Goal: Task Accomplishment & Management: Manage account settings

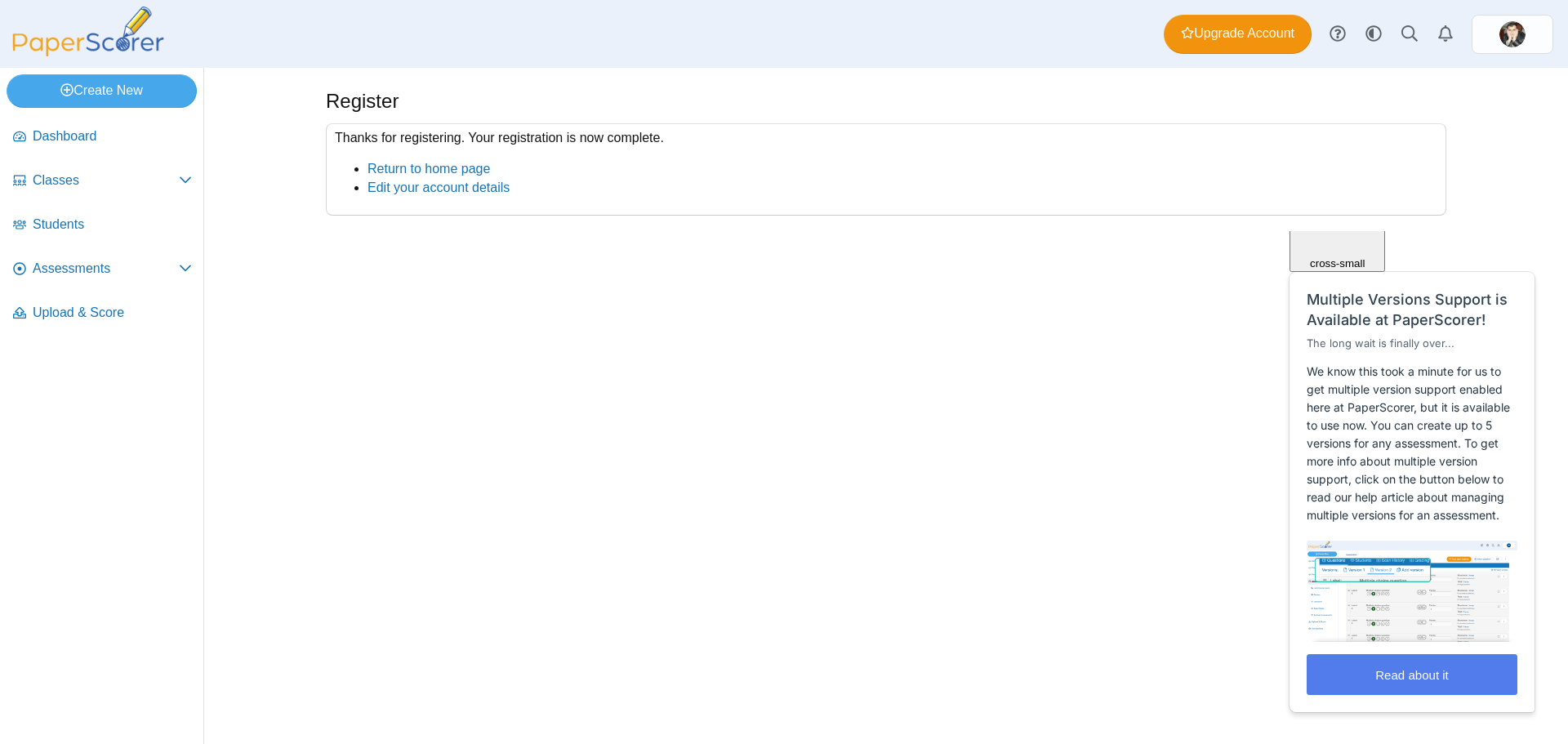
click at [1351, 172] on span "Close" at bounding box center [1337, 166] width 28 height 12
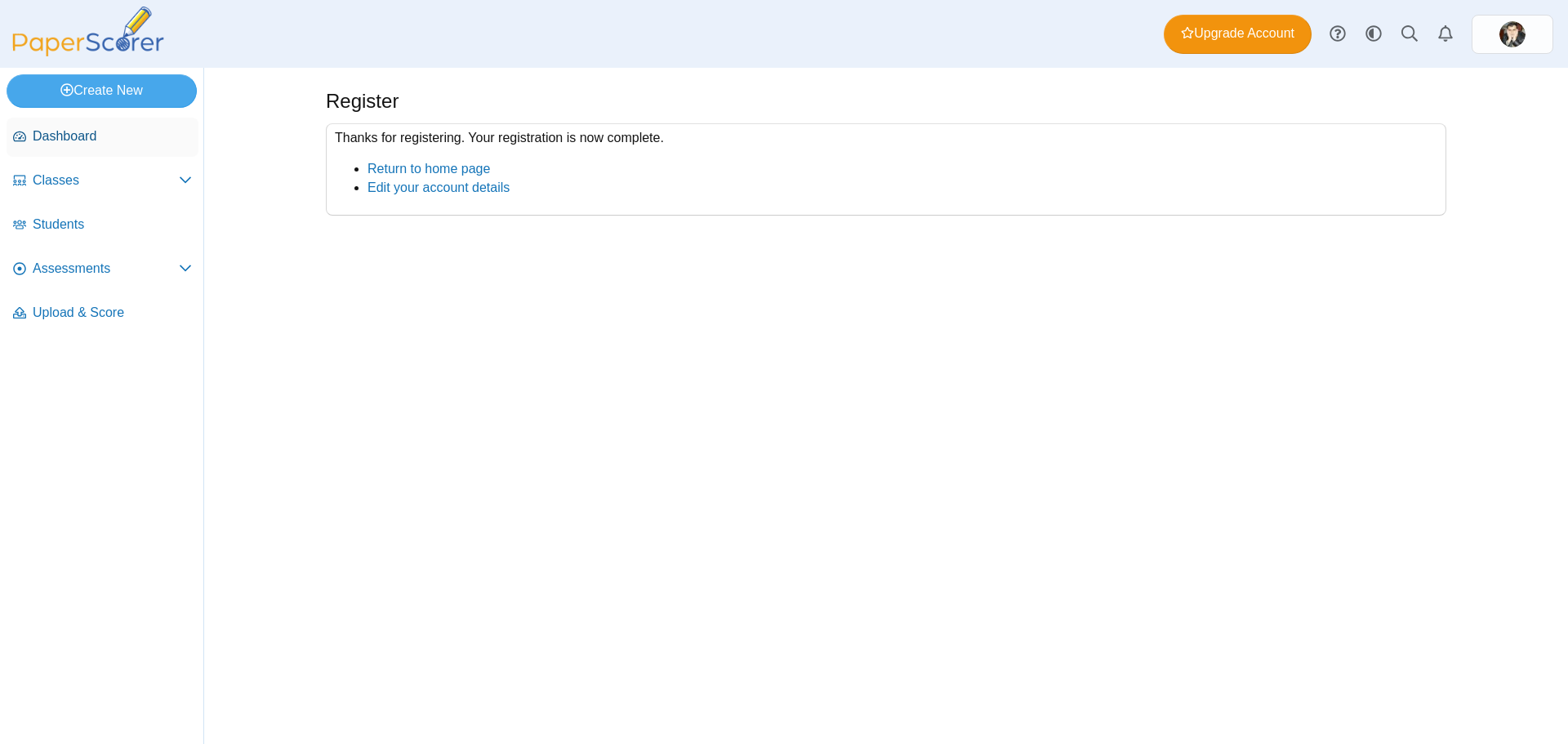
click at [77, 131] on span "Dashboard" at bounding box center [112, 136] width 159 height 18
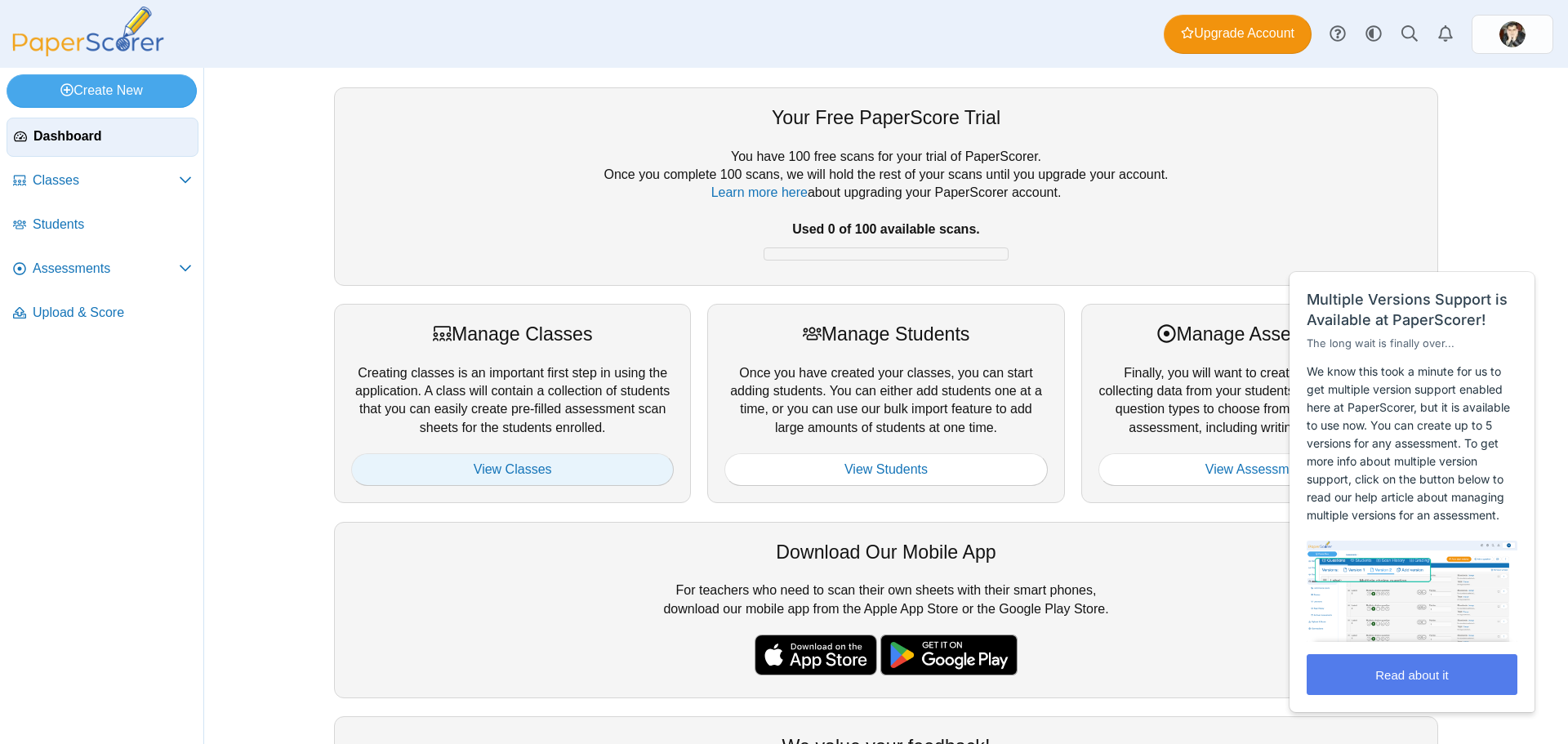
click at [572, 454] on link "View Classes" at bounding box center [512, 470] width 323 height 33
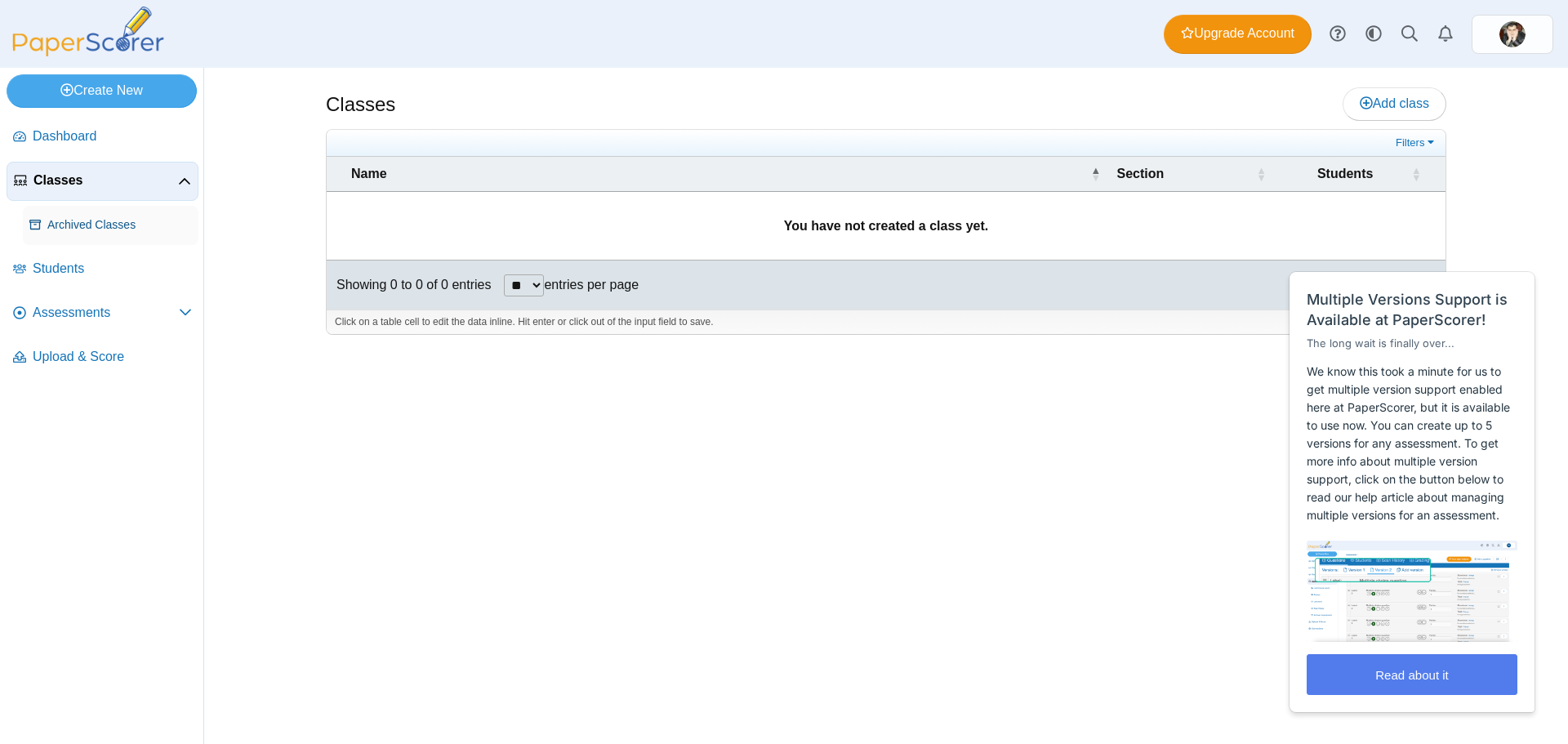
click at [104, 225] on span "Archived Classes" at bounding box center [119, 226] width 144 height 17
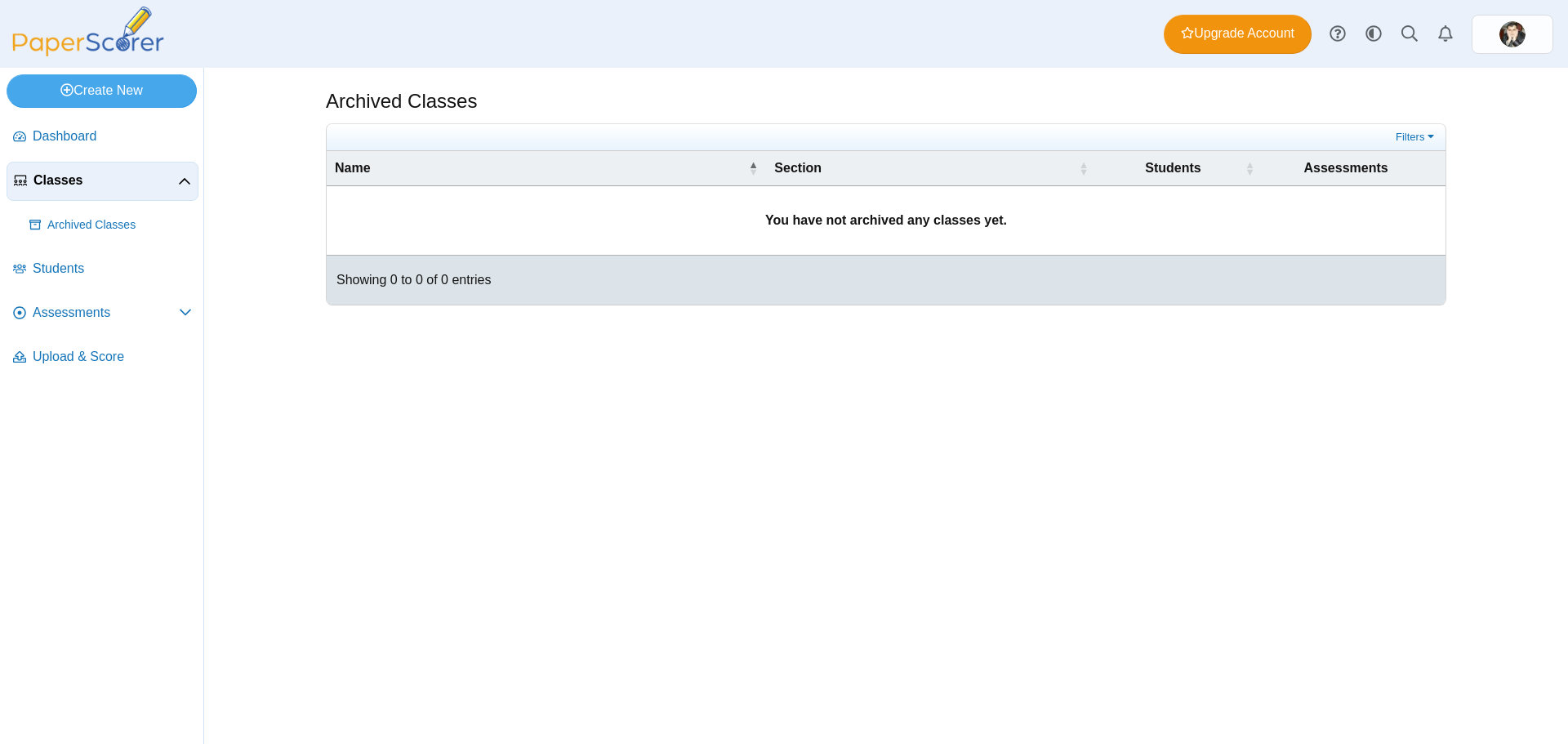
click at [585, 430] on div "Archived Classes Filters Show only: « Prev" at bounding box center [886, 405] width 1225 height 676
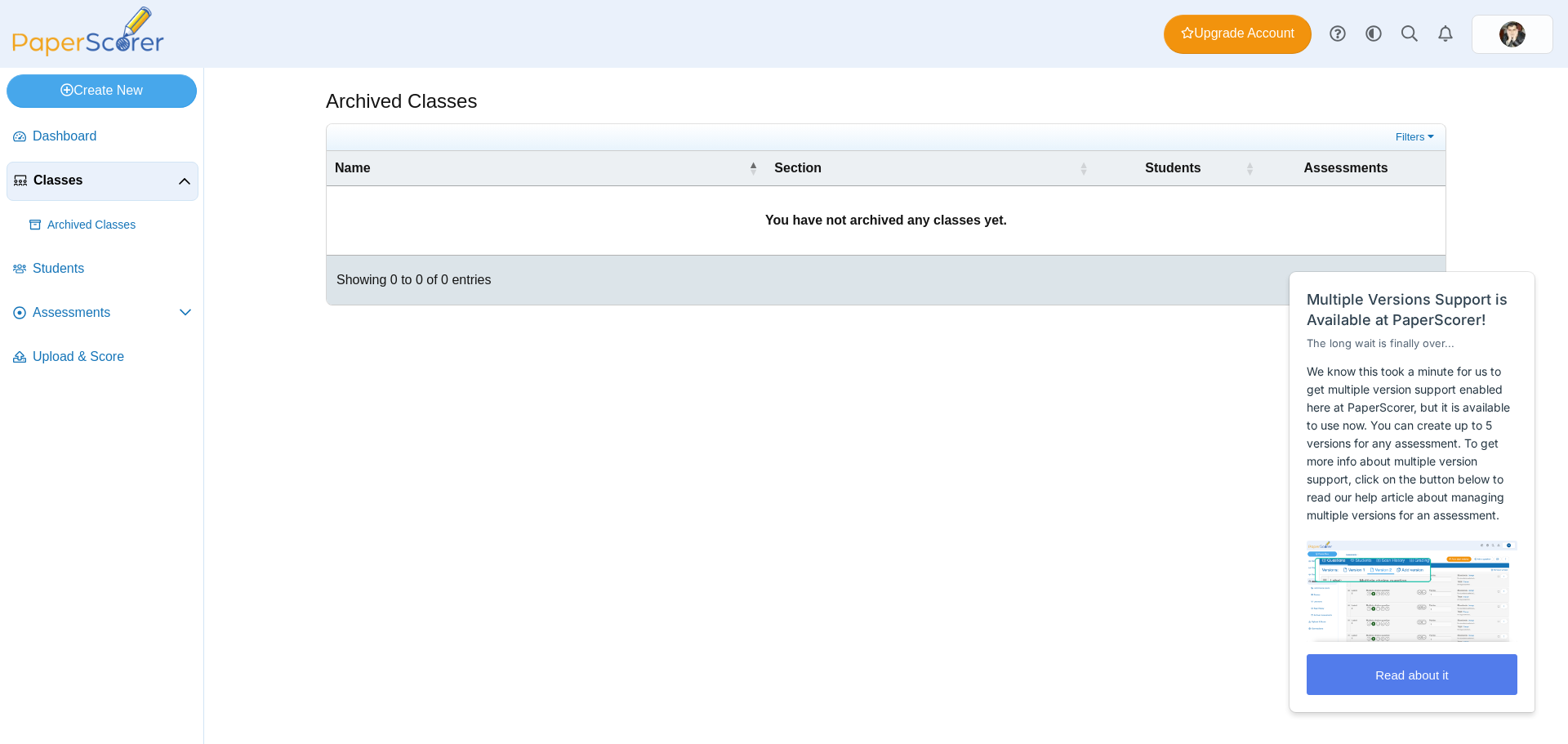
click at [496, 268] on div "Showing 0 to 0 of 0 entries « Prev Next »" at bounding box center [885, 280] width 1118 height 49
click at [78, 310] on span "Assessments" at bounding box center [105, 312] width 146 height 18
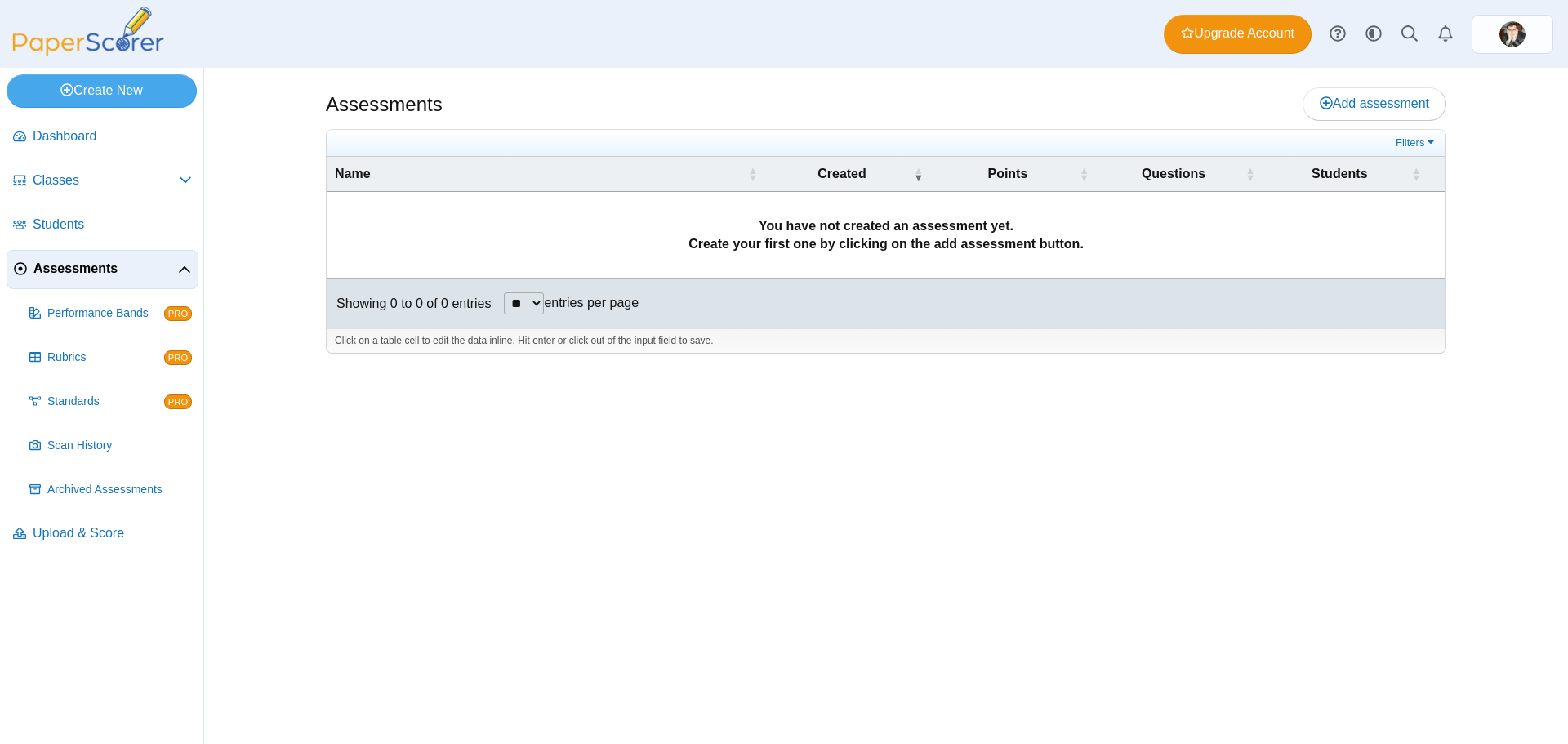
click at [341, 423] on div "Assessments Add assessment **" at bounding box center [886, 405] width 1225 height 676
click at [1373, 39] on icon "Style variation" at bounding box center [1374, 33] width 17 height 17
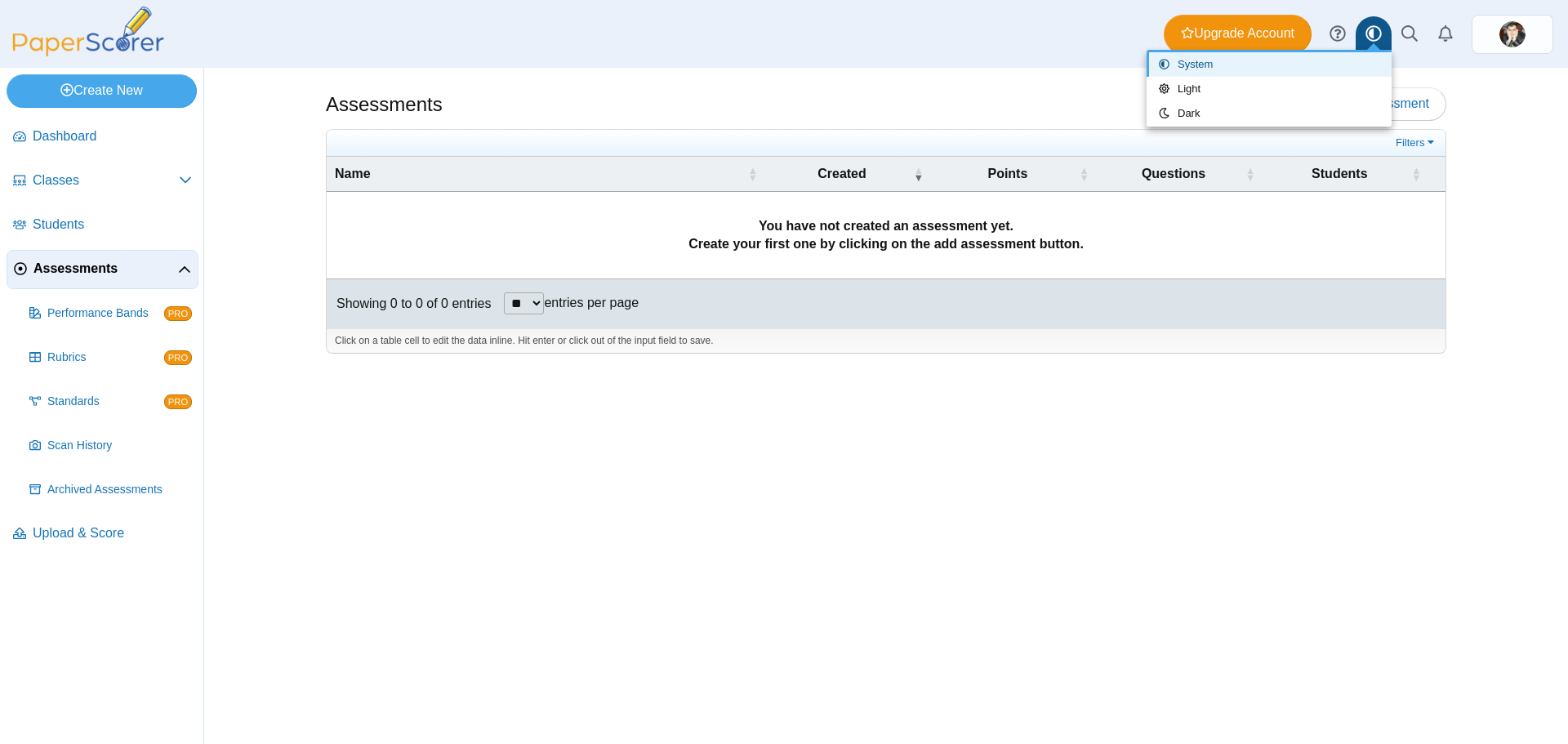
click at [999, 478] on div "Assessments Add assessment **" at bounding box center [886, 405] width 1225 height 676
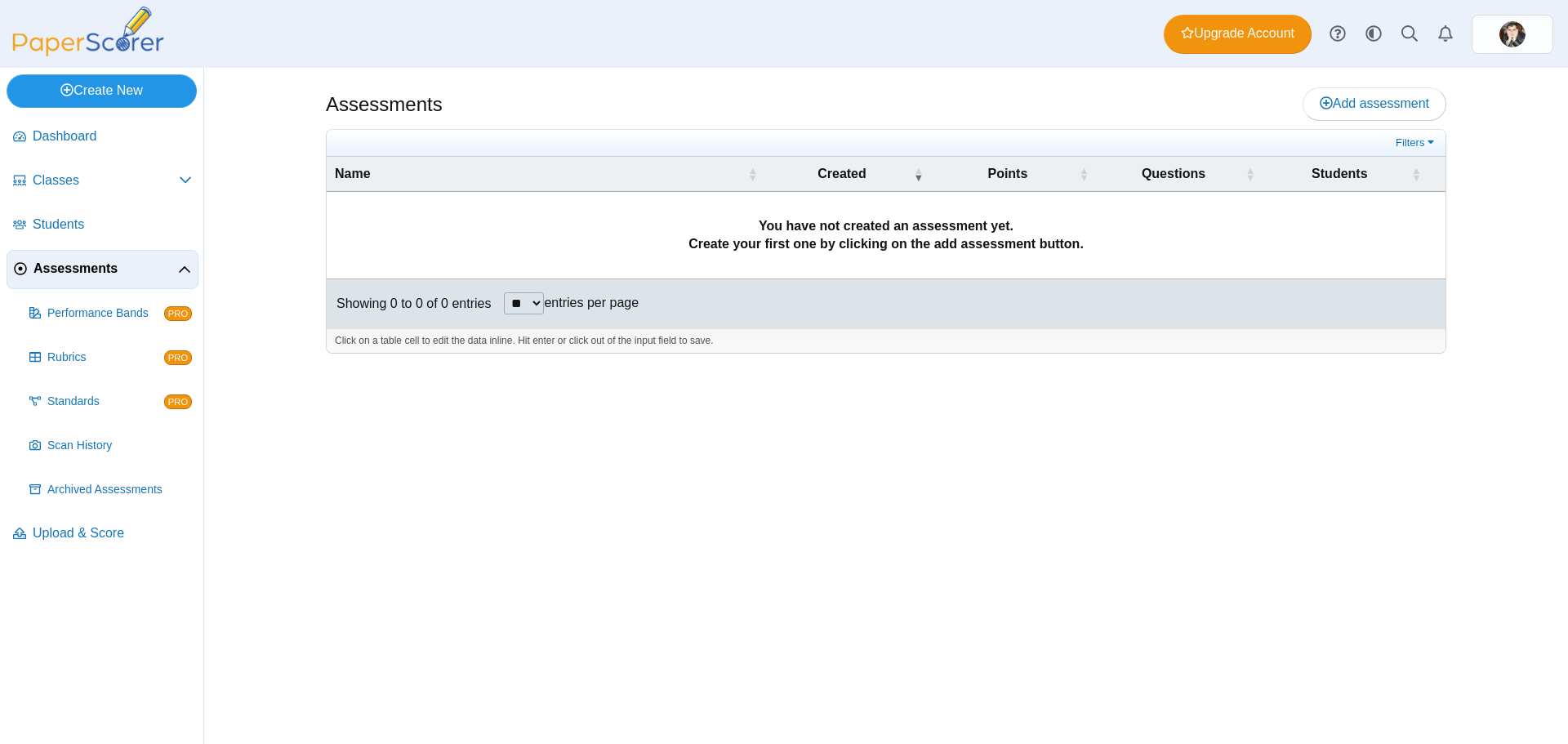
click at [158, 88] on link "Create New" at bounding box center [101, 90] width 191 height 33
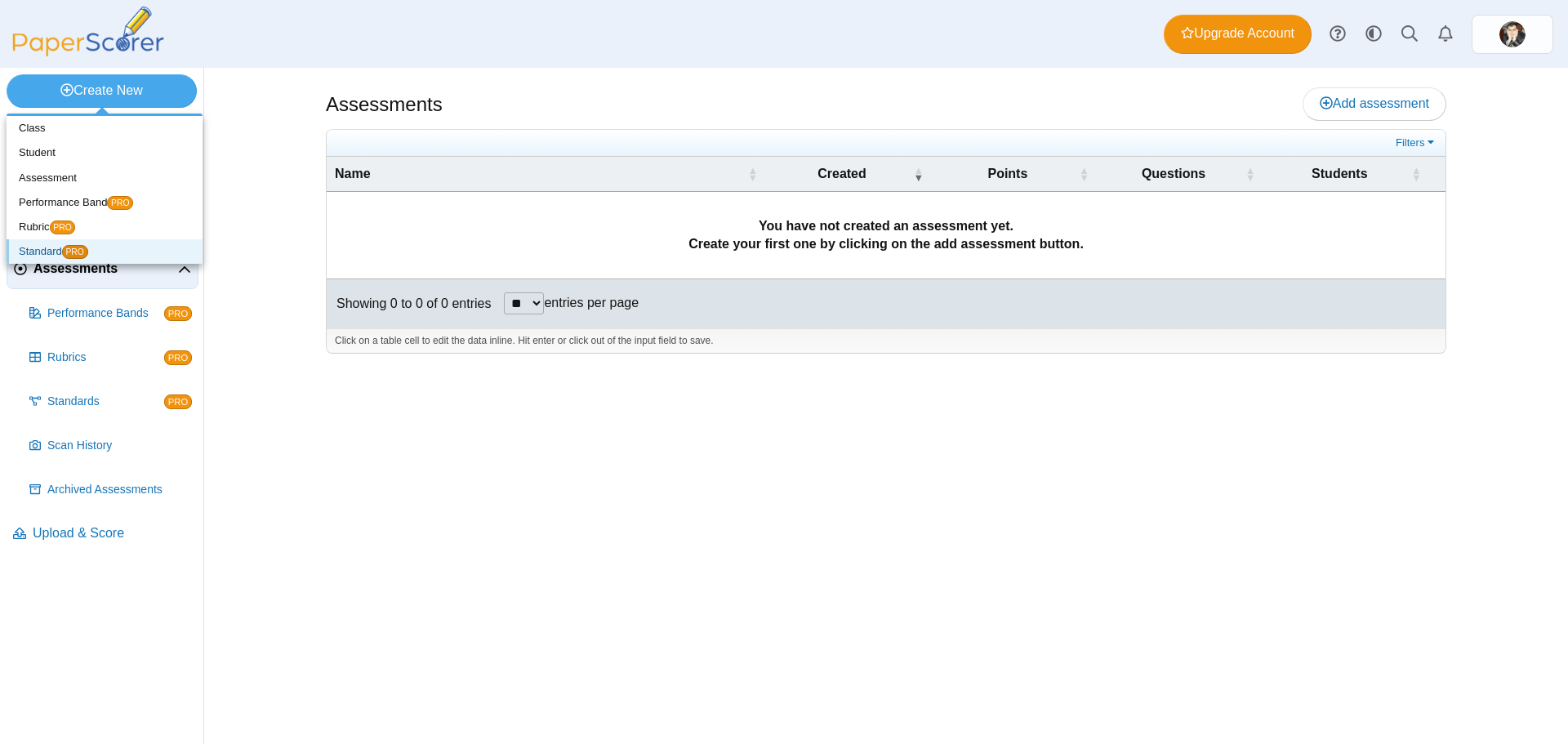
click at [101, 250] on link "Standard PRO" at bounding box center [104, 251] width 196 height 24
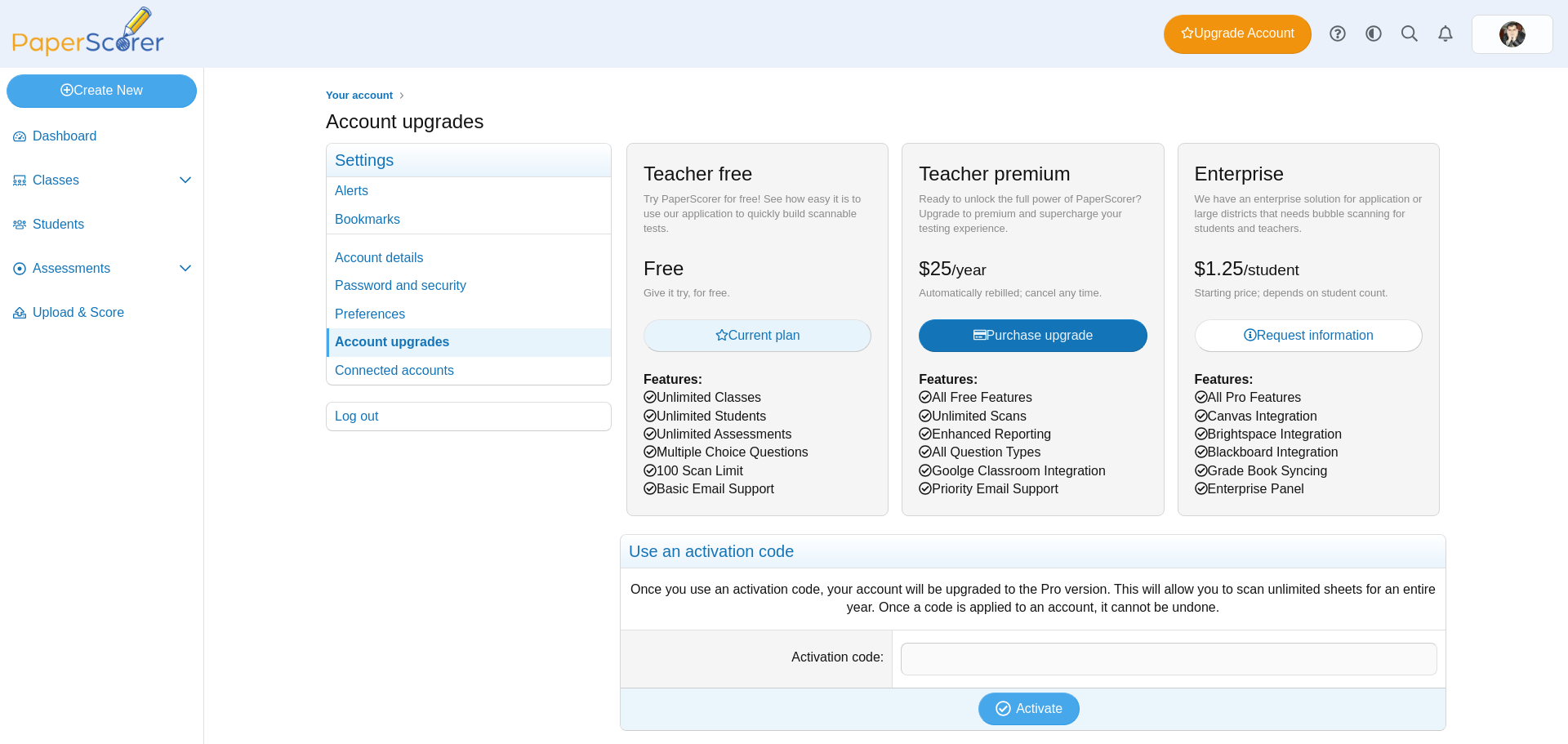
click at [802, 334] on button "Current plan" at bounding box center [757, 335] width 228 height 33
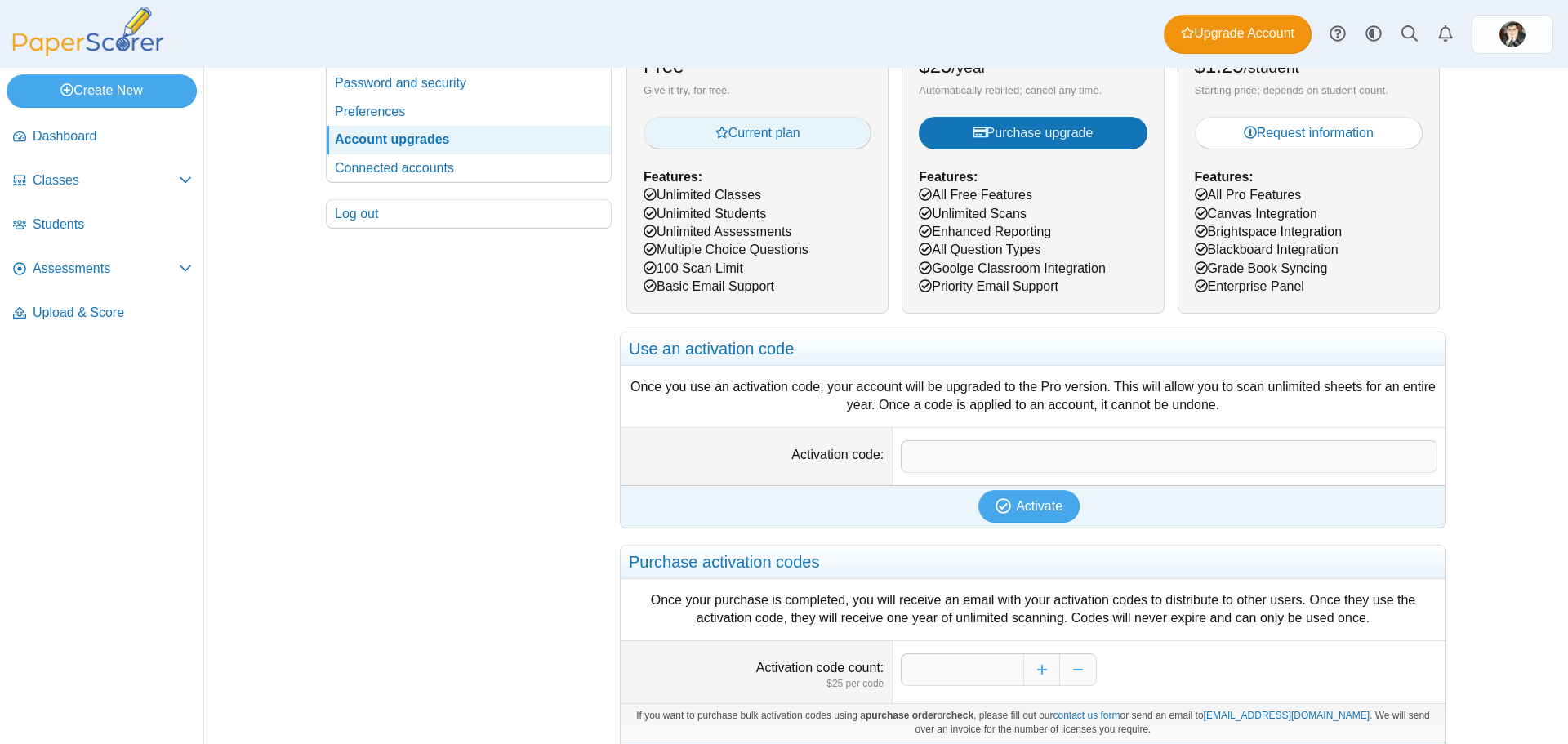
scroll to position [246, 0]
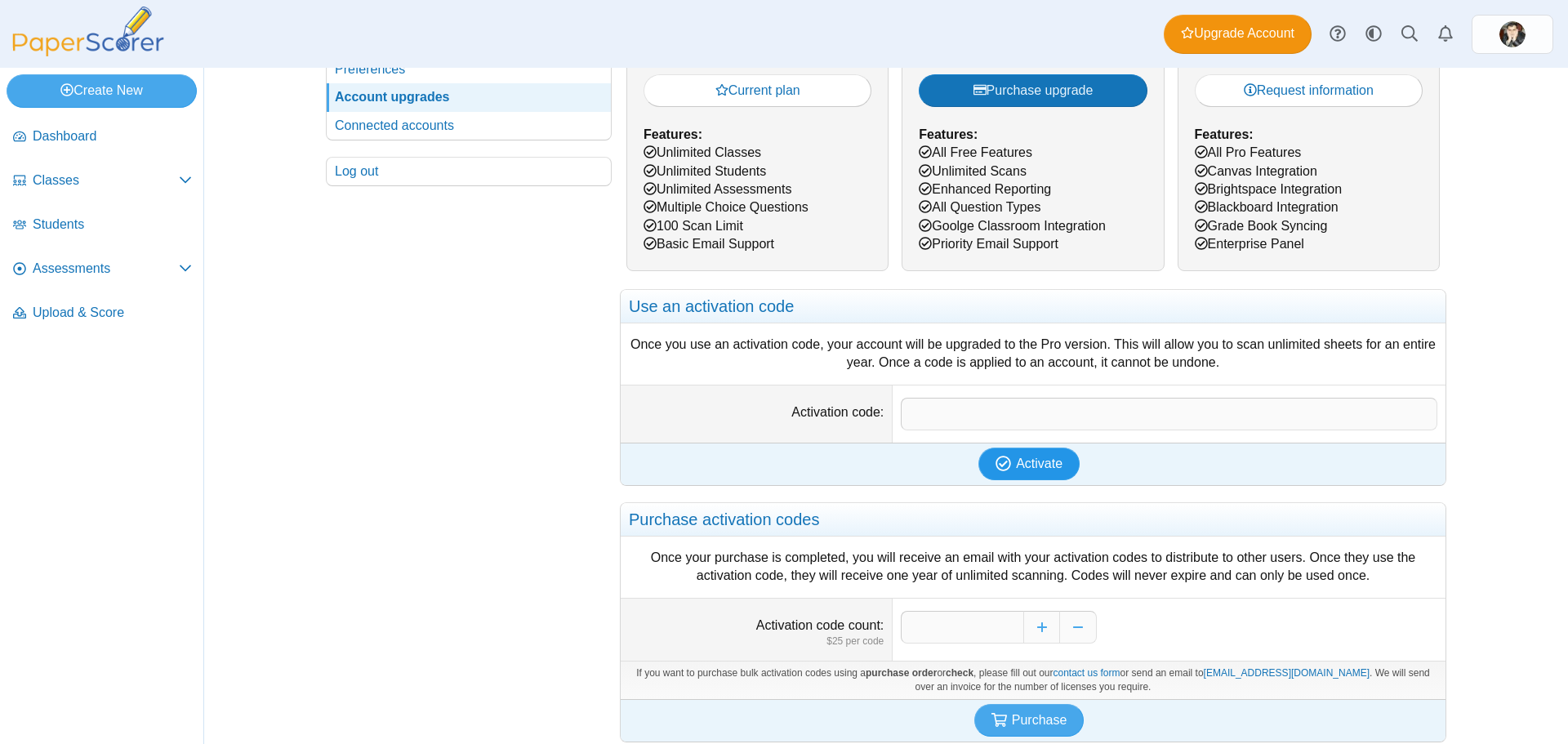
click at [997, 469] on icon "submit" at bounding box center [1003, 463] width 16 height 16
click at [940, 427] on input "Activation code" at bounding box center [1168, 414] width 536 height 33
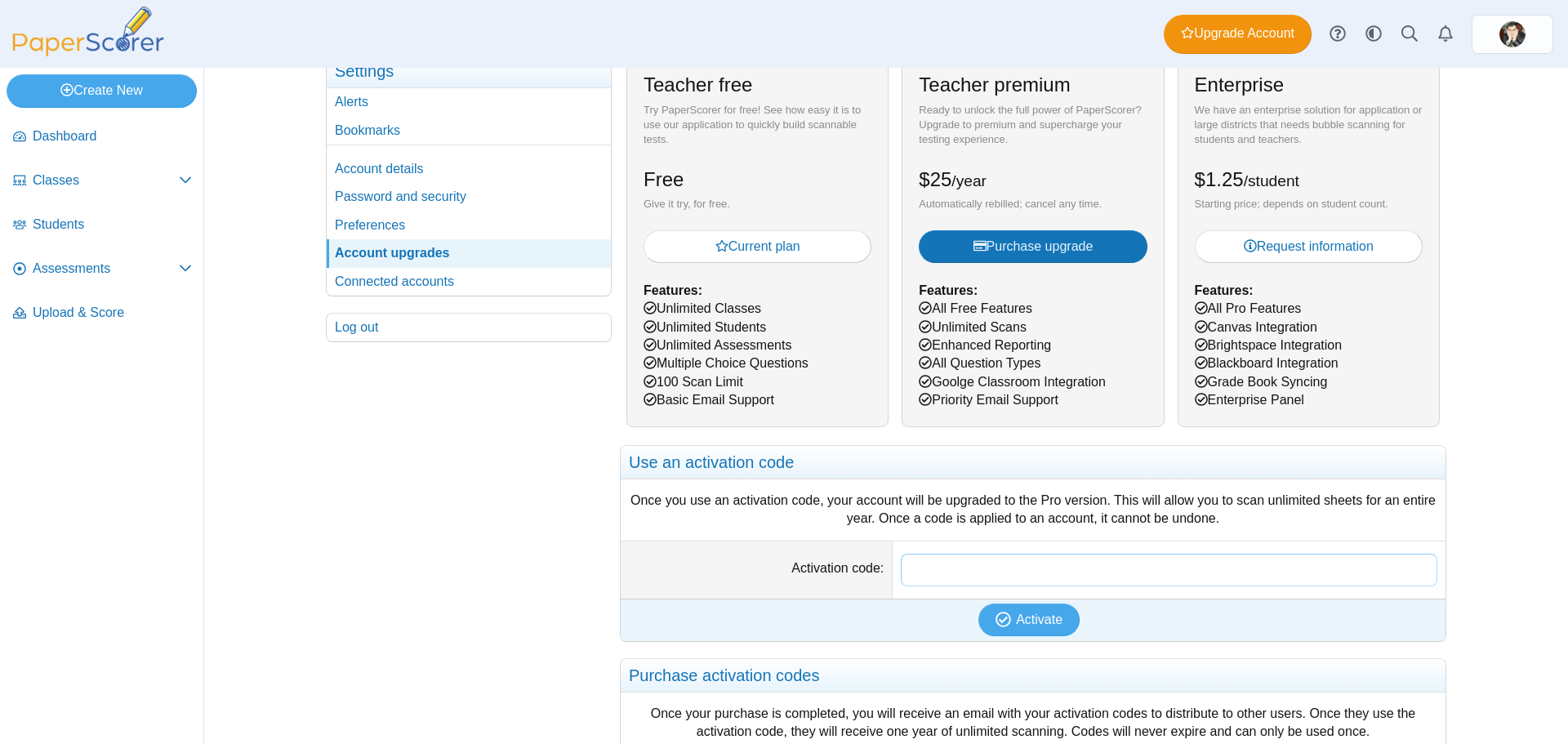
scroll to position [0, 0]
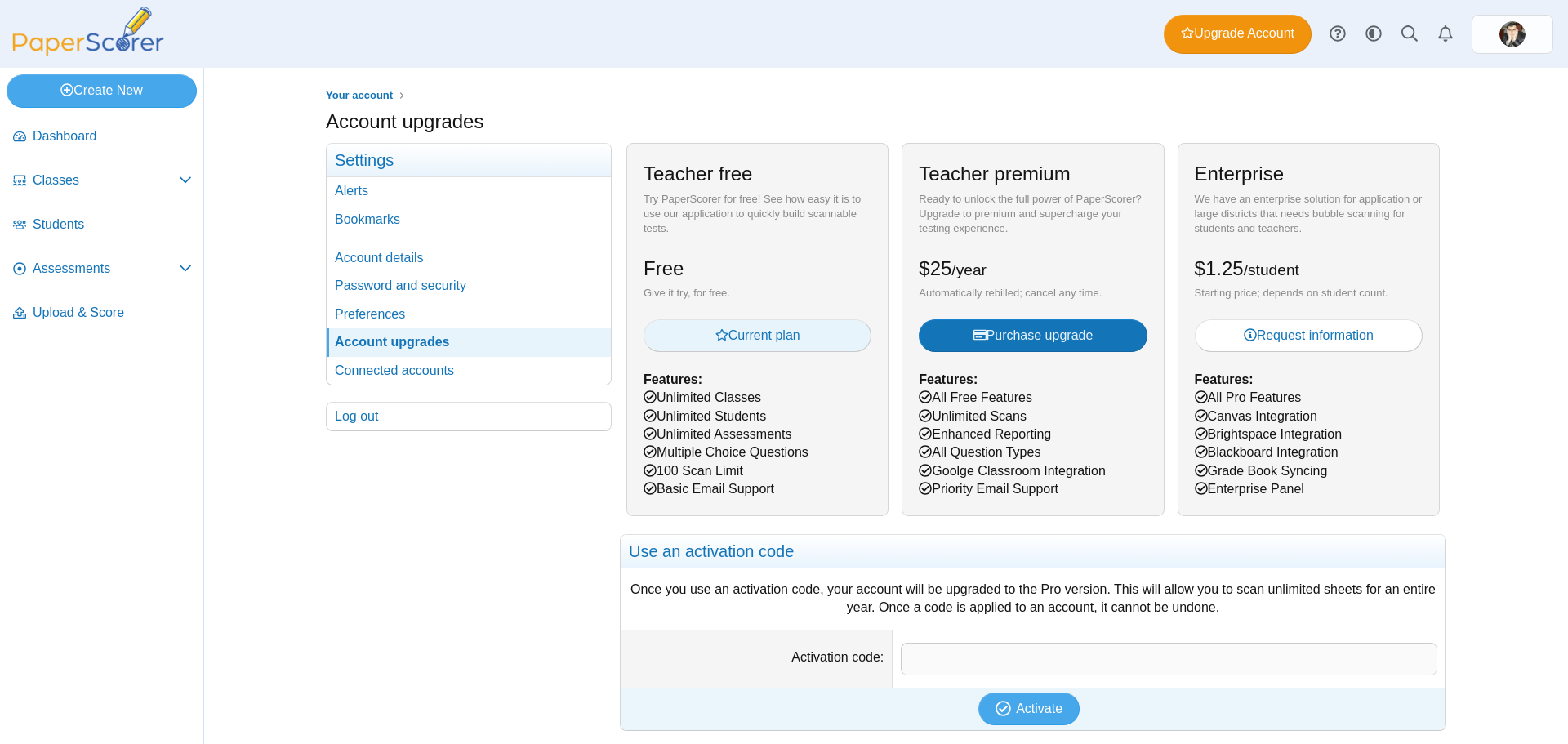
click at [812, 338] on button "Current plan" at bounding box center [757, 335] width 228 height 33
click at [101, 315] on span "Upload & Score" at bounding box center [112, 312] width 159 height 18
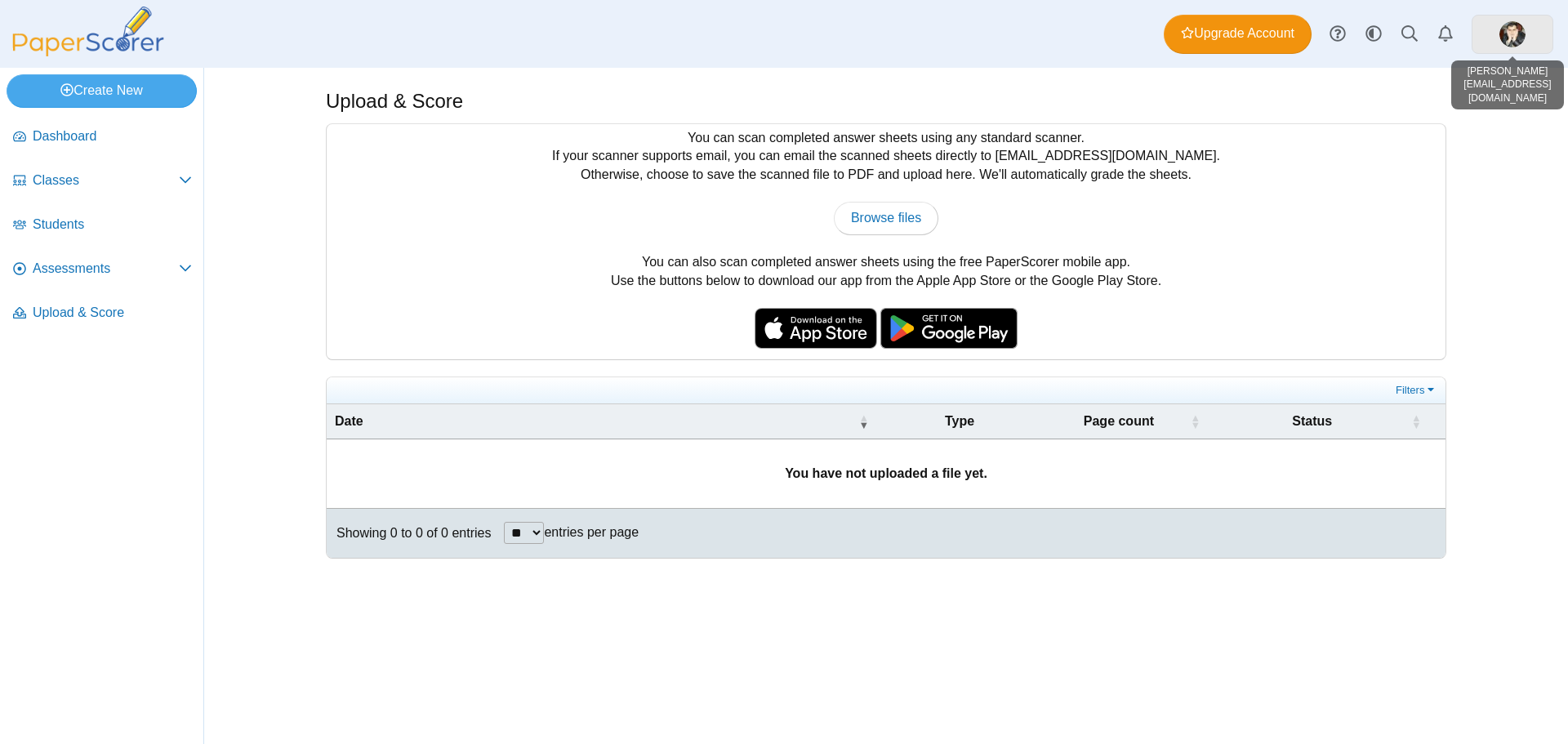
click at [1497, 35] on link at bounding box center [1512, 34] width 82 height 39
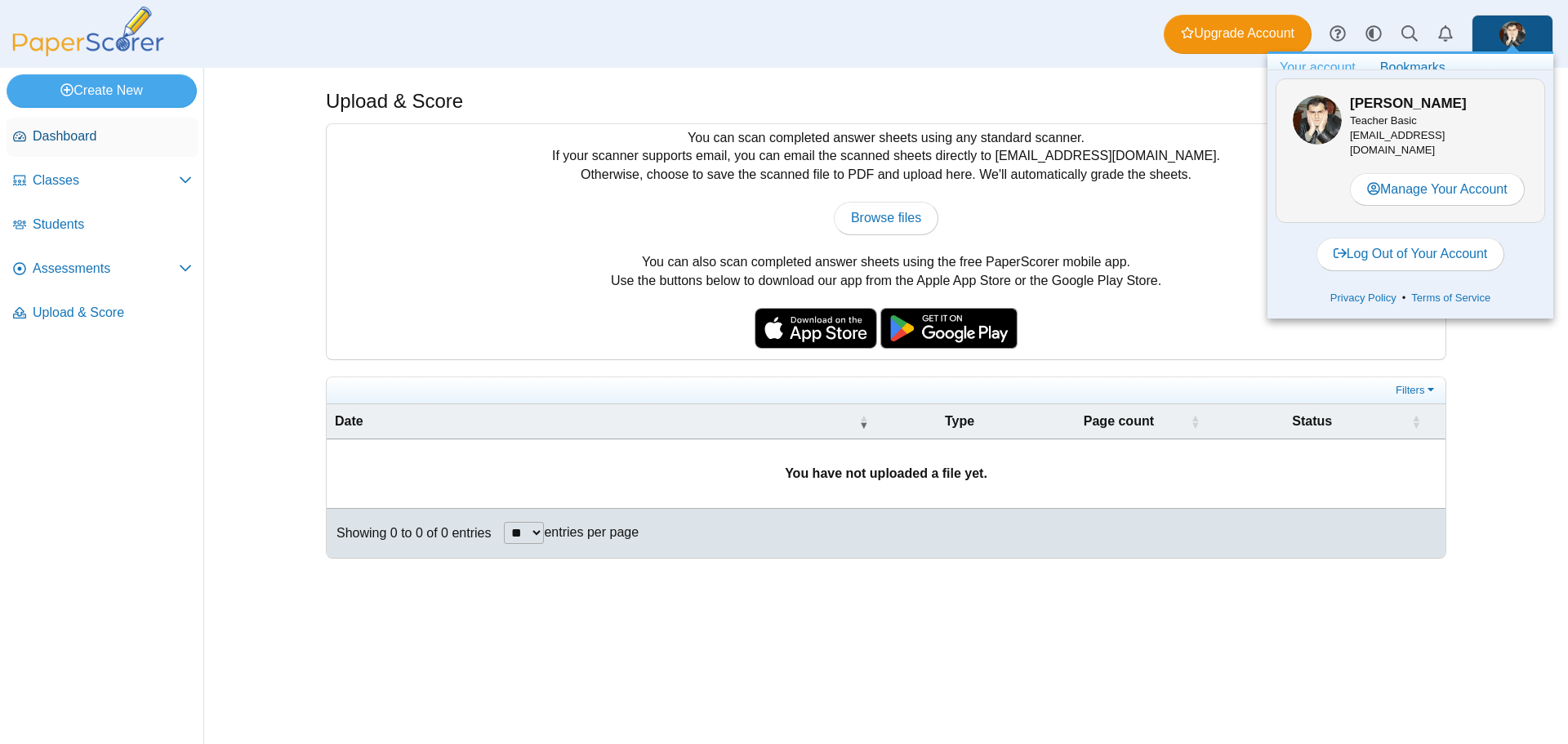
click at [66, 149] on link "Dashboard" at bounding box center [102, 137] width 191 height 39
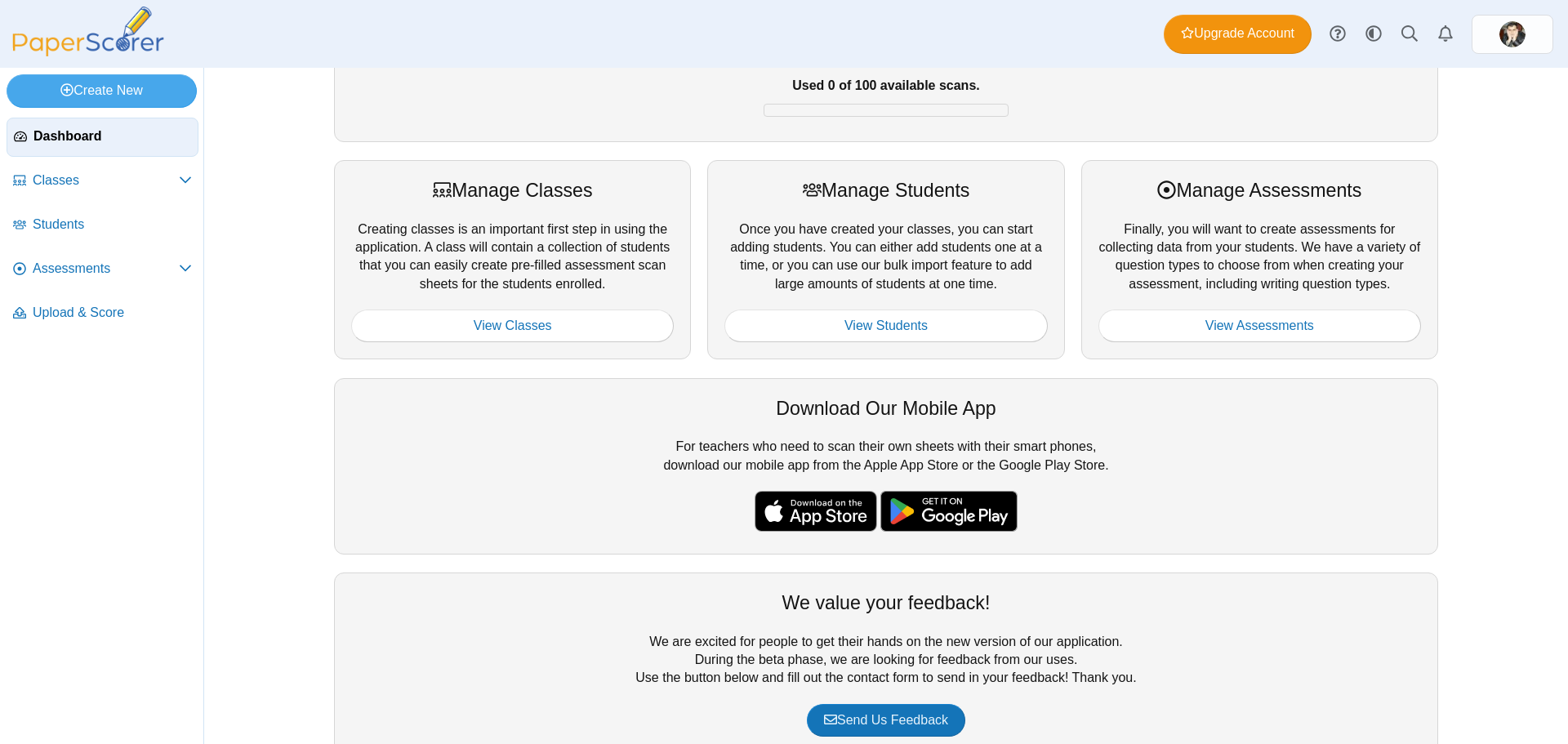
scroll to position [164, 0]
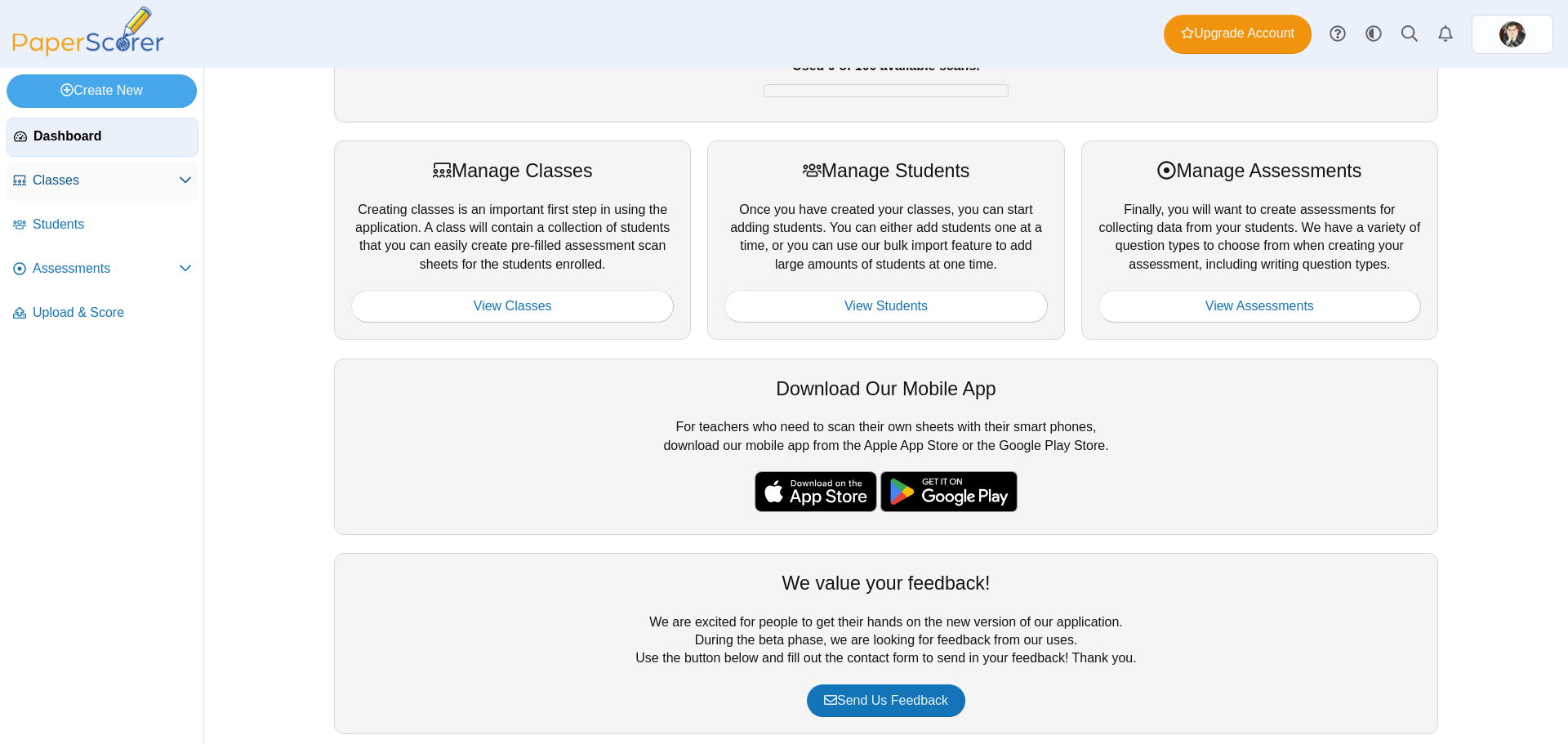
click at [121, 186] on span "Classes" at bounding box center [105, 179] width 146 height 18
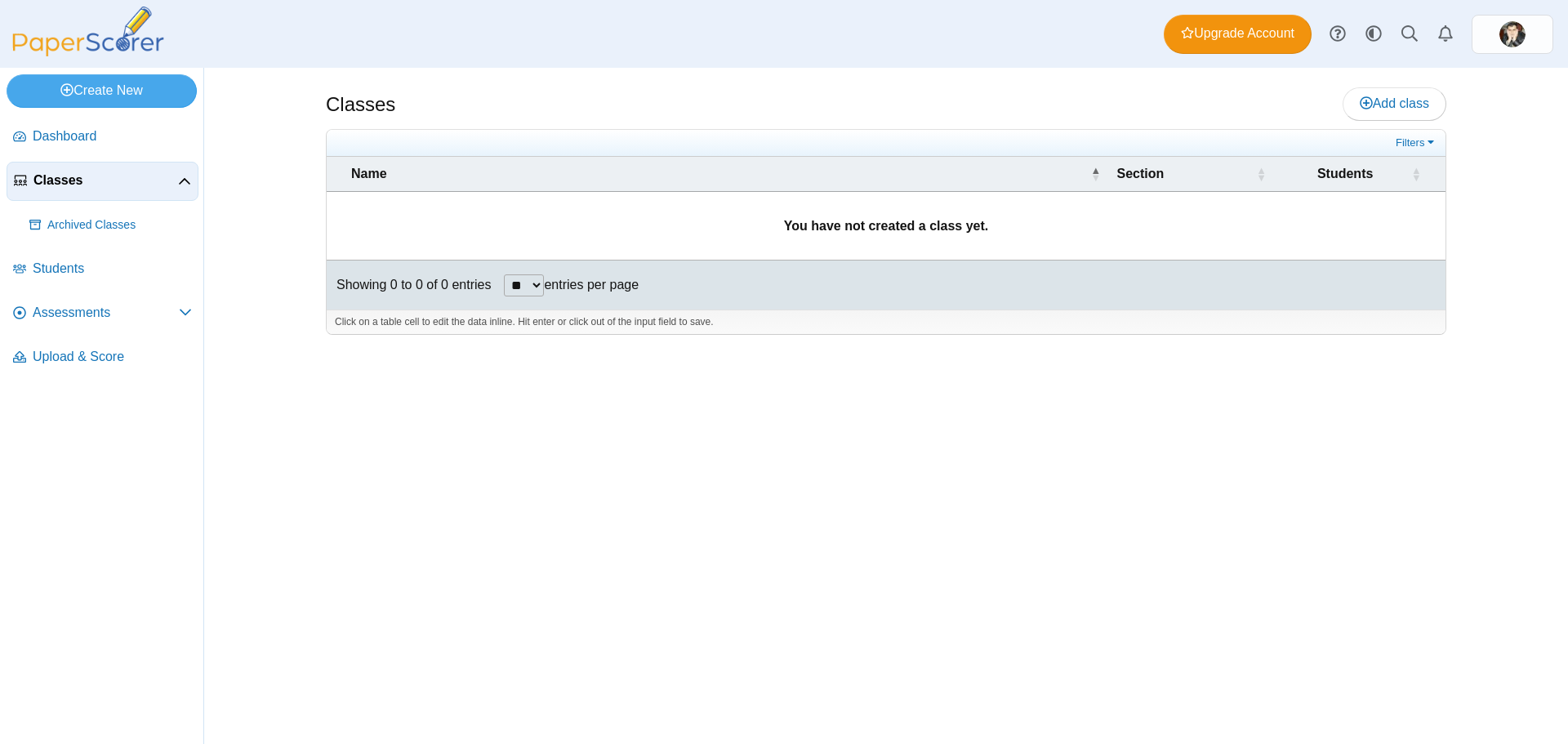
click at [441, 430] on div "Classes Add class Filters ** **" at bounding box center [886, 405] width 1225 height 676
click at [1435, 99] on link "Add class" at bounding box center [1394, 103] width 104 height 33
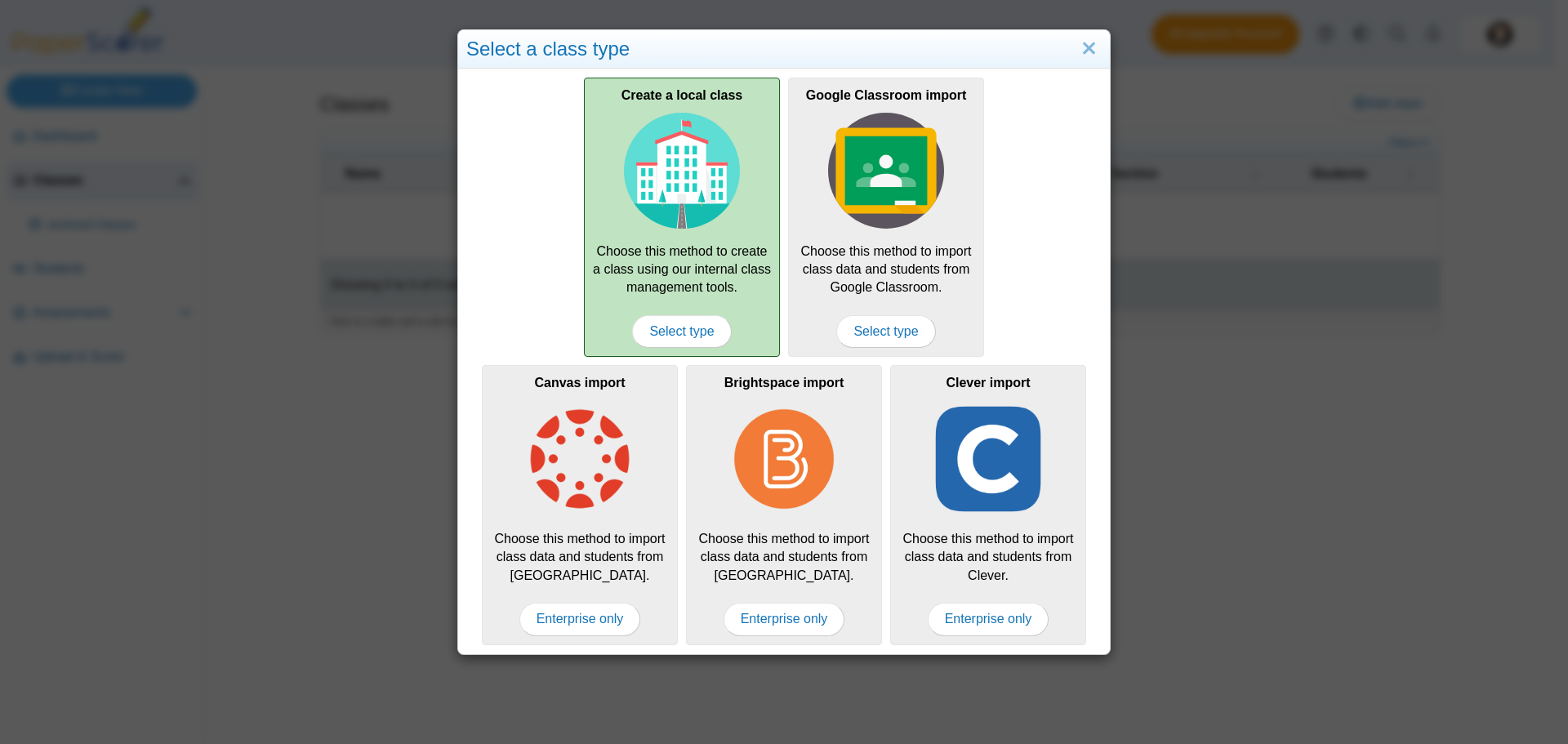
click at [662, 187] on img at bounding box center [681, 170] width 116 height 116
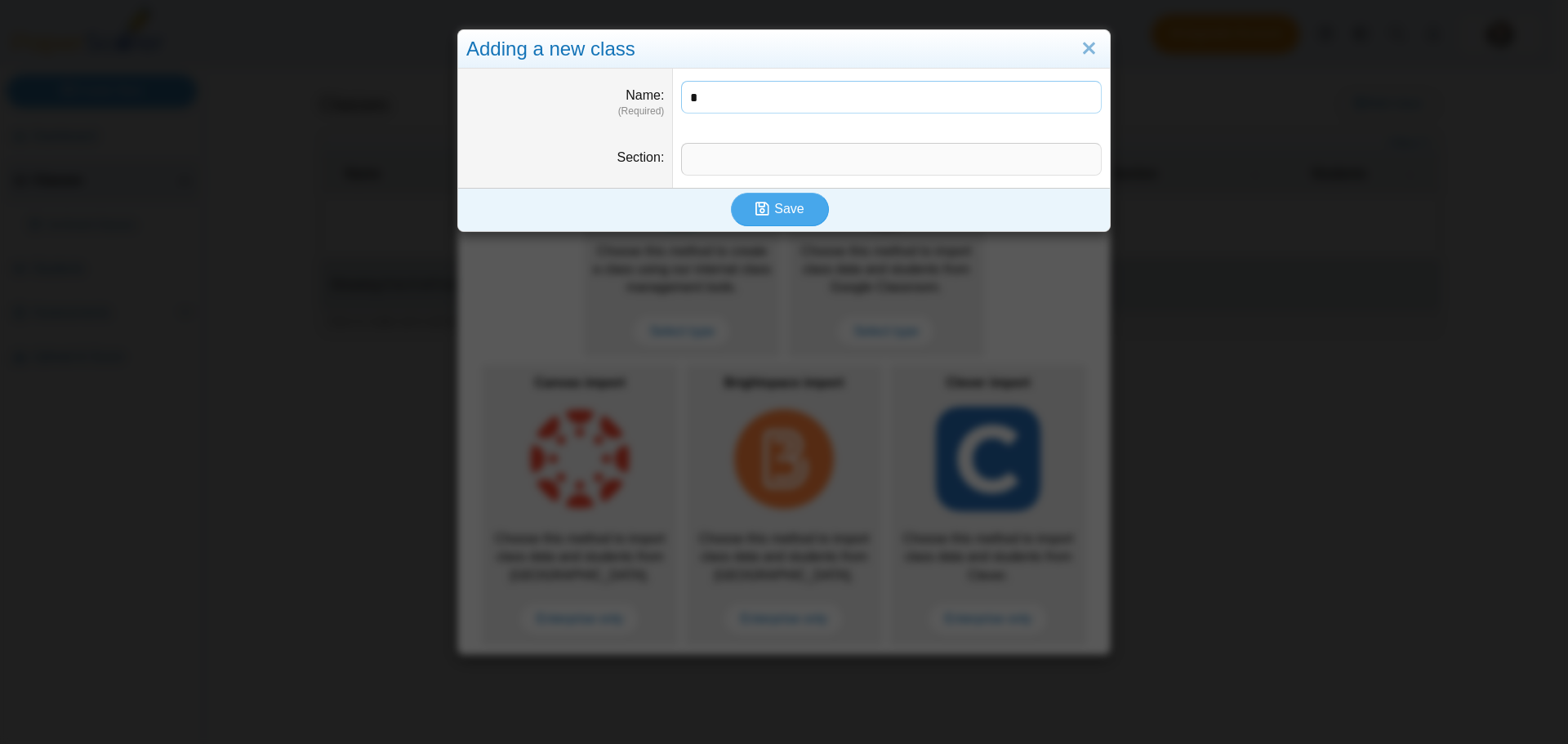
type input "*"
click at [739, 155] on input "Section" at bounding box center [891, 159] width 420 height 33
type input "*"
click at [768, 206] on icon "submit" at bounding box center [765, 208] width 19 height 18
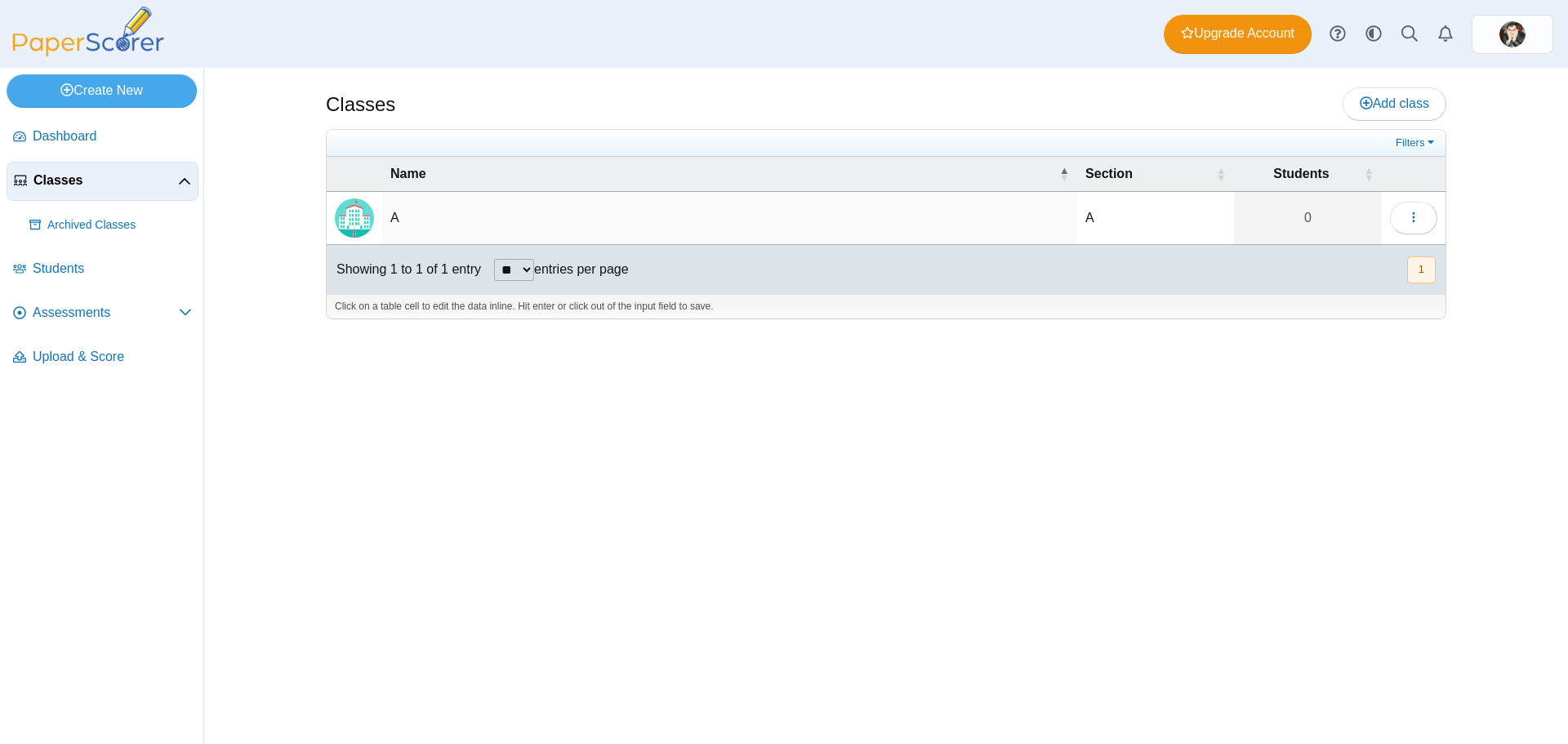
click at [382, 232] on td "A" at bounding box center [730, 218] width 695 height 53
click at [1395, 206] on button "button" at bounding box center [1413, 218] width 47 height 33
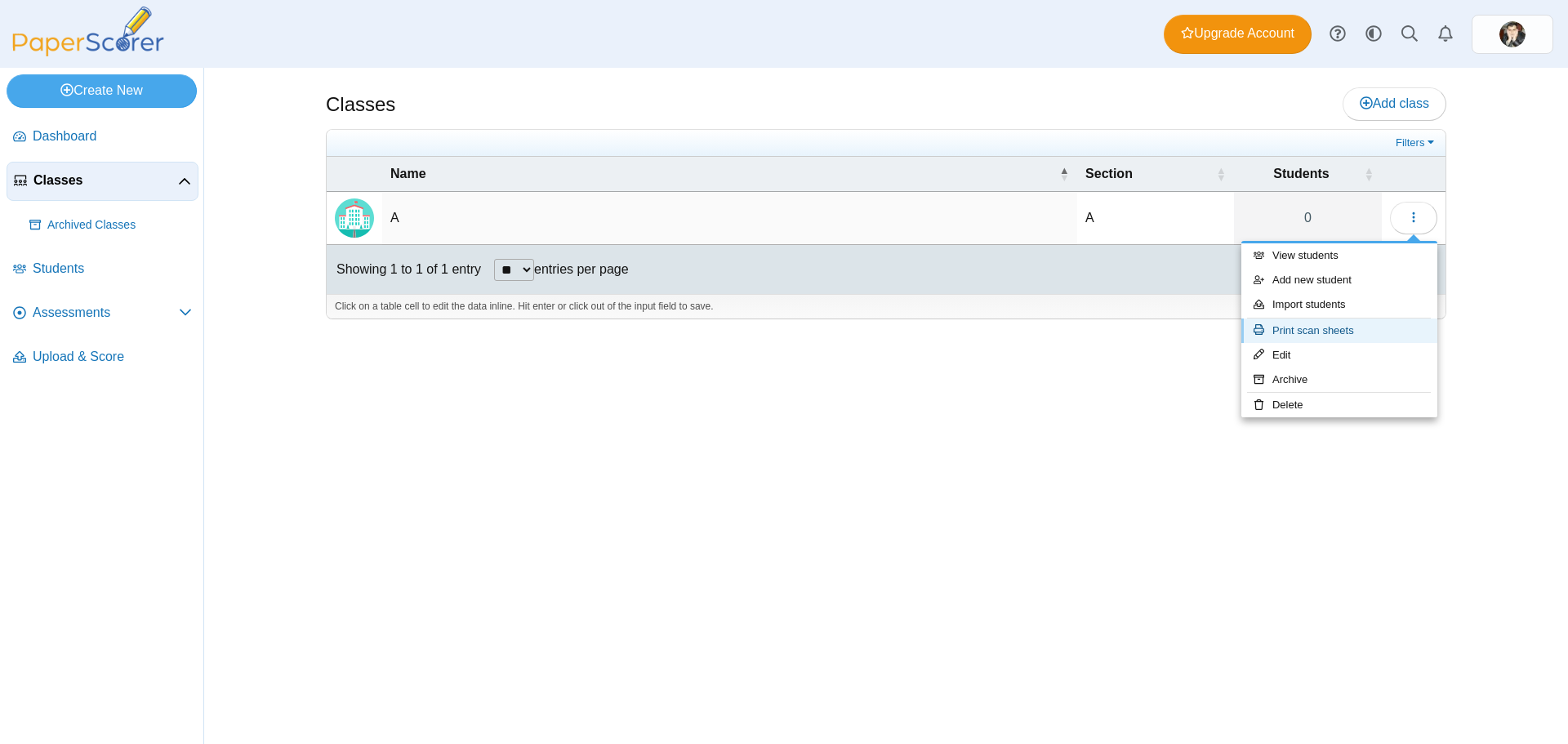
click at [1365, 329] on link "Print scan sheets" at bounding box center [1338, 331] width 196 height 24
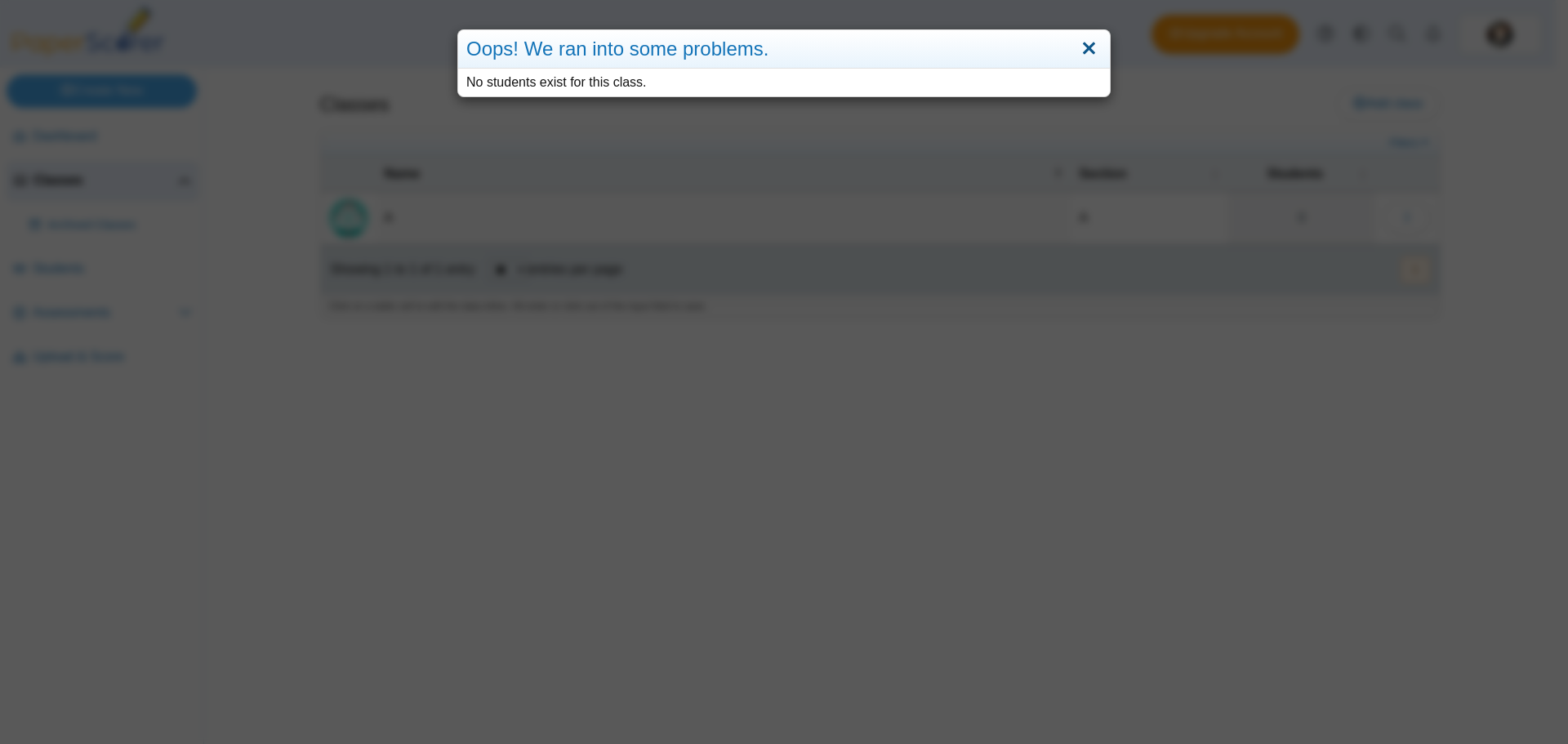
click at [1077, 51] on link "Close" at bounding box center [1088, 49] width 25 height 28
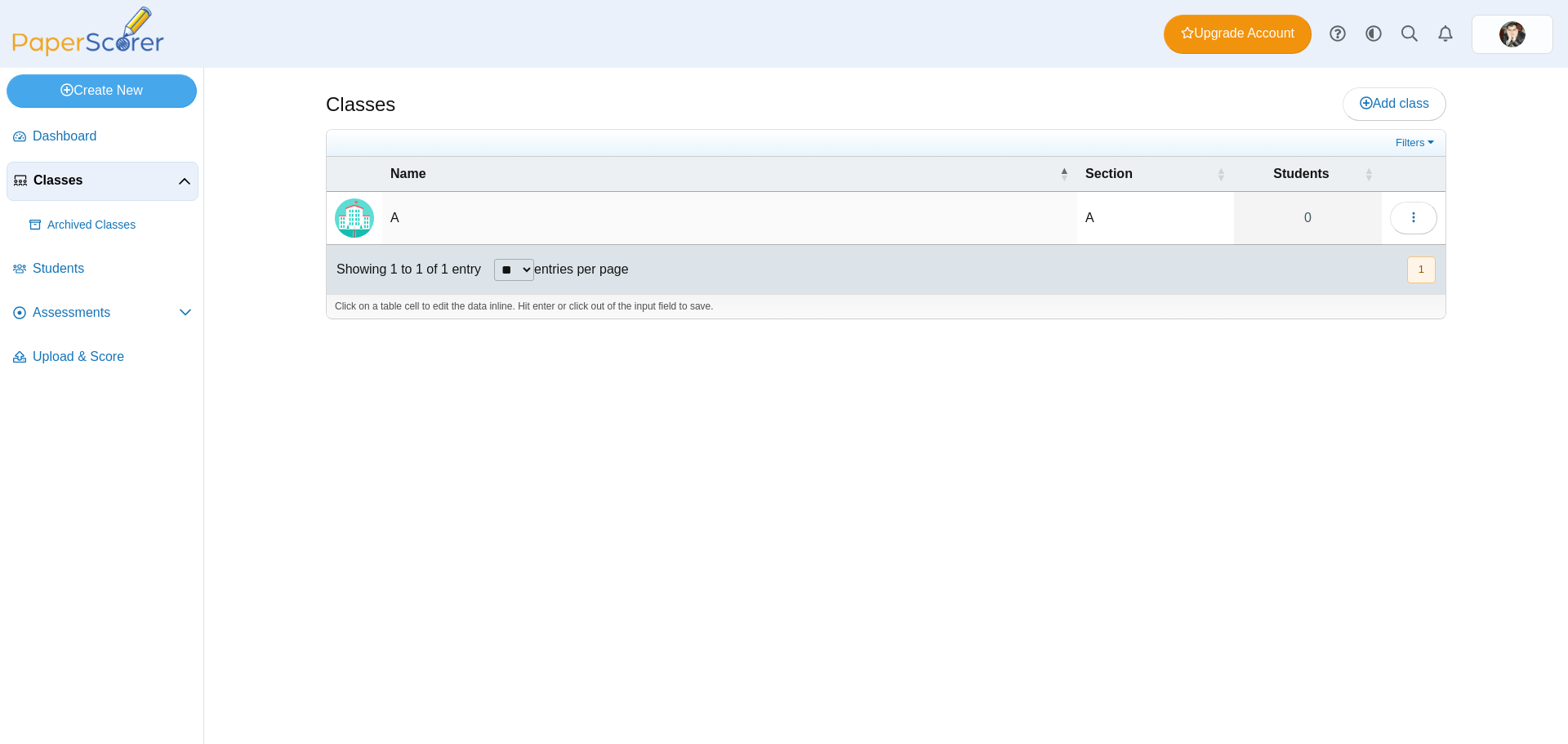
click at [1387, 205] on td at bounding box center [1413, 218] width 64 height 53
click at [1403, 209] on button "button" at bounding box center [1413, 218] width 47 height 33
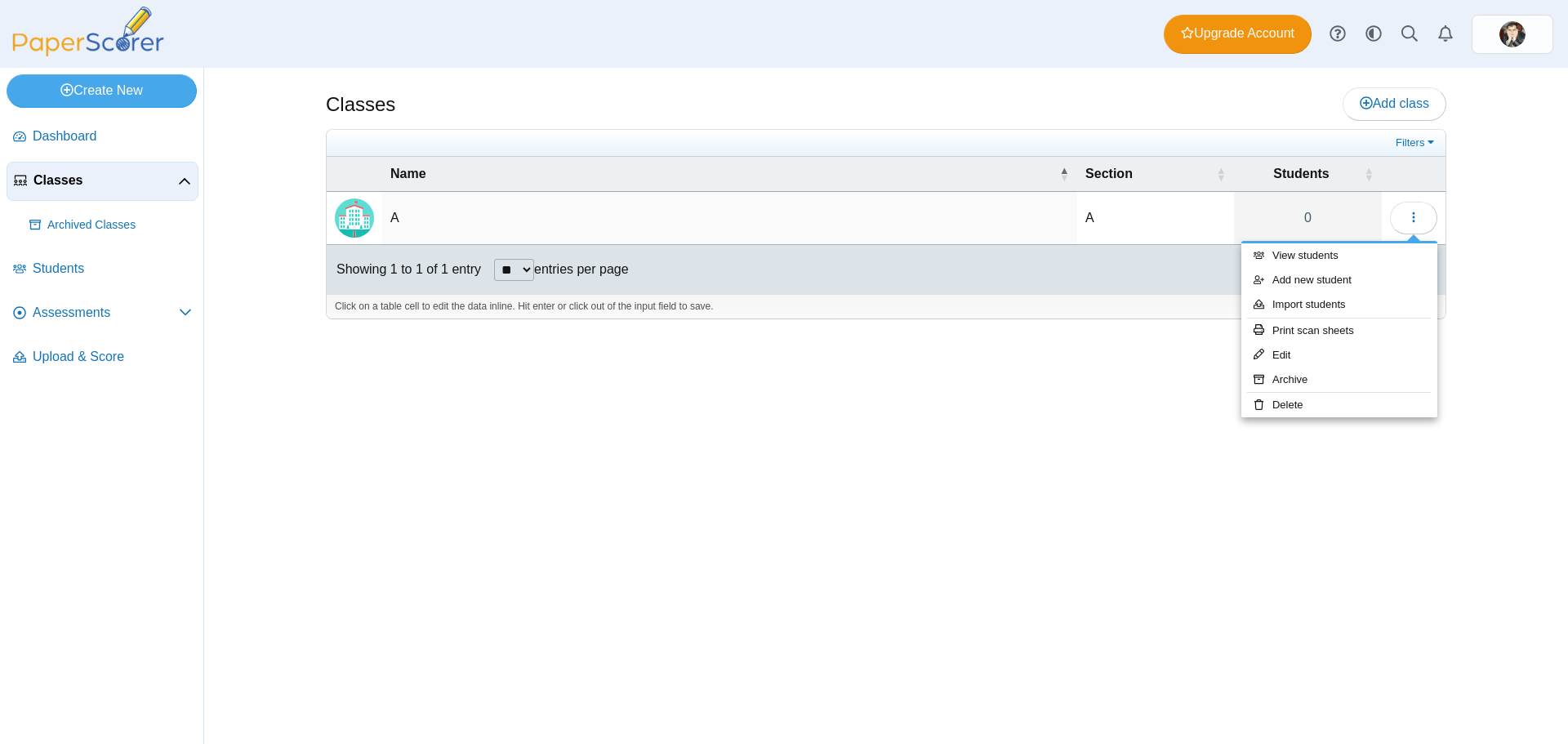
click at [1048, 359] on div "Classes Add class Filters A A 0" at bounding box center [886, 405] width 1225 height 676
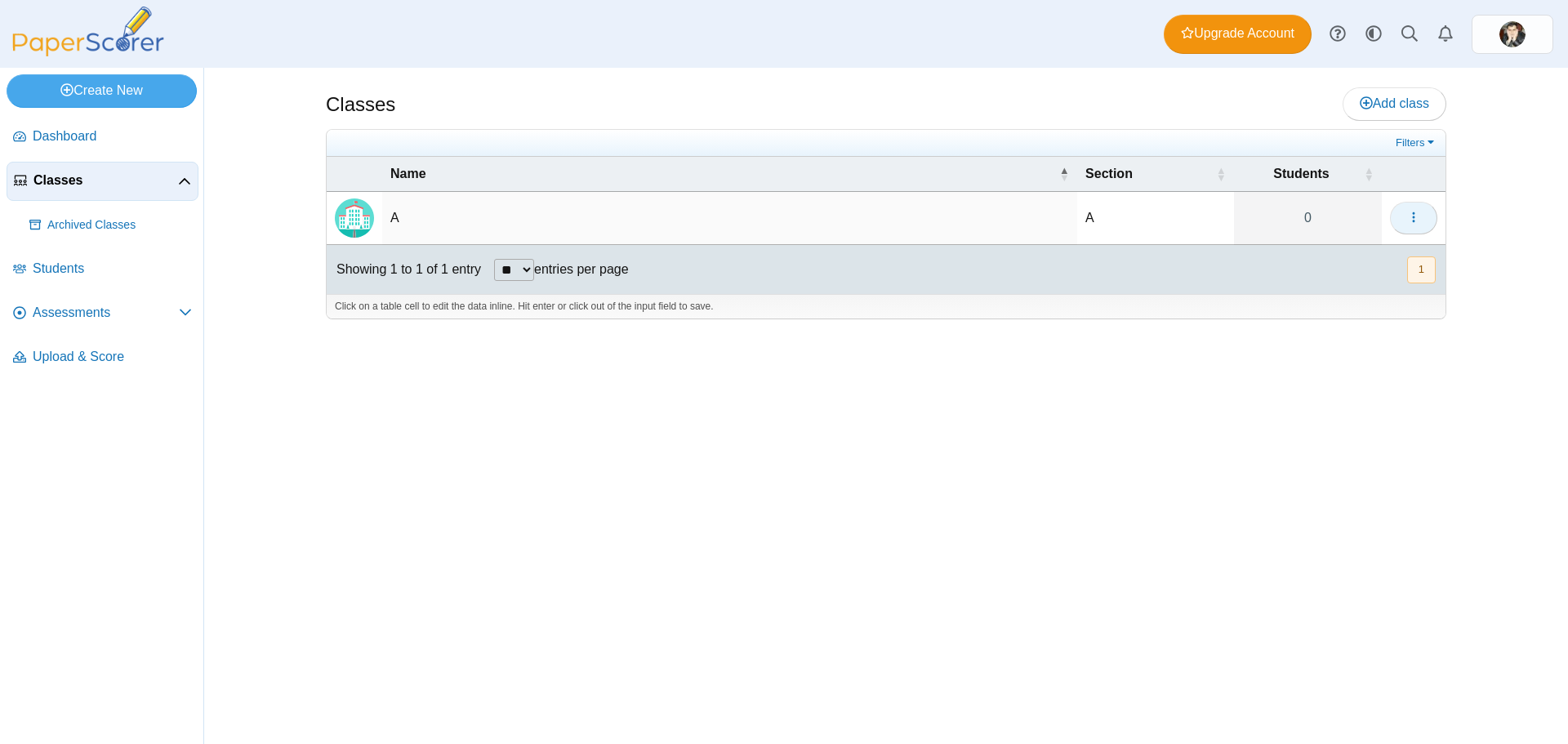
click at [1404, 213] on button "button" at bounding box center [1413, 218] width 47 height 33
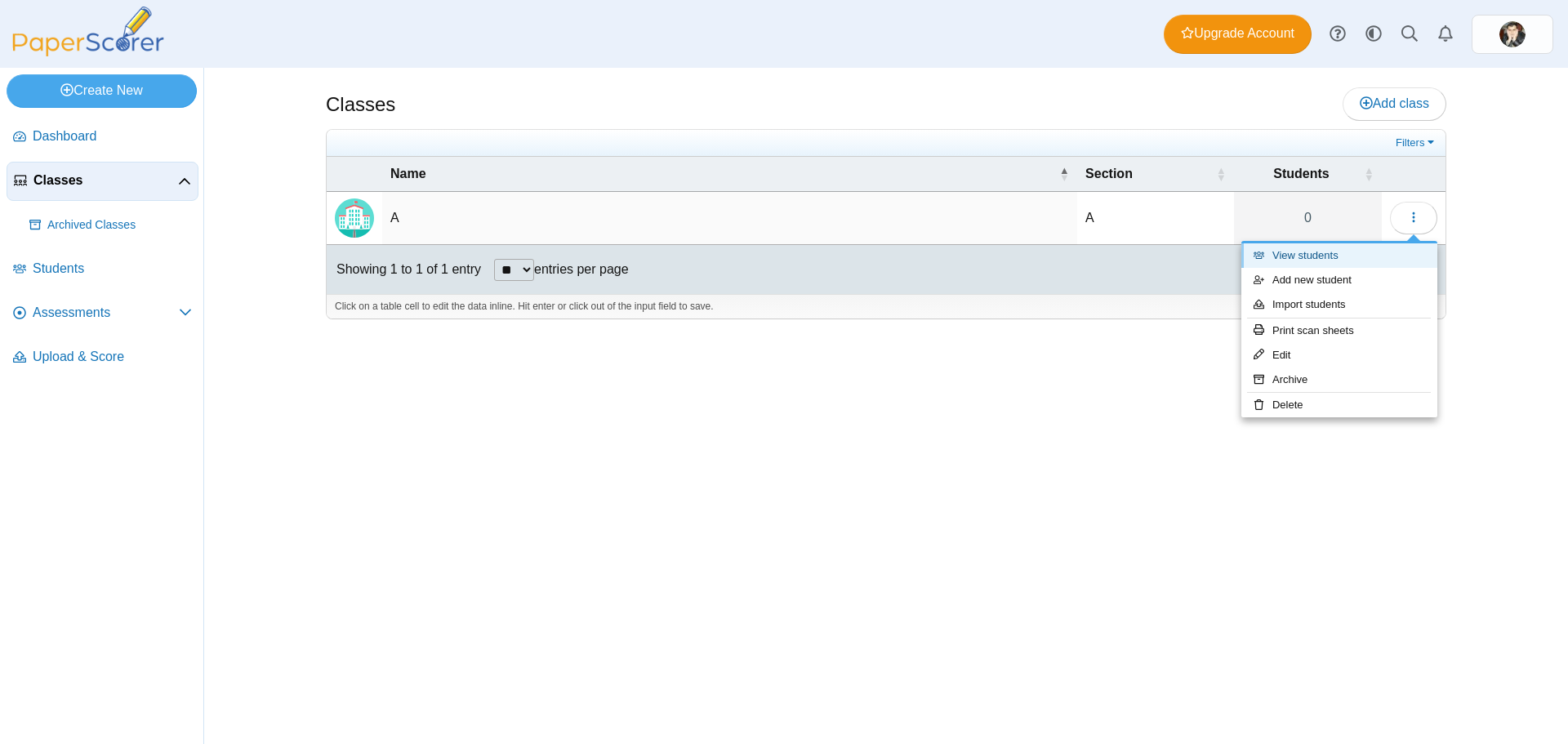
click at [1317, 260] on link "View students" at bounding box center [1338, 256] width 196 height 24
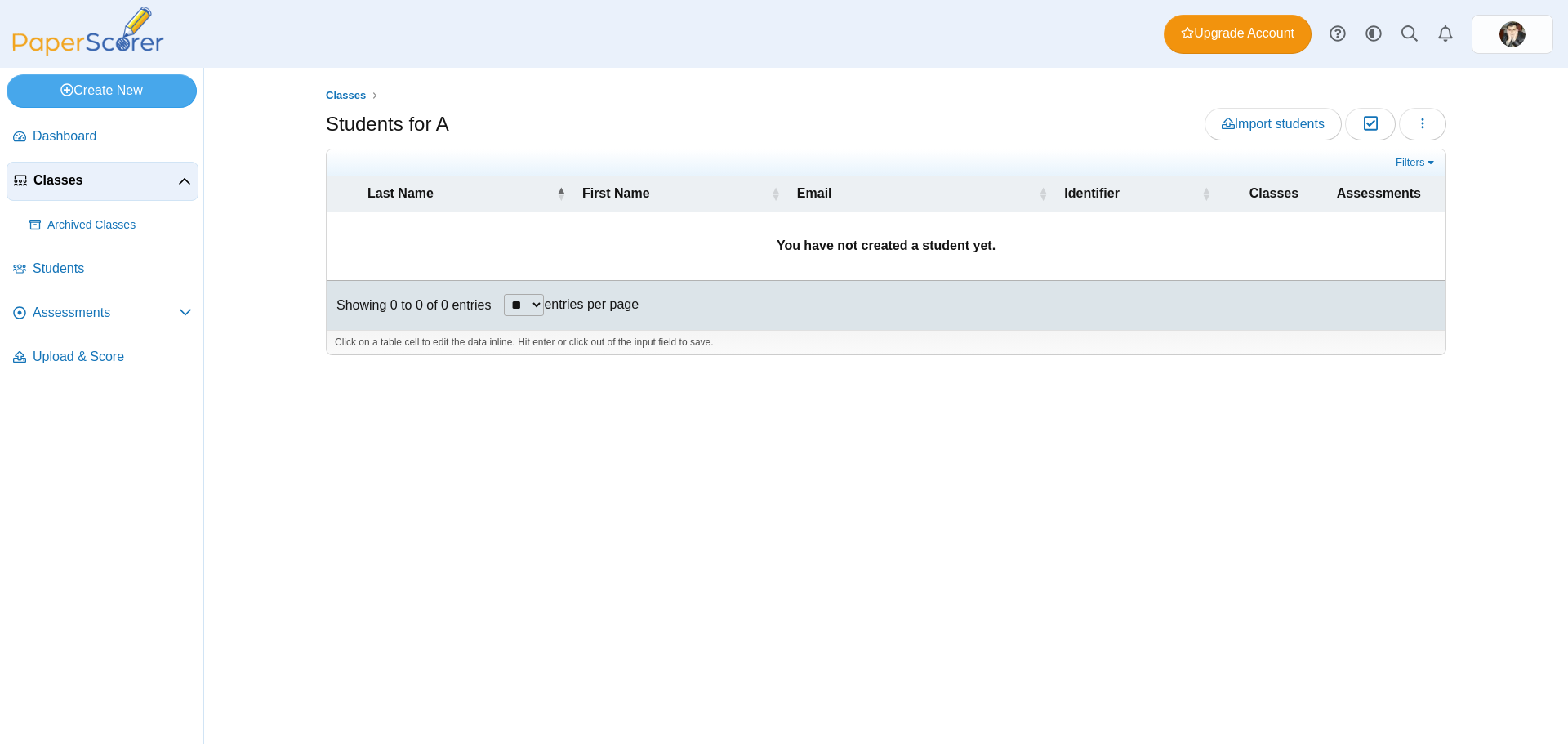
click at [564, 239] on td "You have not created a student yet." at bounding box center [885, 246] width 1118 height 69
click at [500, 254] on td "You have not created a student yet." at bounding box center [885, 246] width 1118 height 69
drag, startPoint x: 500, startPoint y: 254, endPoint x: 412, endPoint y: 272, distance: 89.8
click at [409, 272] on td "You have not created a student yet." at bounding box center [885, 246] width 1118 height 69
click at [516, 193] on span "Last Name" at bounding box center [459, 193] width 185 height 18
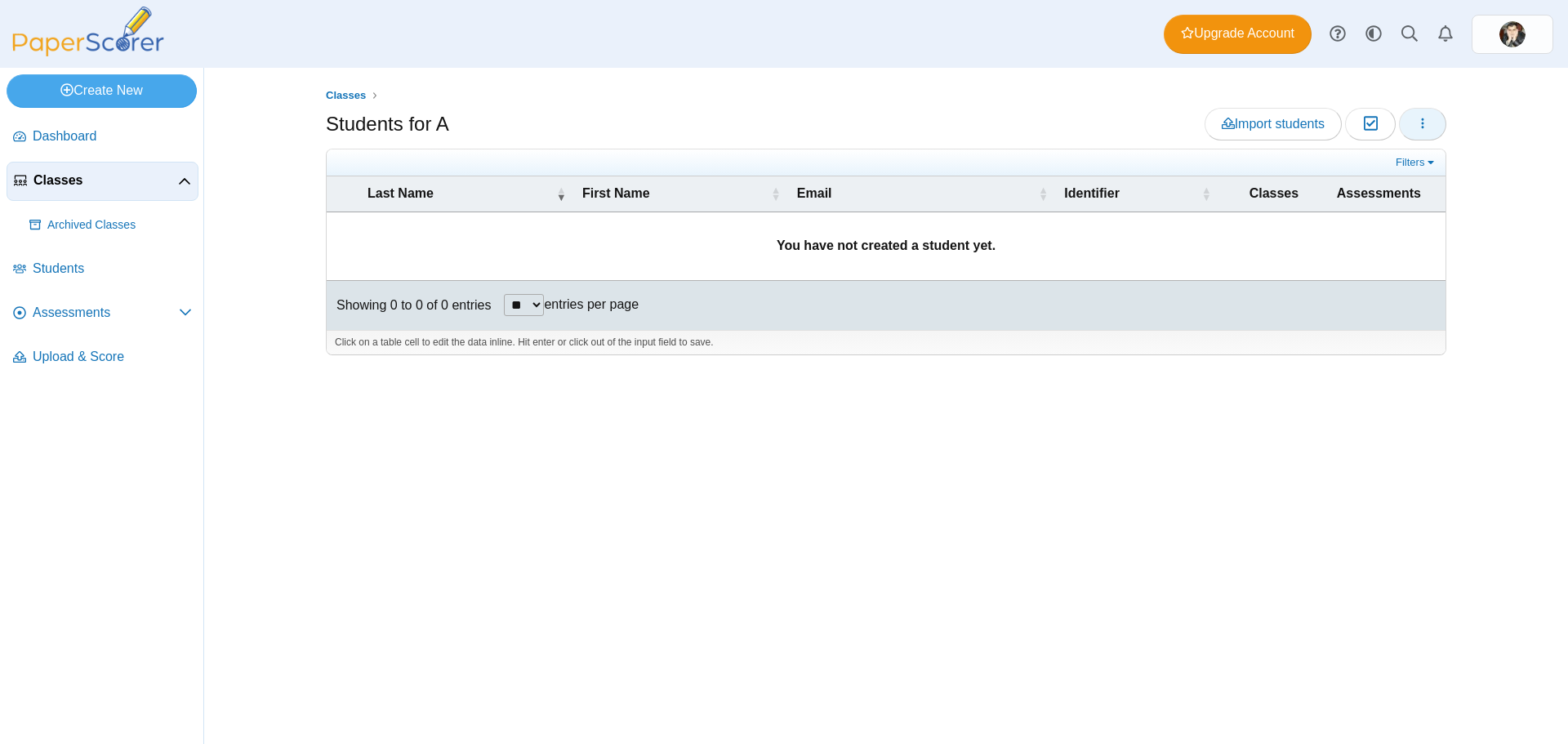
click at [1424, 138] on button "button" at bounding box center [1422, 124] width 47 height 33
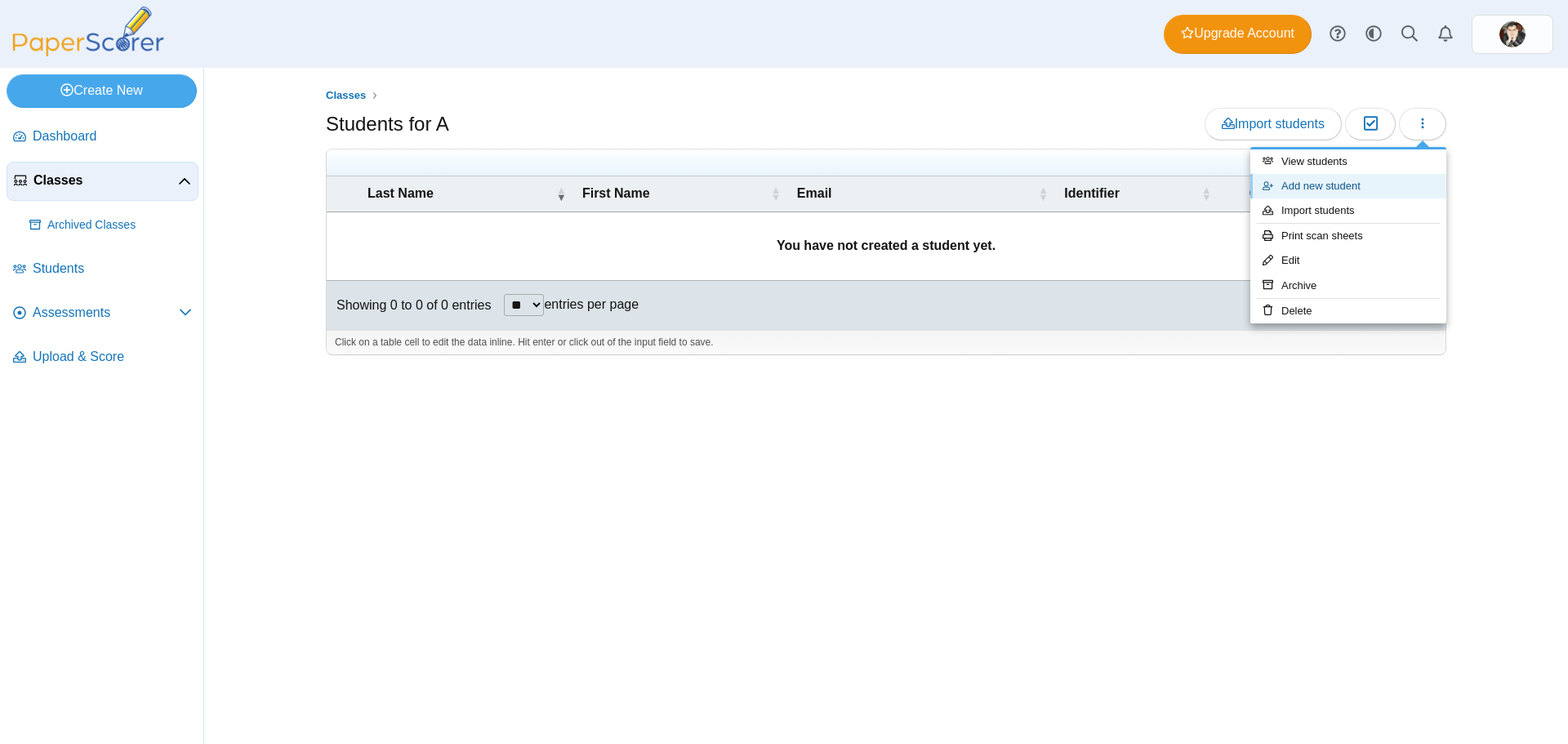
click at [1343, 192] on link "Add new student" at bounding box center [1348, 186] width 196 height 24
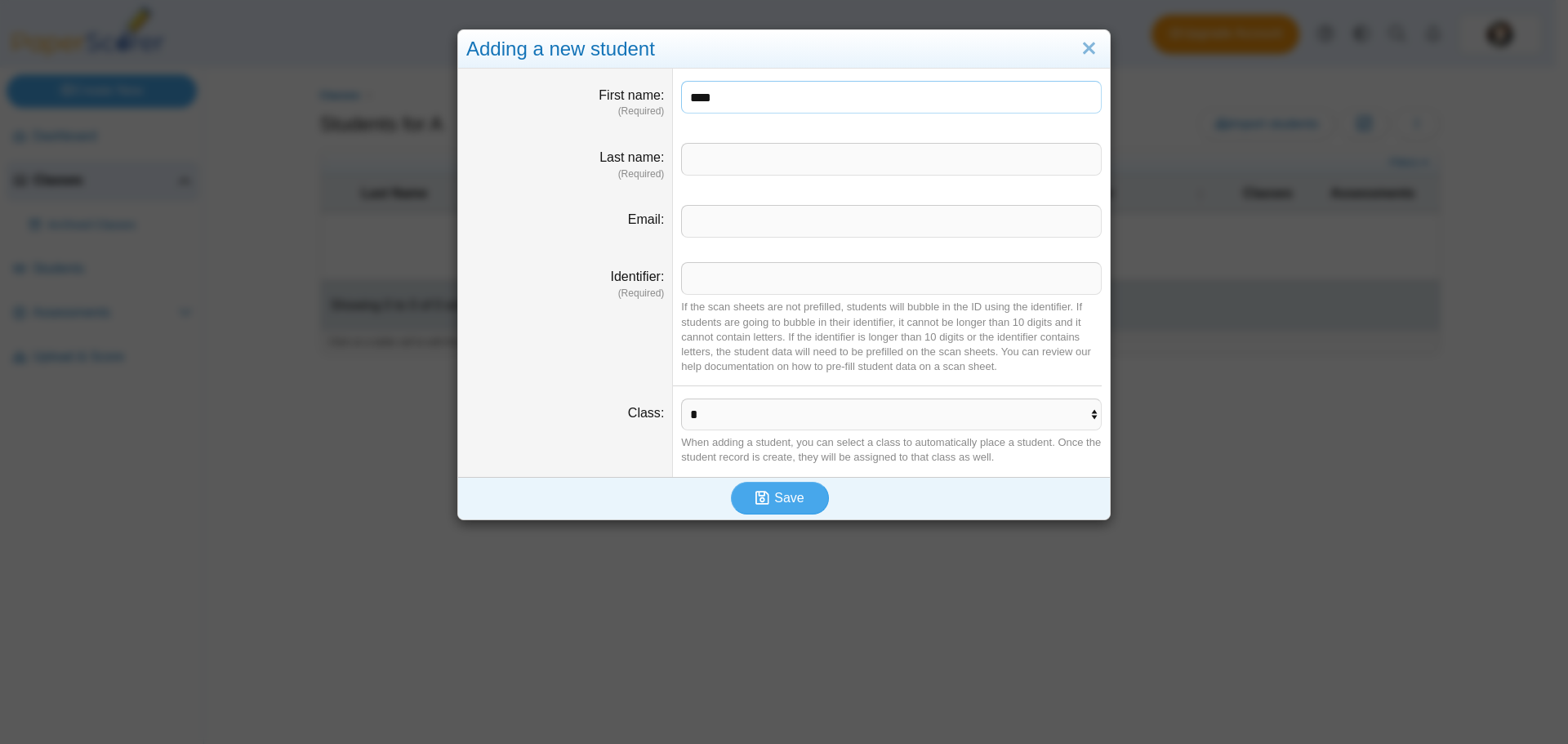
type input "****"
click at [762, 159] on input "Last name" at bounding box center [891, 159] width 420 height 33
type input "*****"
click at [785, 504] on span "Save" at bounding box center [789, 498] width 30 height 14
click at [749, 286] on input "Identifier" at bounding box center [891, 278] width 420 height 33
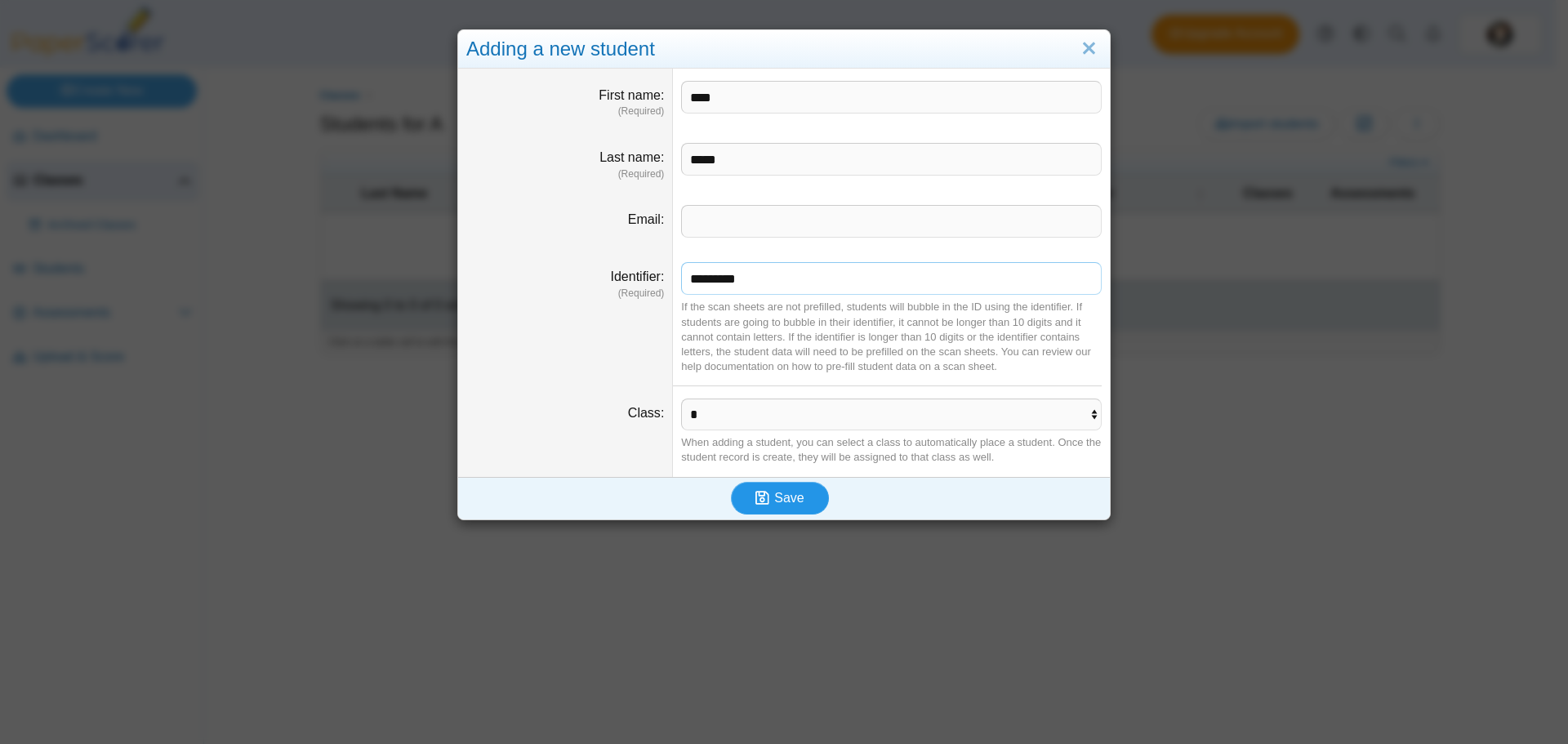
type input "*********"
click at [774, 507] on button "Save" at bounding box center [779, 498] width 98 height 33
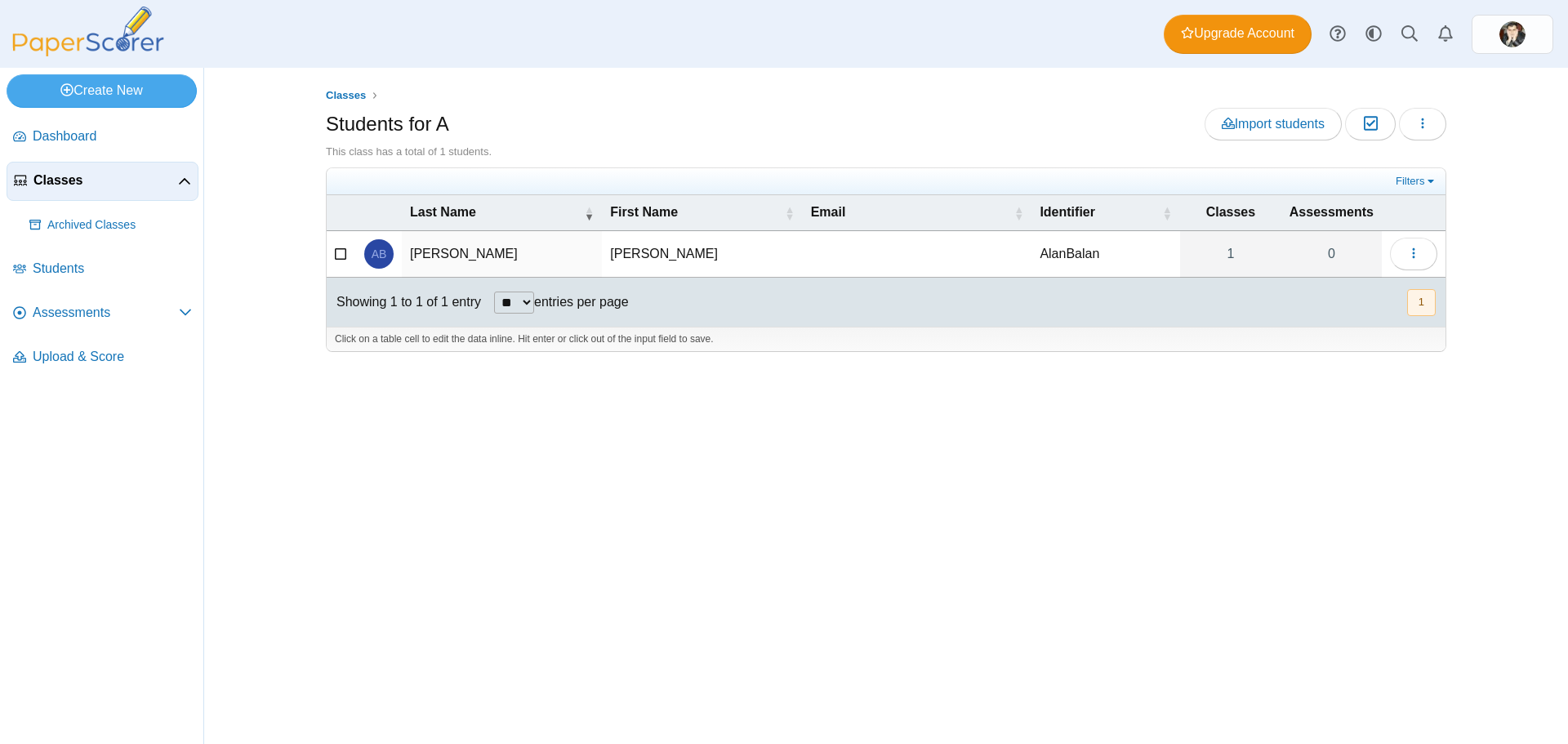
click at [606, 440] on div "Classes Students for A Import students Moderation 0 Loading… 1" at bounding box center [886, 405] width 1225 height 676
click at [1403, 249] on button "button" at bounding box center [1413, 254] width 47 height 33
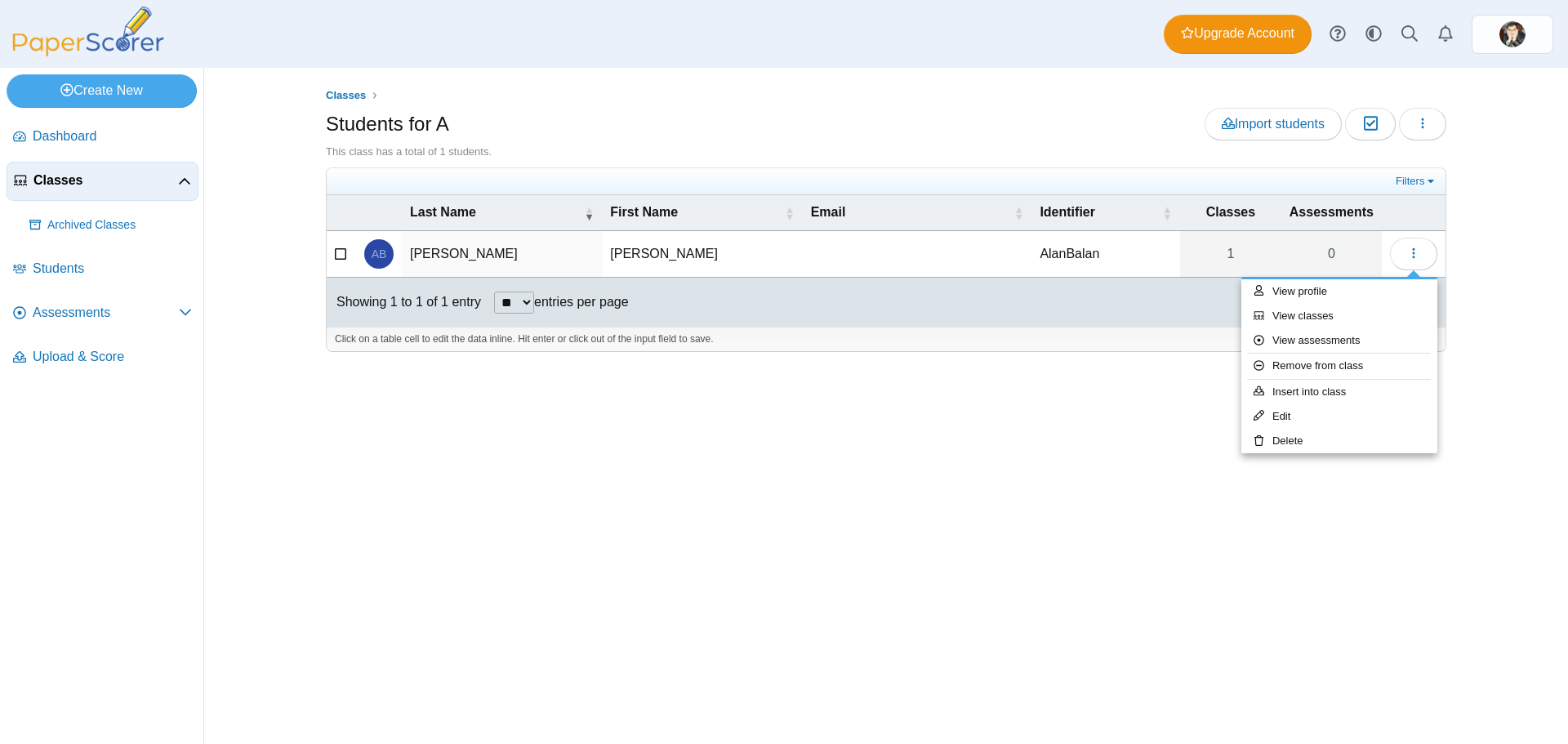
click at [1187, 411] on div "Classes Students for A Import students Moderation 0 Loading… 1" at bounding box center [886, 405] width 1225 height 676
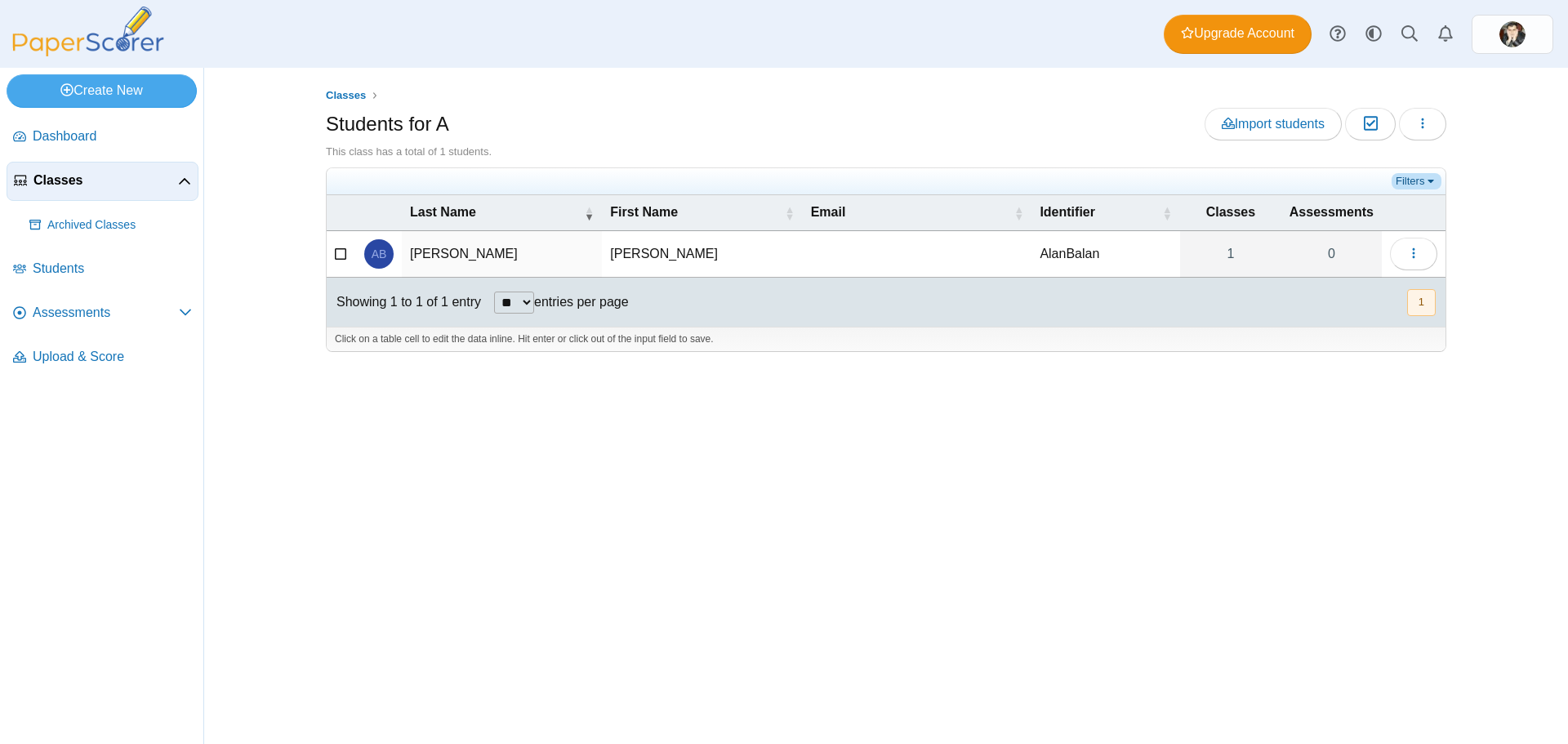
click at [1427, 179] on link "Filters" at bounding box center [1416, 181] width 50 height 17
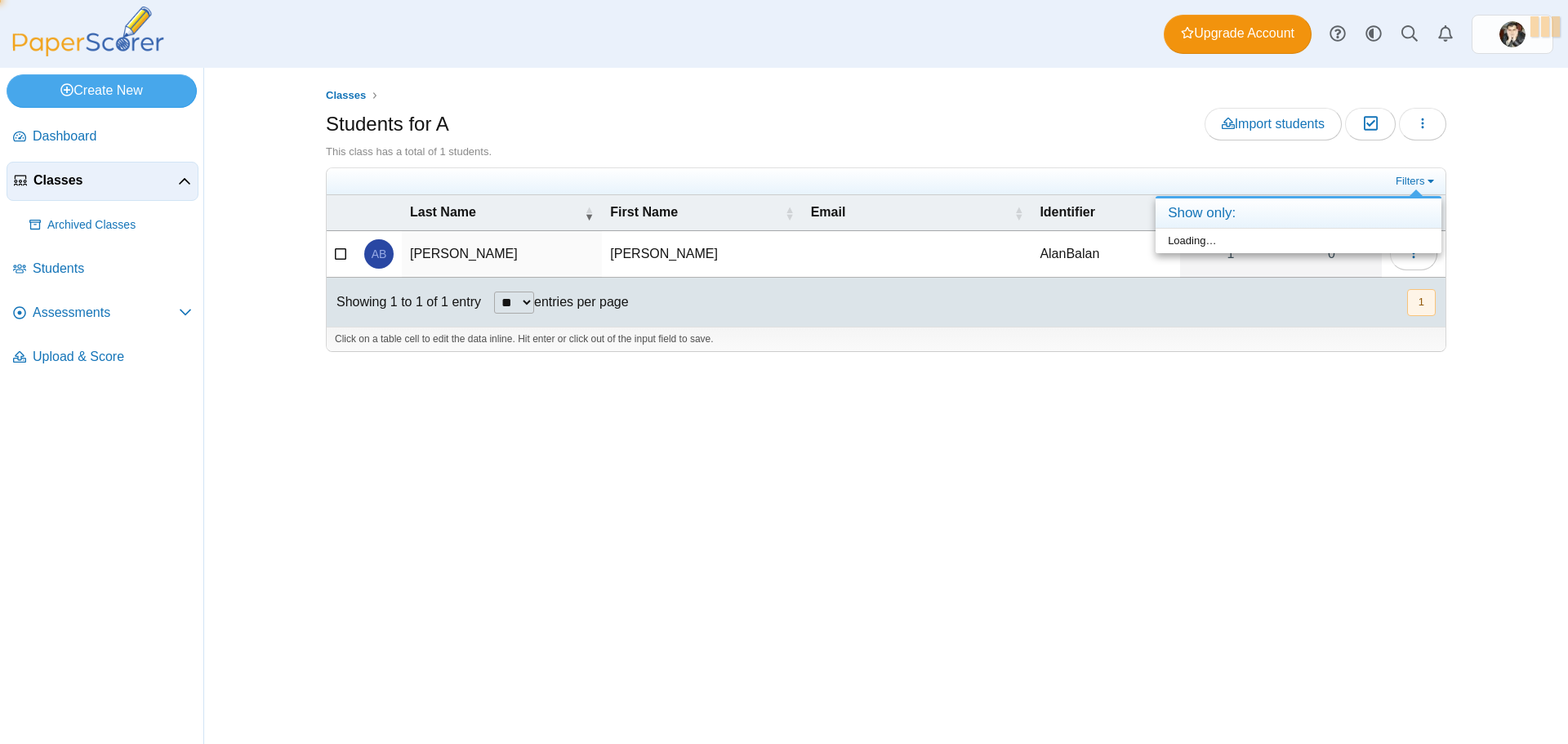
click at [1285, 399] on div "Classes Students for A Import students Moderation 0 Loading… 1" at bounding box center [886, 405] width 1225 height 676
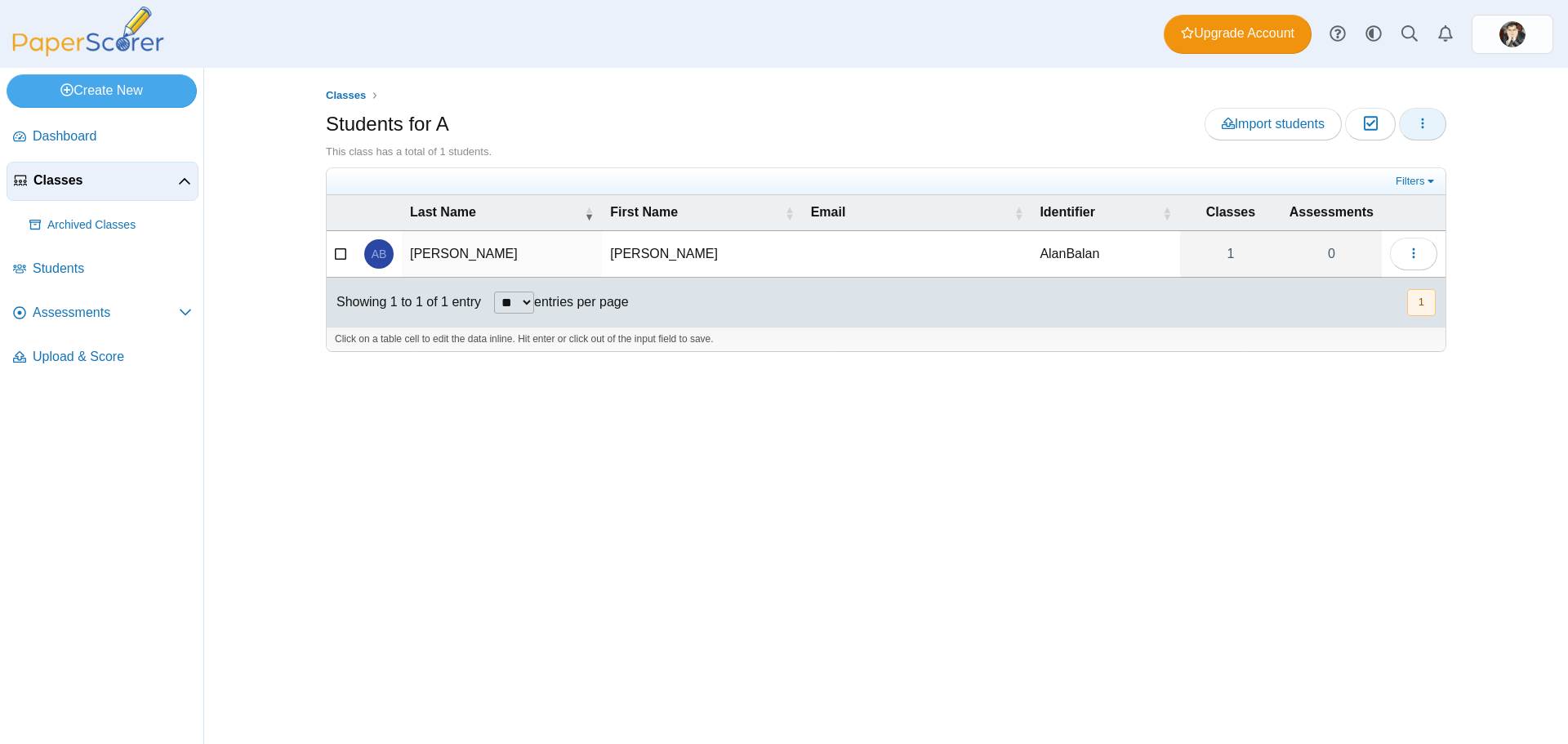
click at [1427, 124] on icon "button" at bounding box center [1422, 124] width 13 height 13
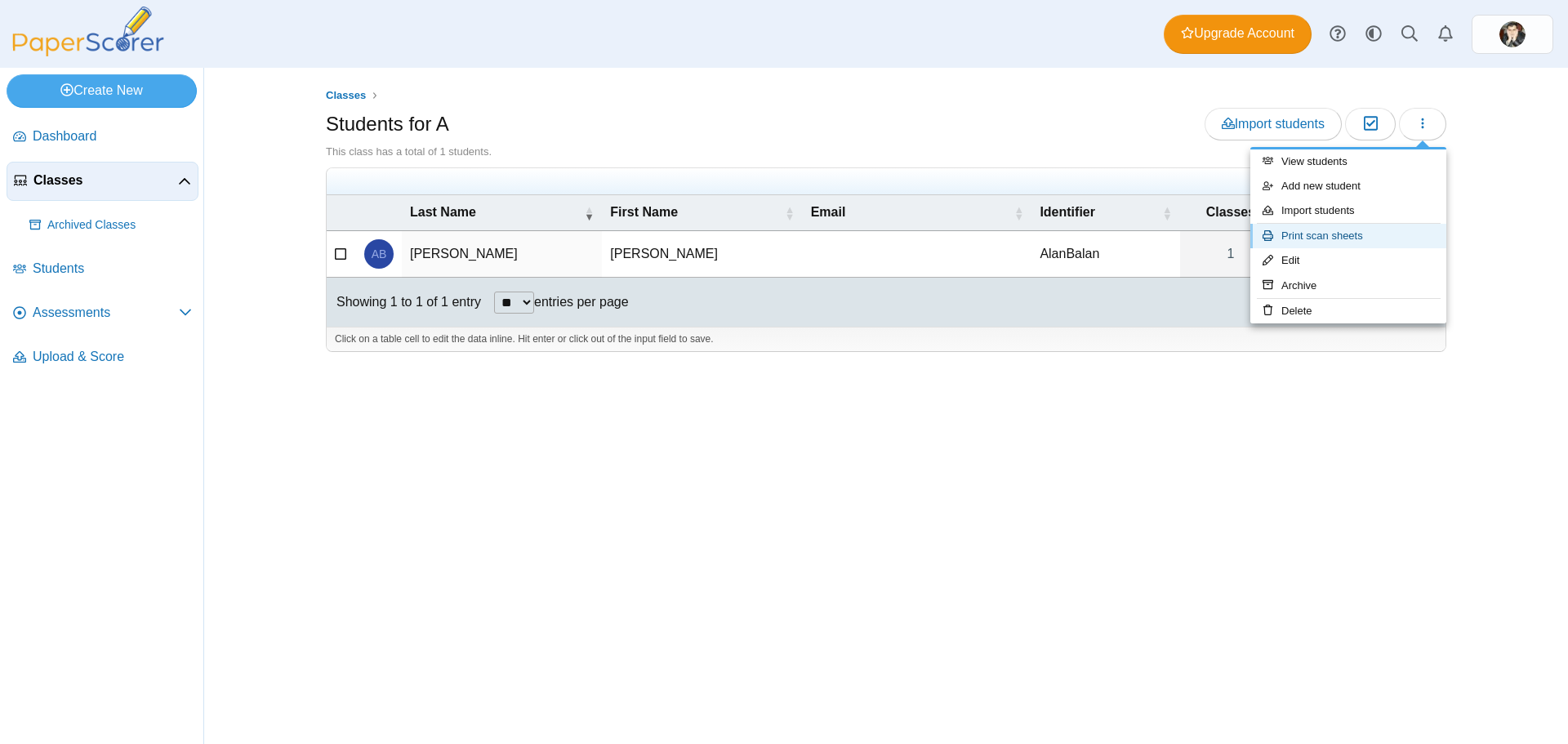
click at [1364, 237] on link "Print scan sheets" at bounding box center [1348, 236] width 196 height 24
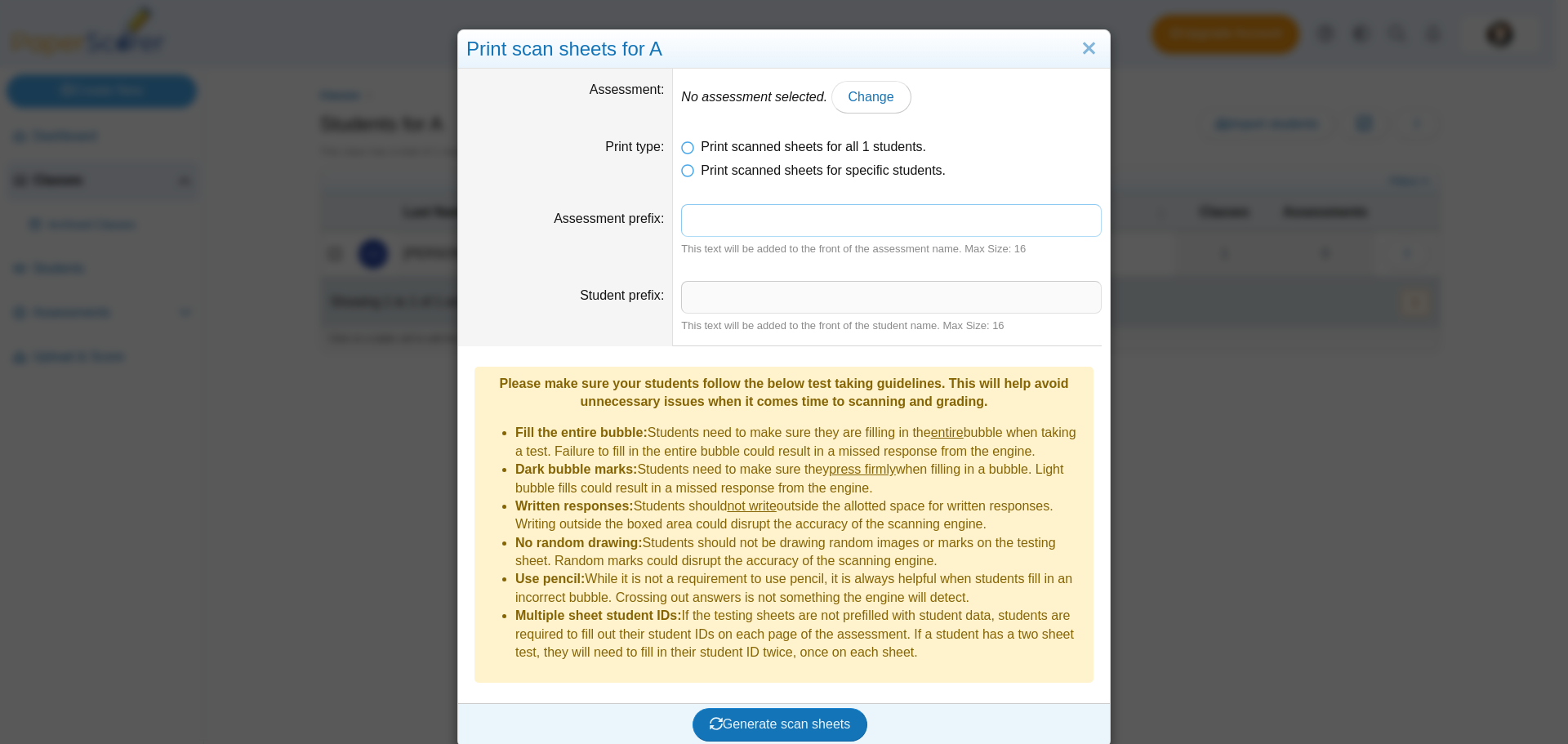
click at [814, 222] on input "Assessment prefix" at bounding box center [891, 220] width 420 height 33
type input "*"
click at [726, 289] on input "Student prefix" at bounding box center [891, 297] width 420 height 33
type input "*"
type input "*********"
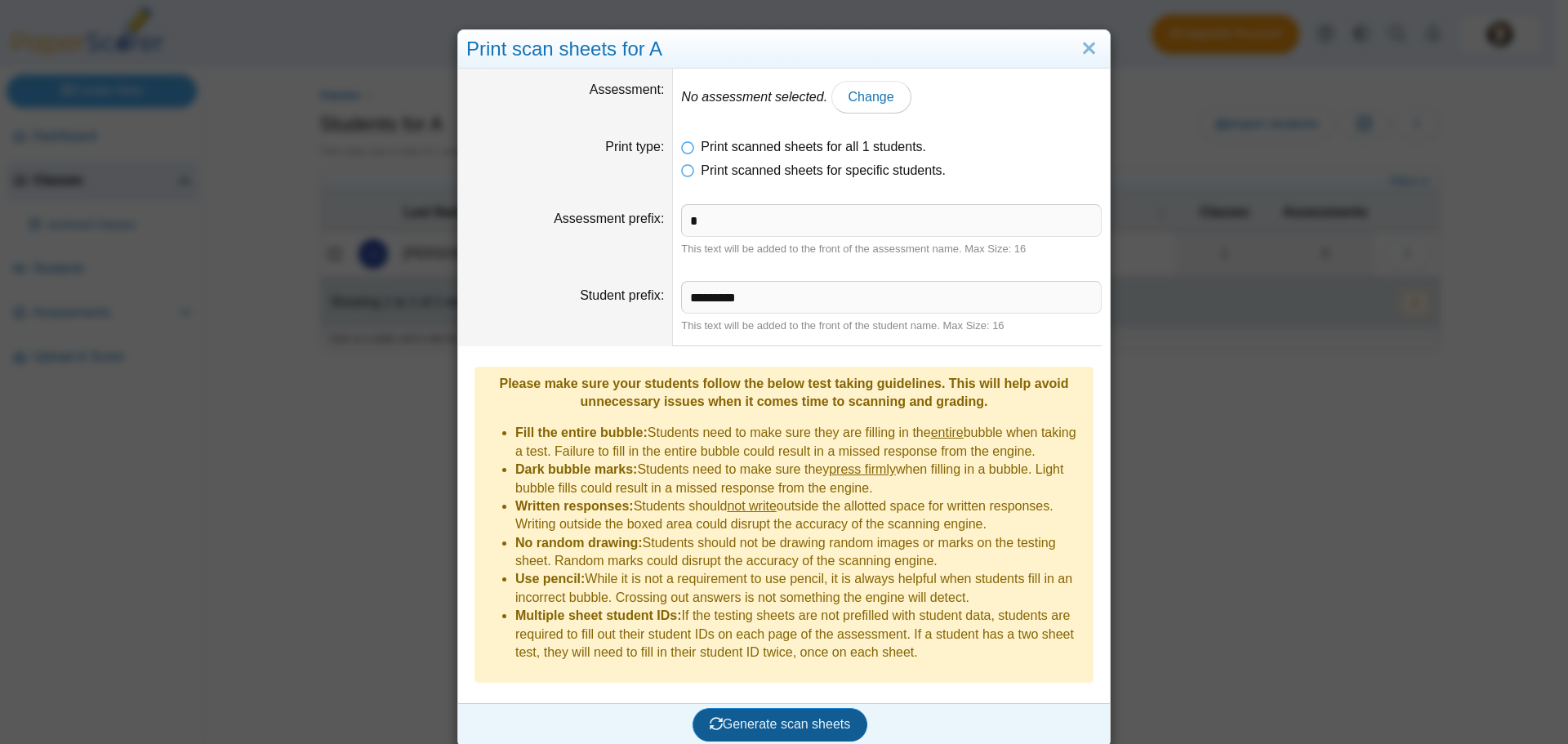
click at [806, 717] on span "Generate scan sheets" at bounding box center [780, 724] width 141 height 14
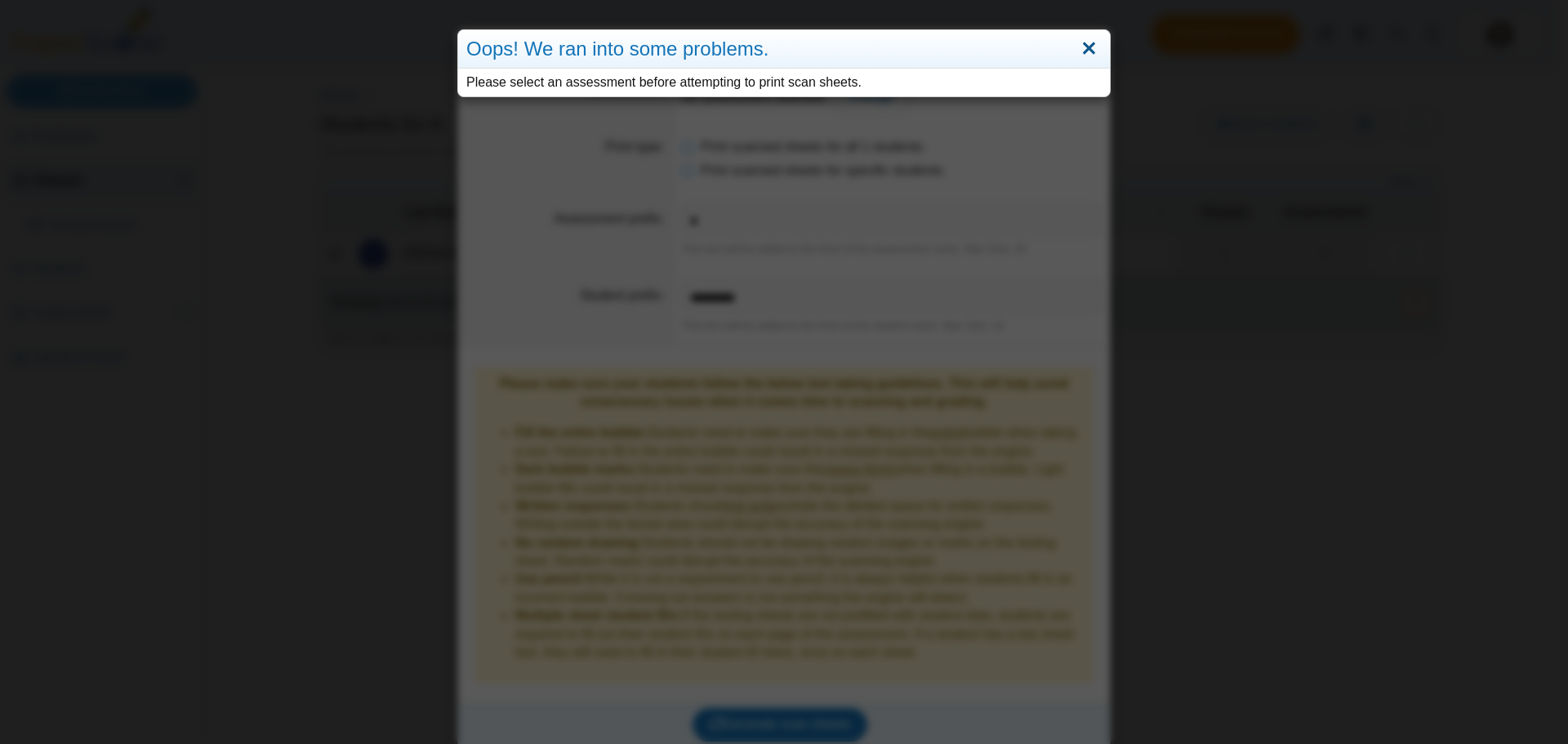
click at [1086, 46] on link "Close" at bounding box center [1088, 49] width 25 height 28
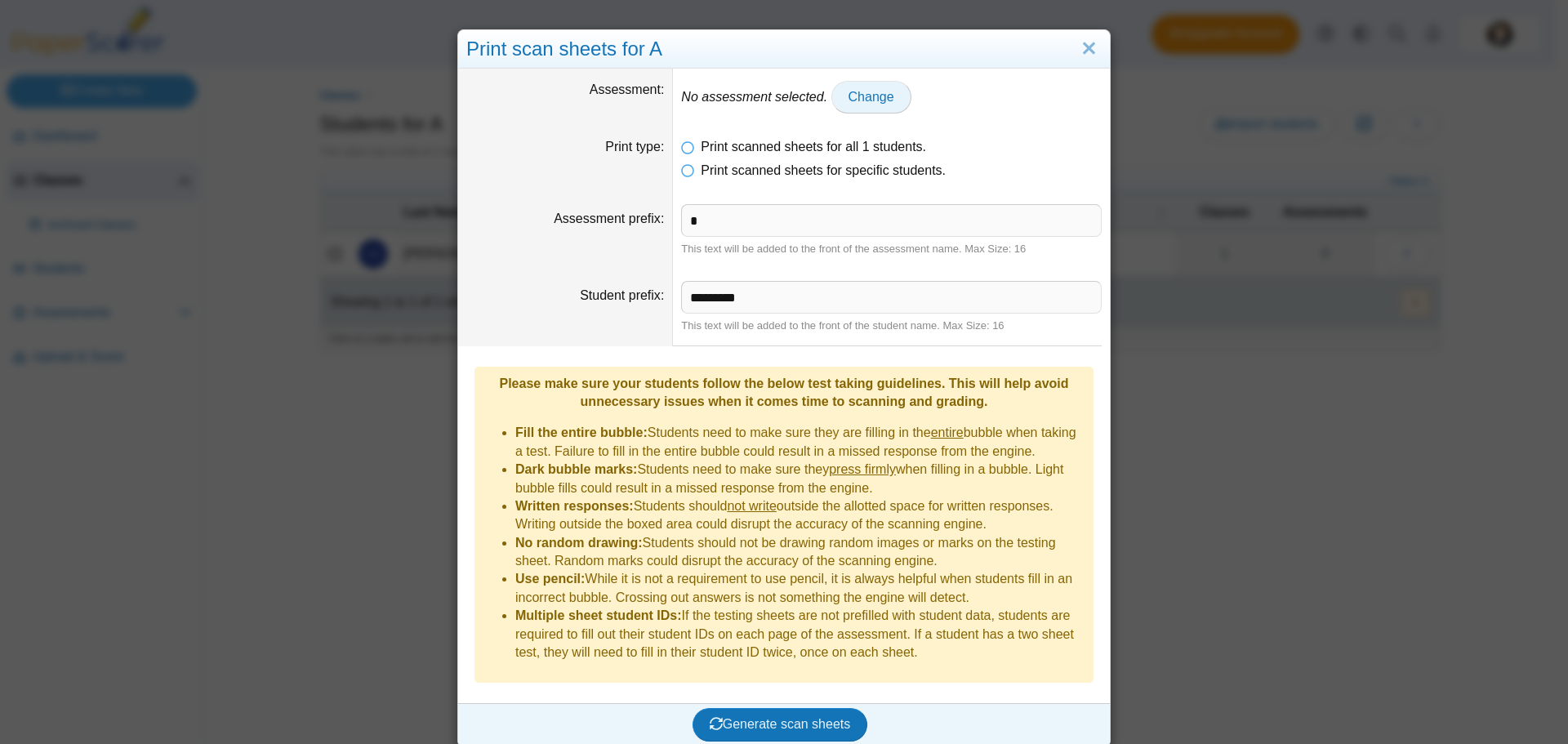
click at [854, 91] on span "Change" at bounding box center [871, 97] width 46 height 14
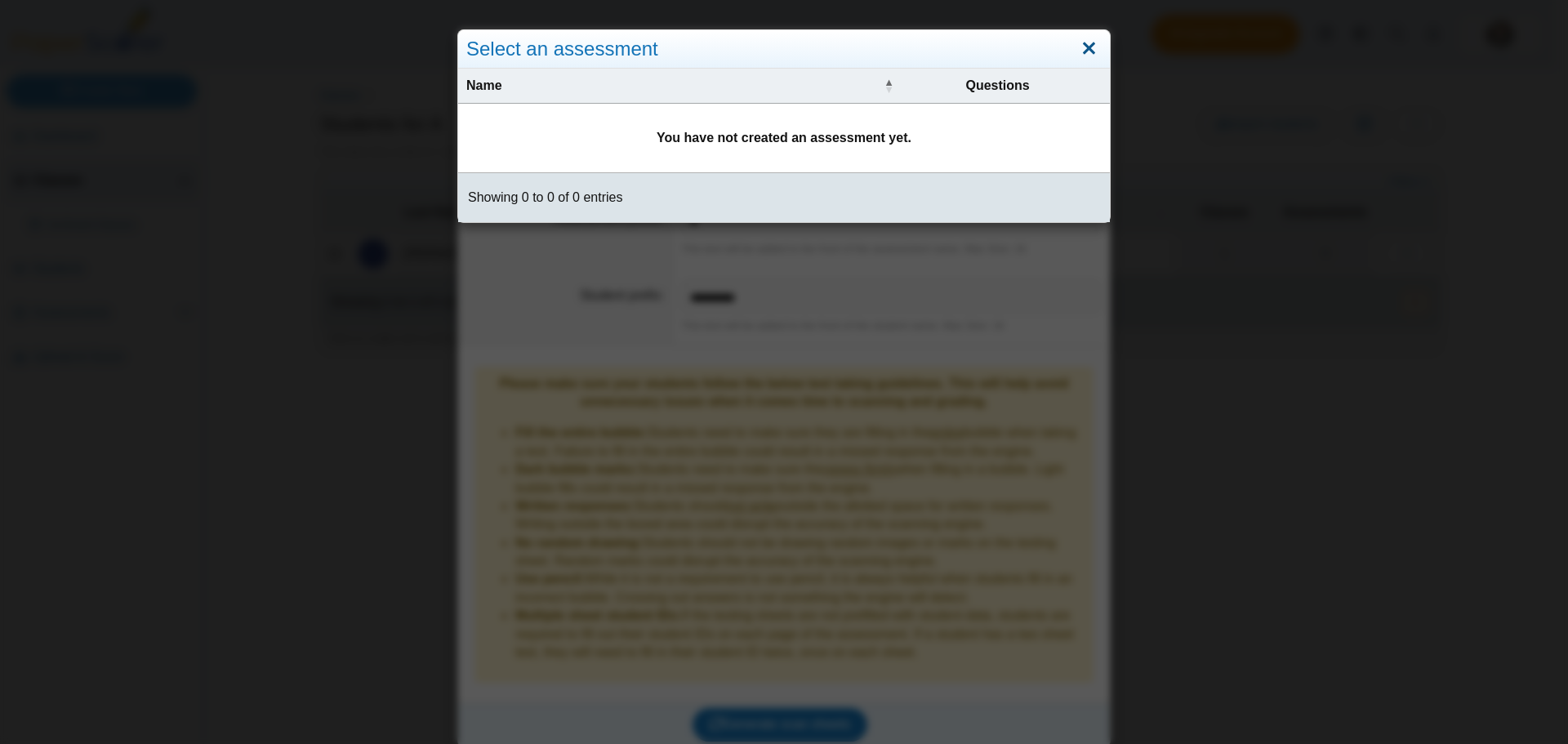
click at [1077, 51] on link "Close" at bounding box center [1088, 49] width 25 height 28
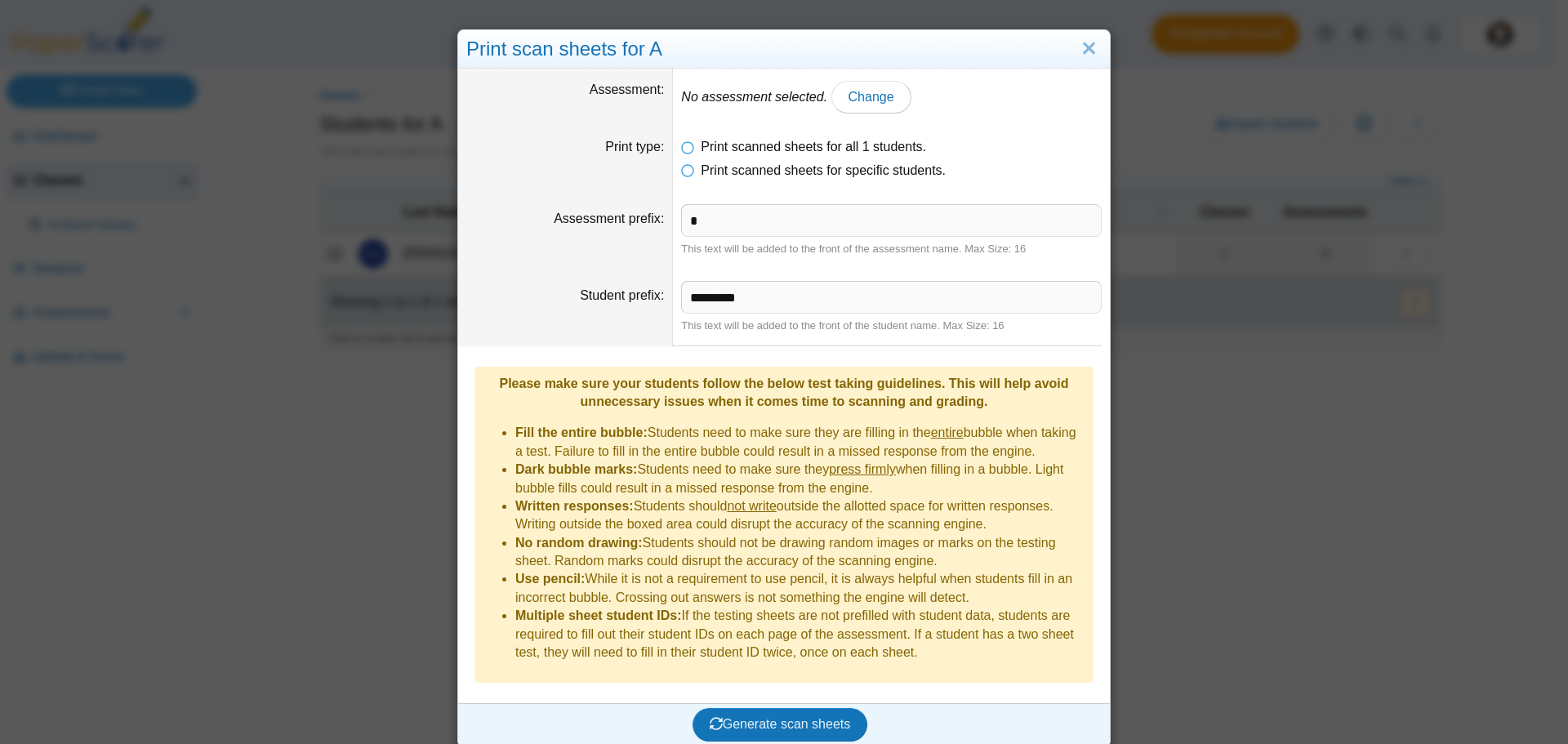
click at [1098, 47] on div "Print scan sheets for A" at bounding box center [784, 49] width 652 height 38
click at [1084, 45] on link "Close" at bounding box center [1088, 49] width 25 height 28
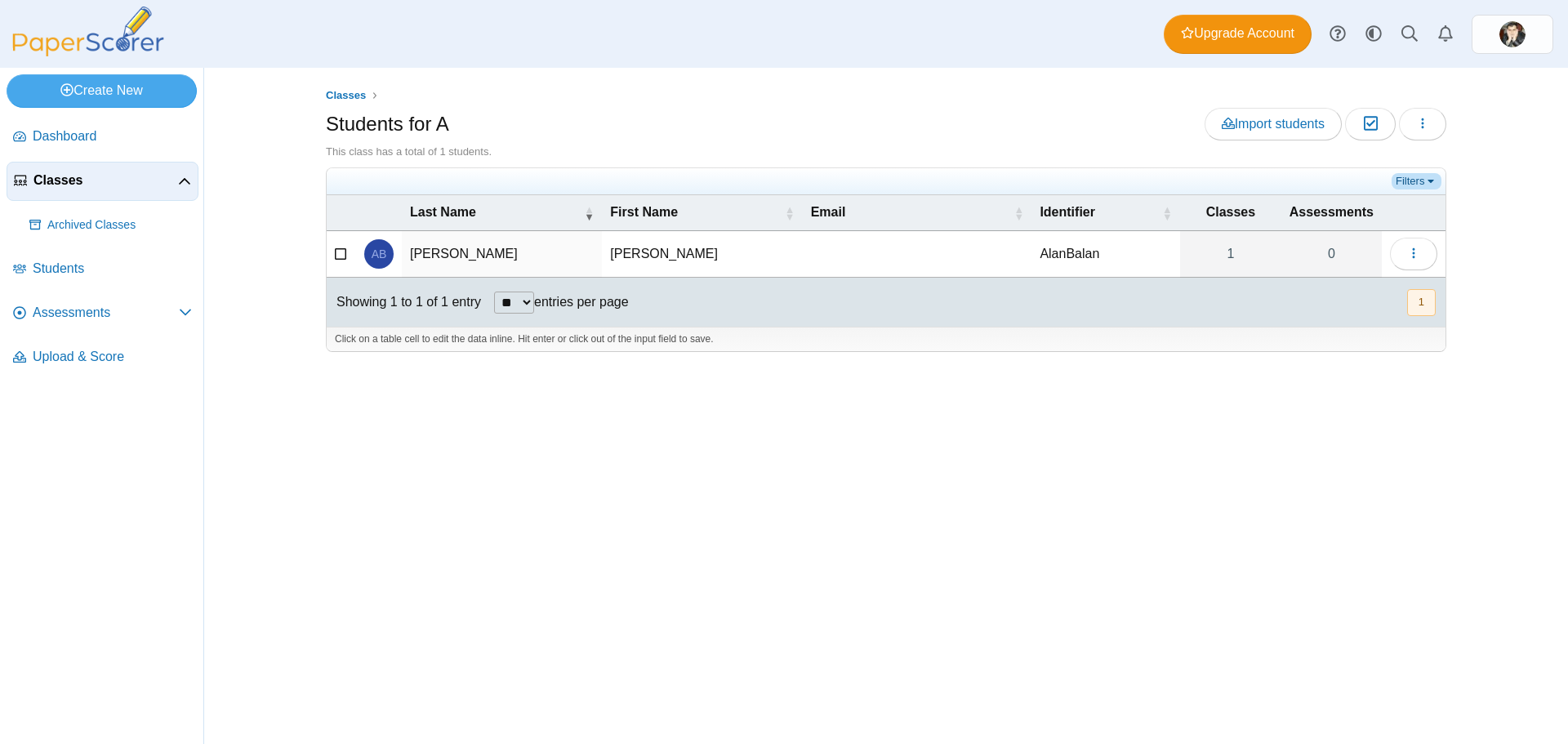
click at [1419, 179] on link "Filters" at bounding box center [1416, 181] width 50 height 17
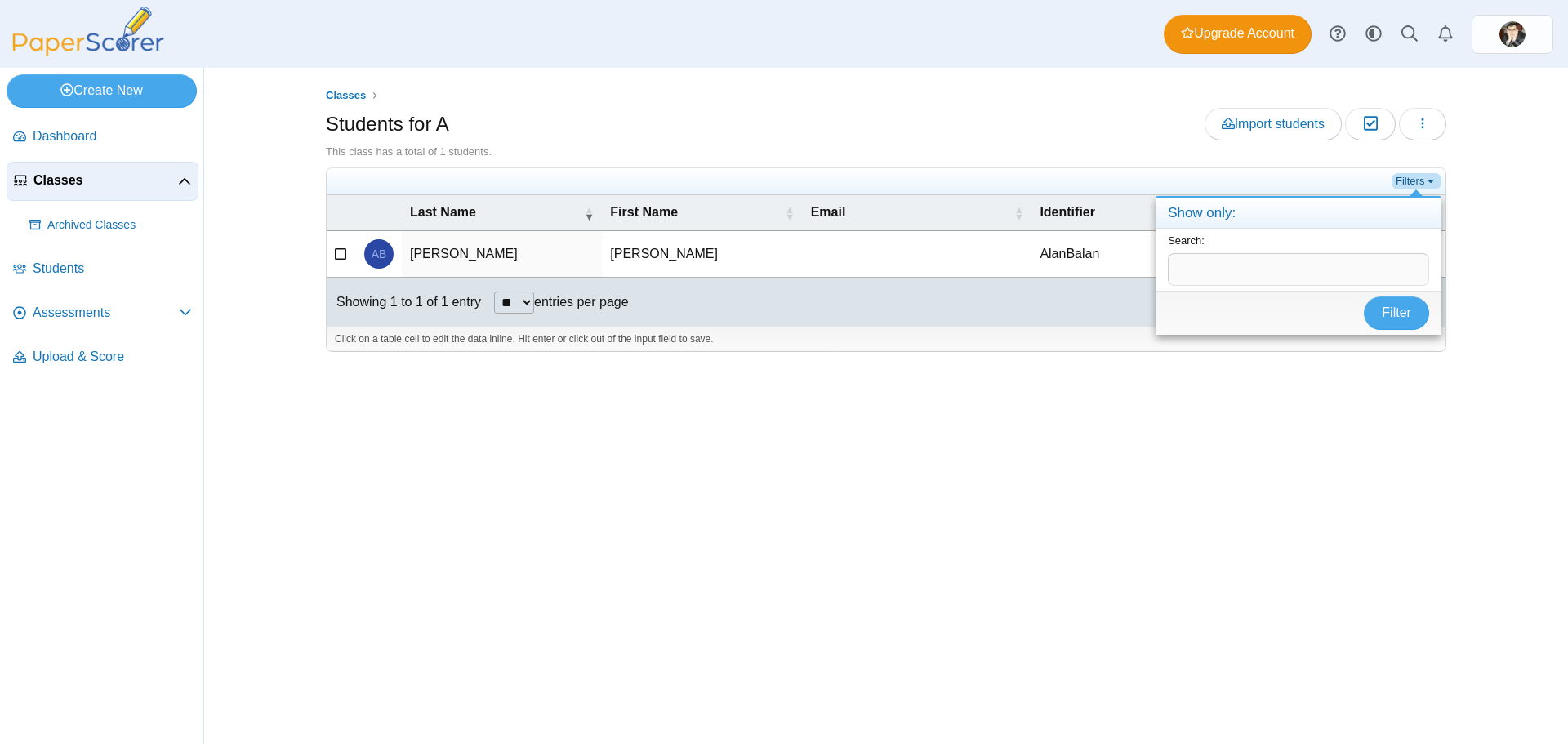
click at [1419, 179] on link "Filters" at bounding box center [1416, 181] width 50 height 17
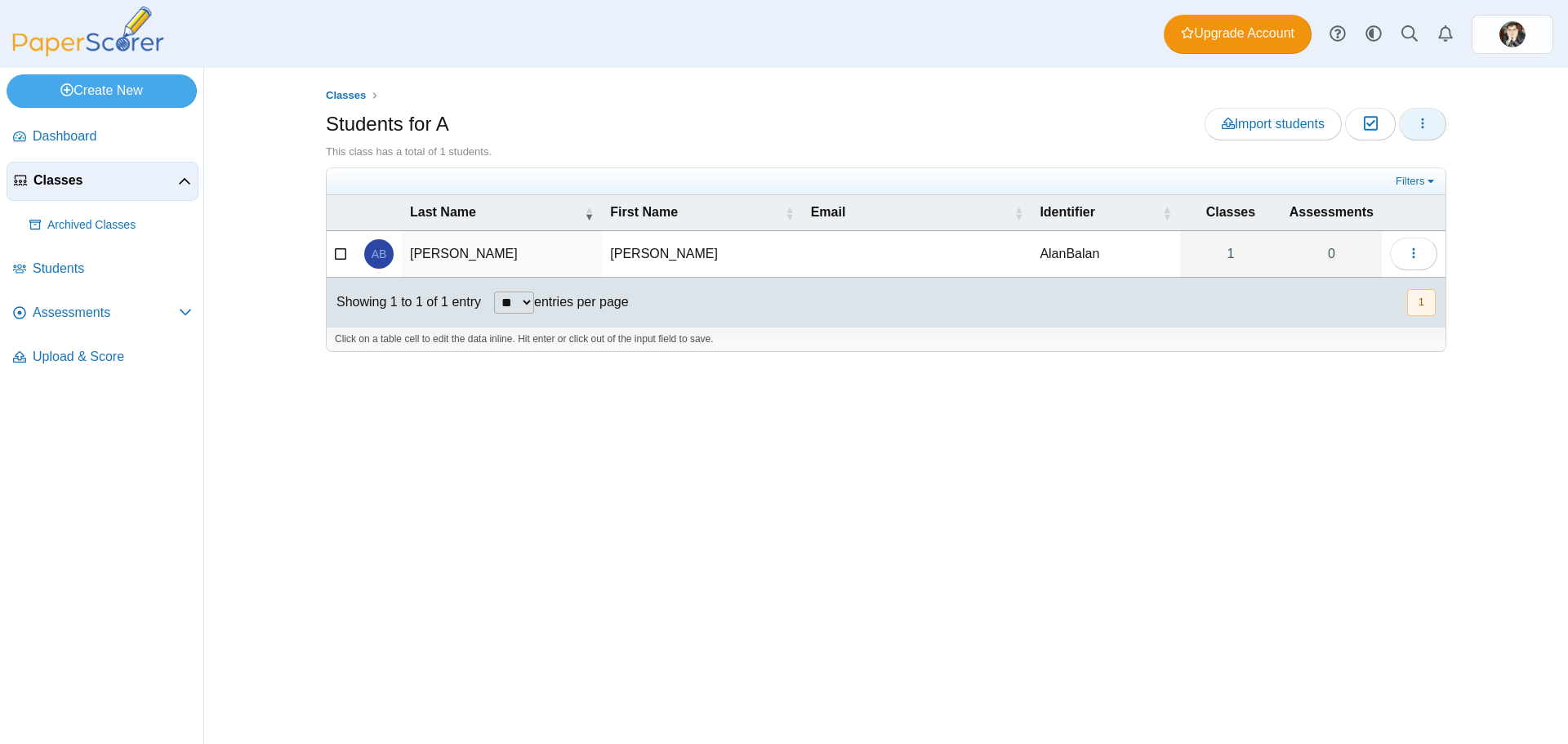
click at [1432, 122] on button "button" at bounding box center [1422, 124] width 47 height 33
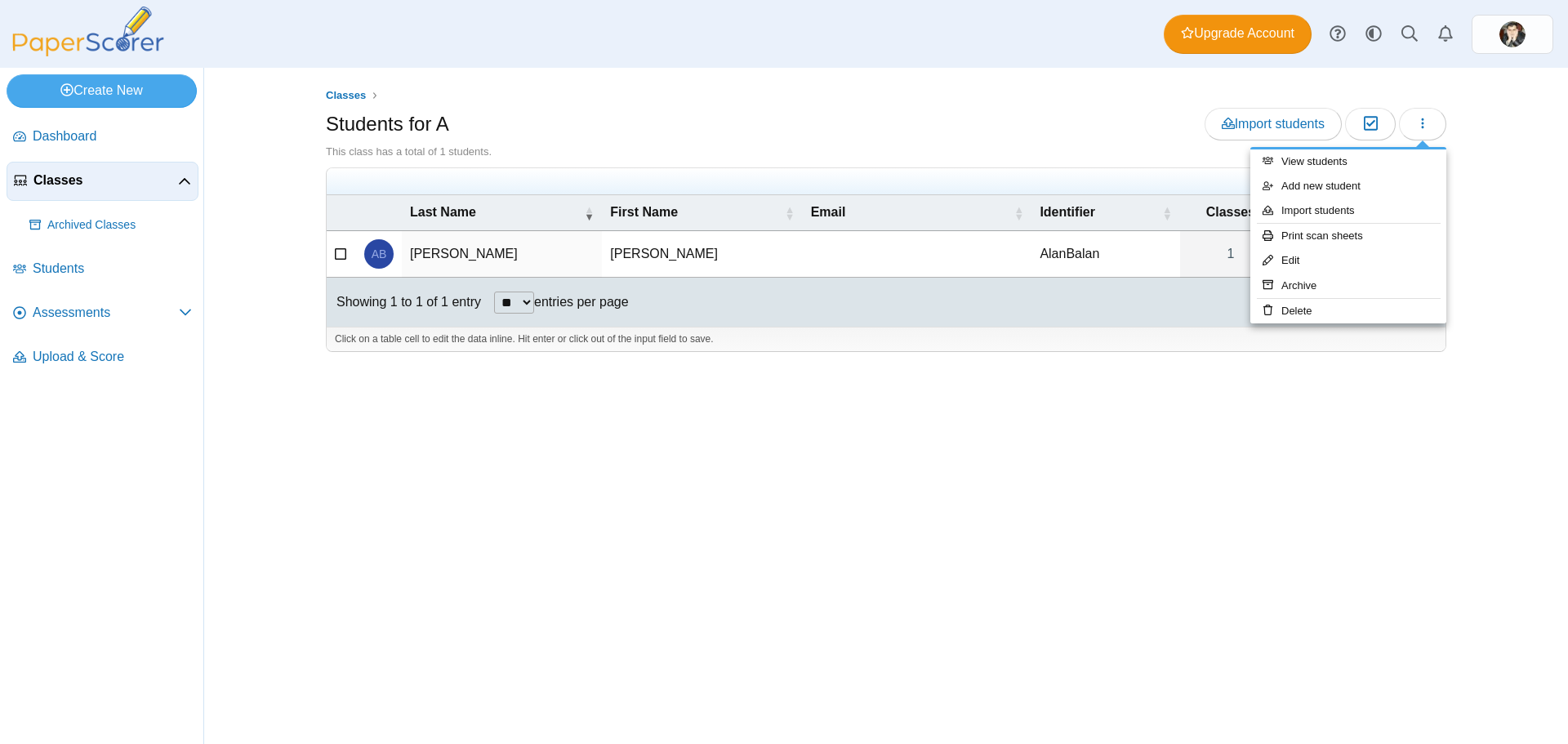
click at [1311, 402] on div "Classes Students for A Import students Moderation 0" at bounding box center [886, 405] width 1225 height 676
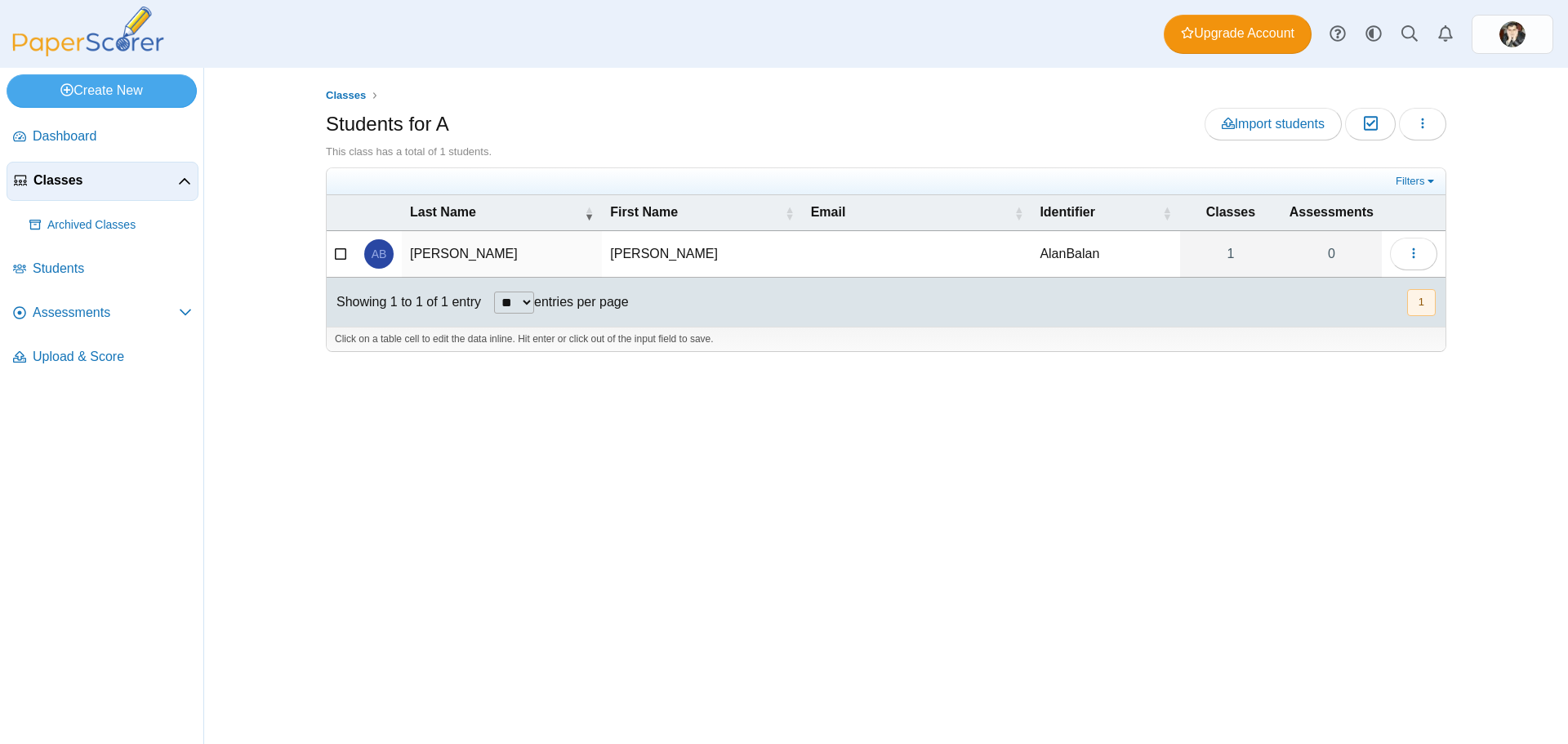
click at [349, 252] on td at bounding box center [341, 255] width 30 height 46
click at [346, 252] on icon at bounding box center [341, 251] width 13 height 11
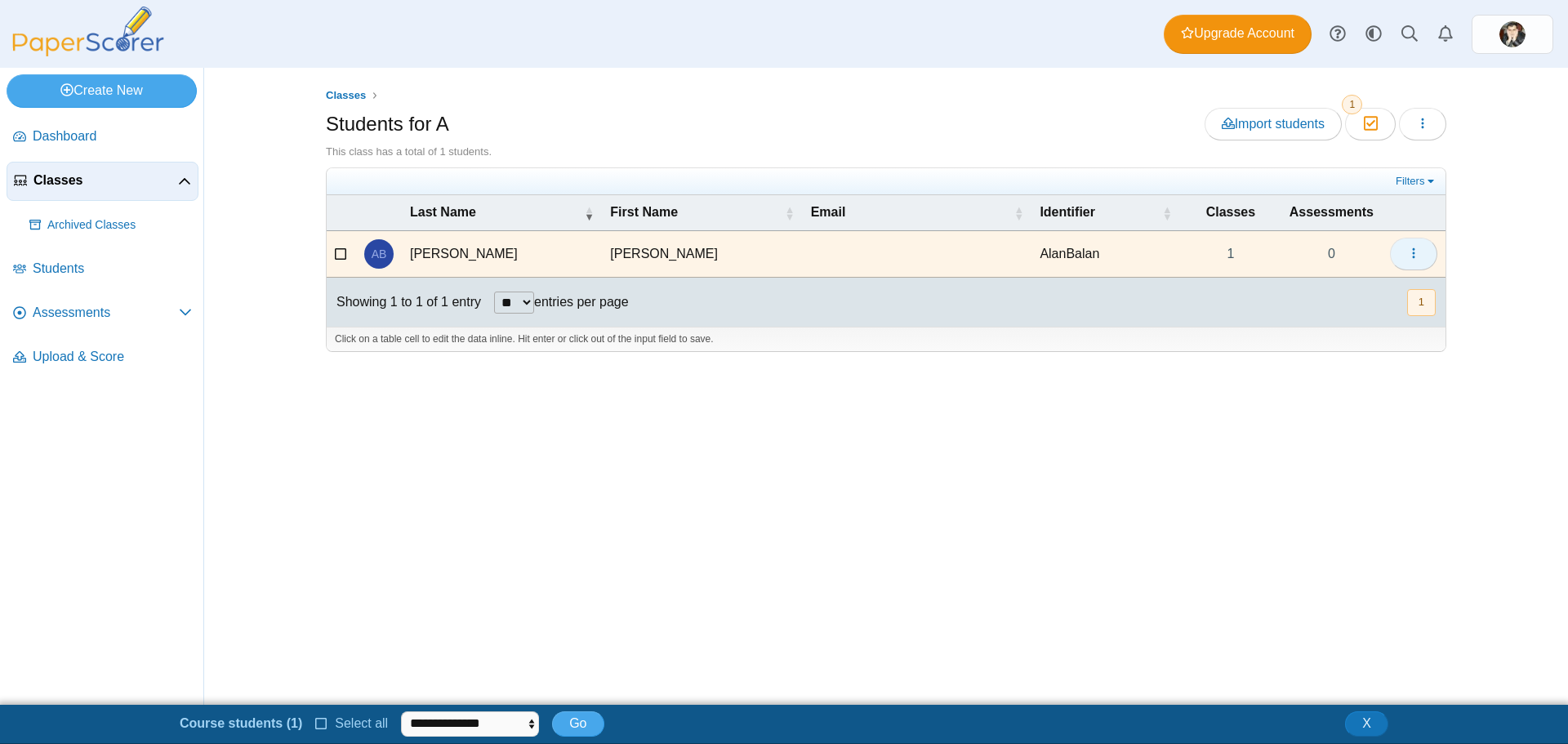
click at [1400, 259] on button "button" at bounding box center [1413, 254] width 47 height 33
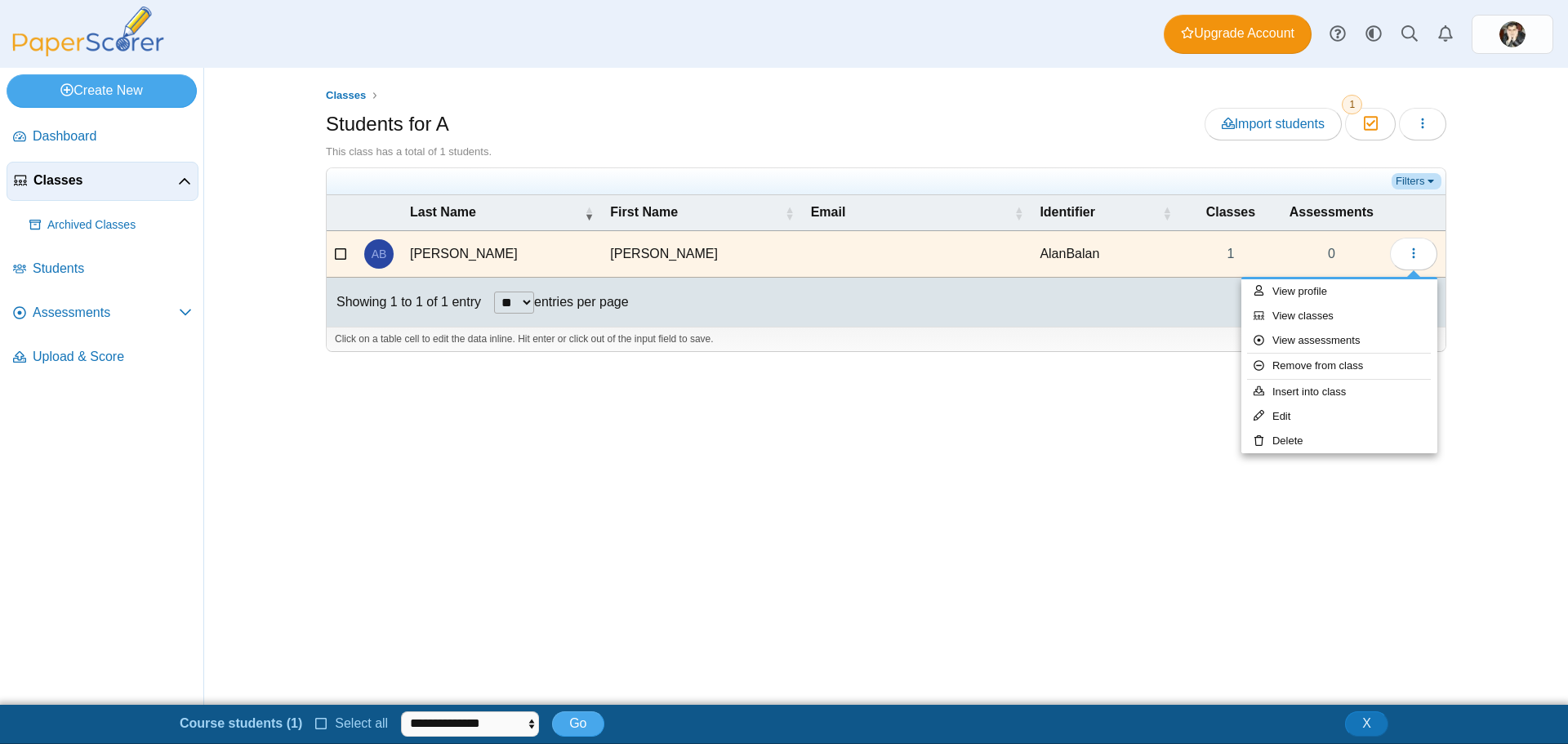
click at [1416, 179] on link "Filters" at bounding box center [1416, 181] width 50 height 17
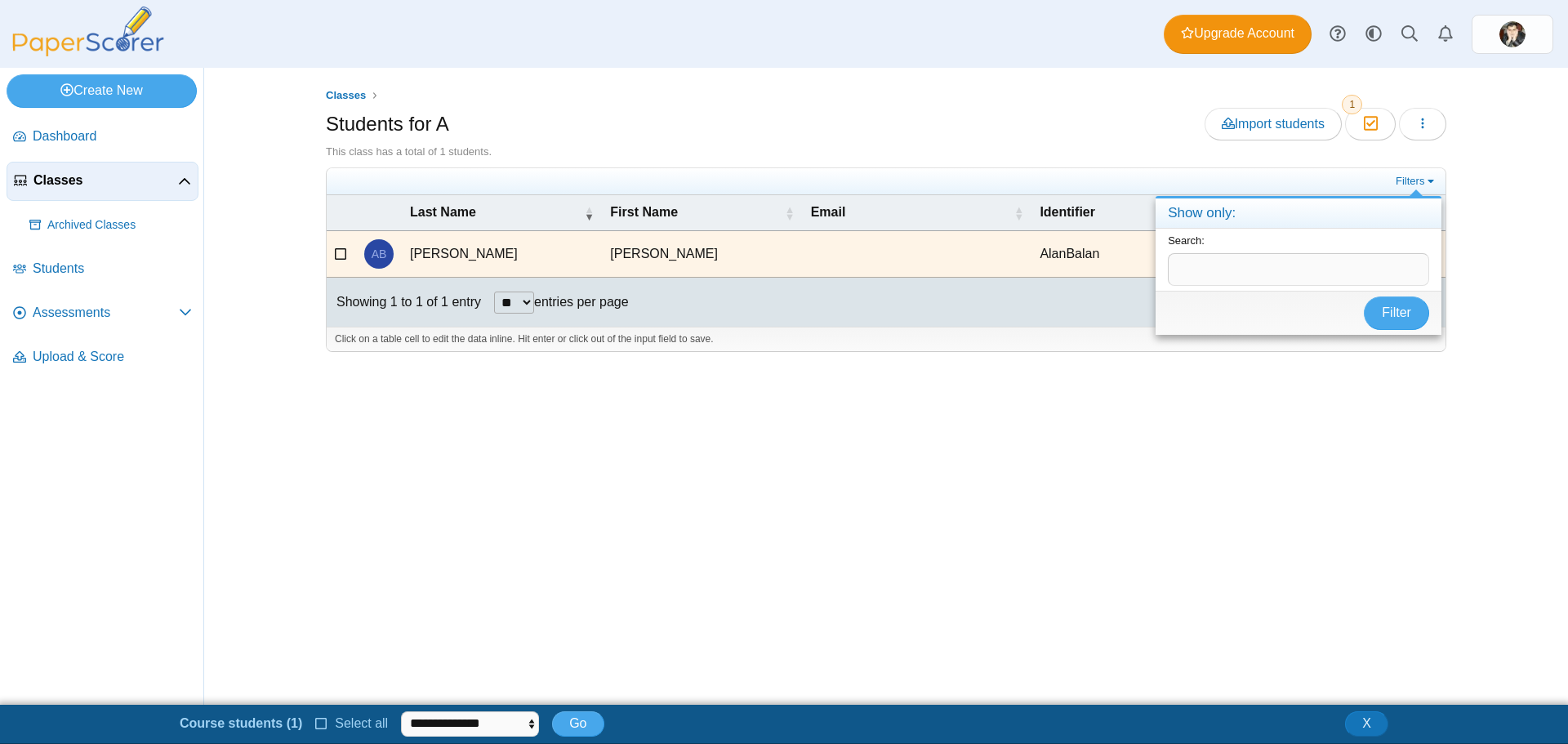
click at [1467, 176] on div "Classes Students for A Import students Moderation 1" at bounding box center [886, 386] width 1225 height 637
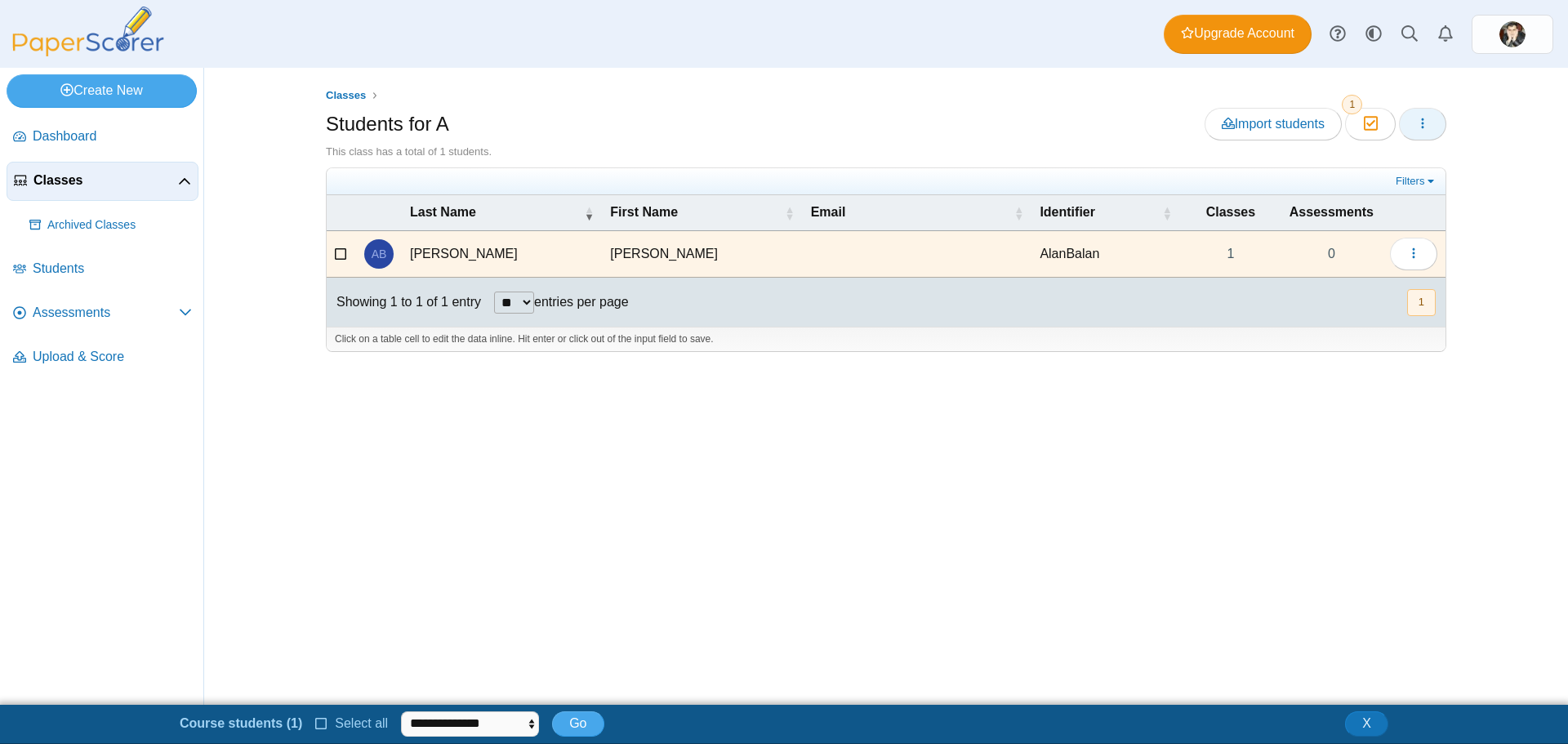
click at [1417, 125] on icon "button" at bounding box center [1422, 124] width 13 height 13
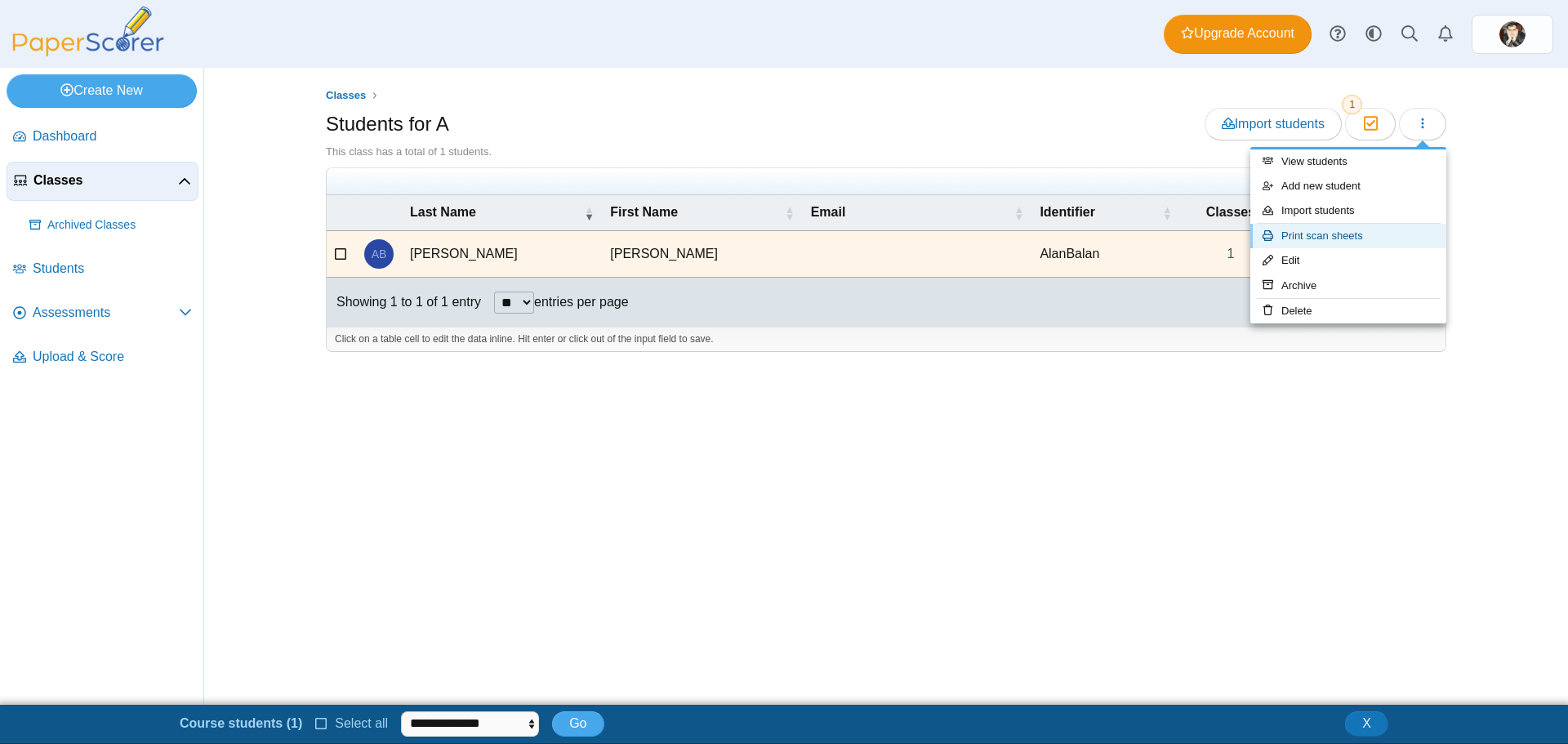
click at [1373, 235] on link "Print scan sheets" at bounding box center [1348, 236] width 196 height 24
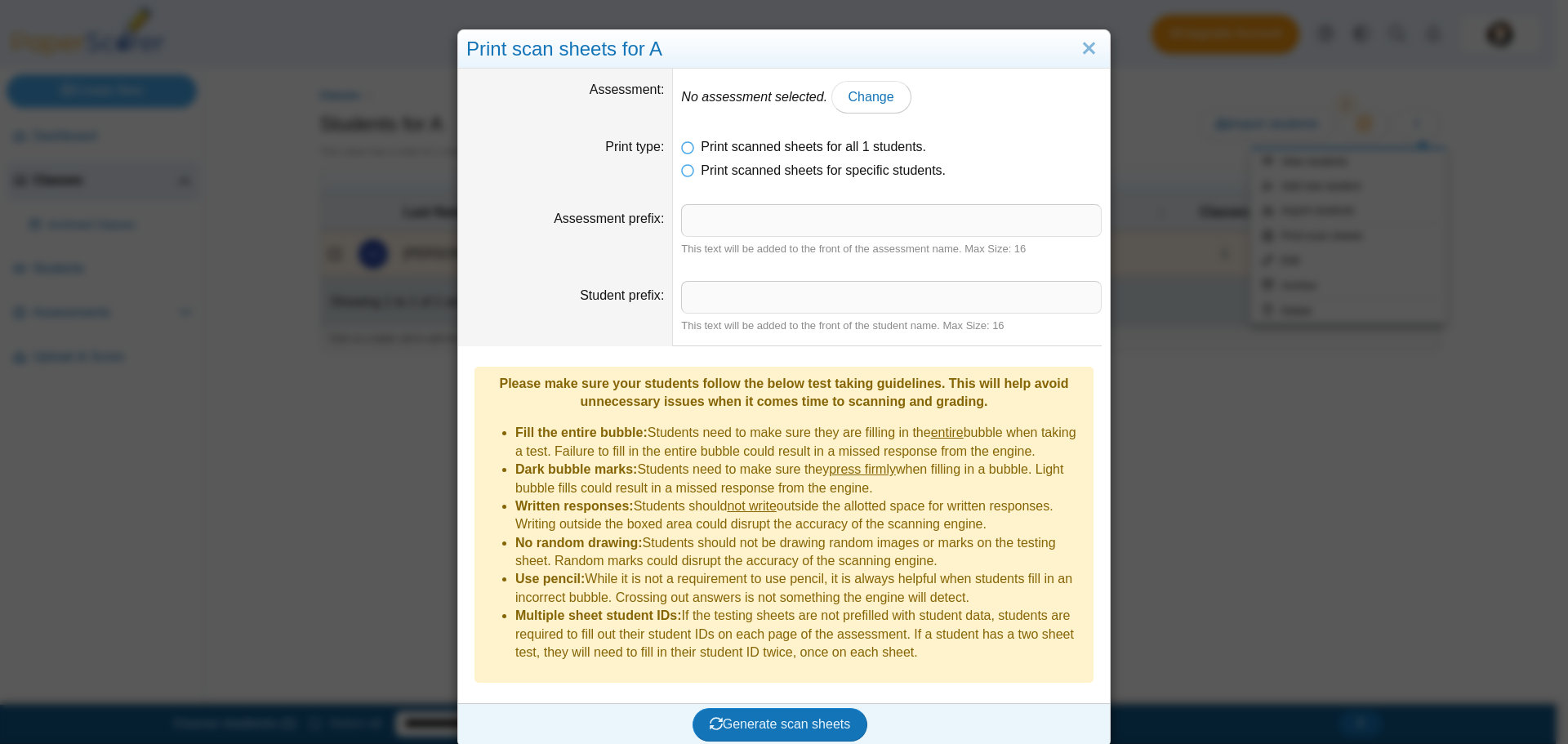
click at [782, 98] on em "No assessment selected." at bounding box center [754, 97] width 146 height 14
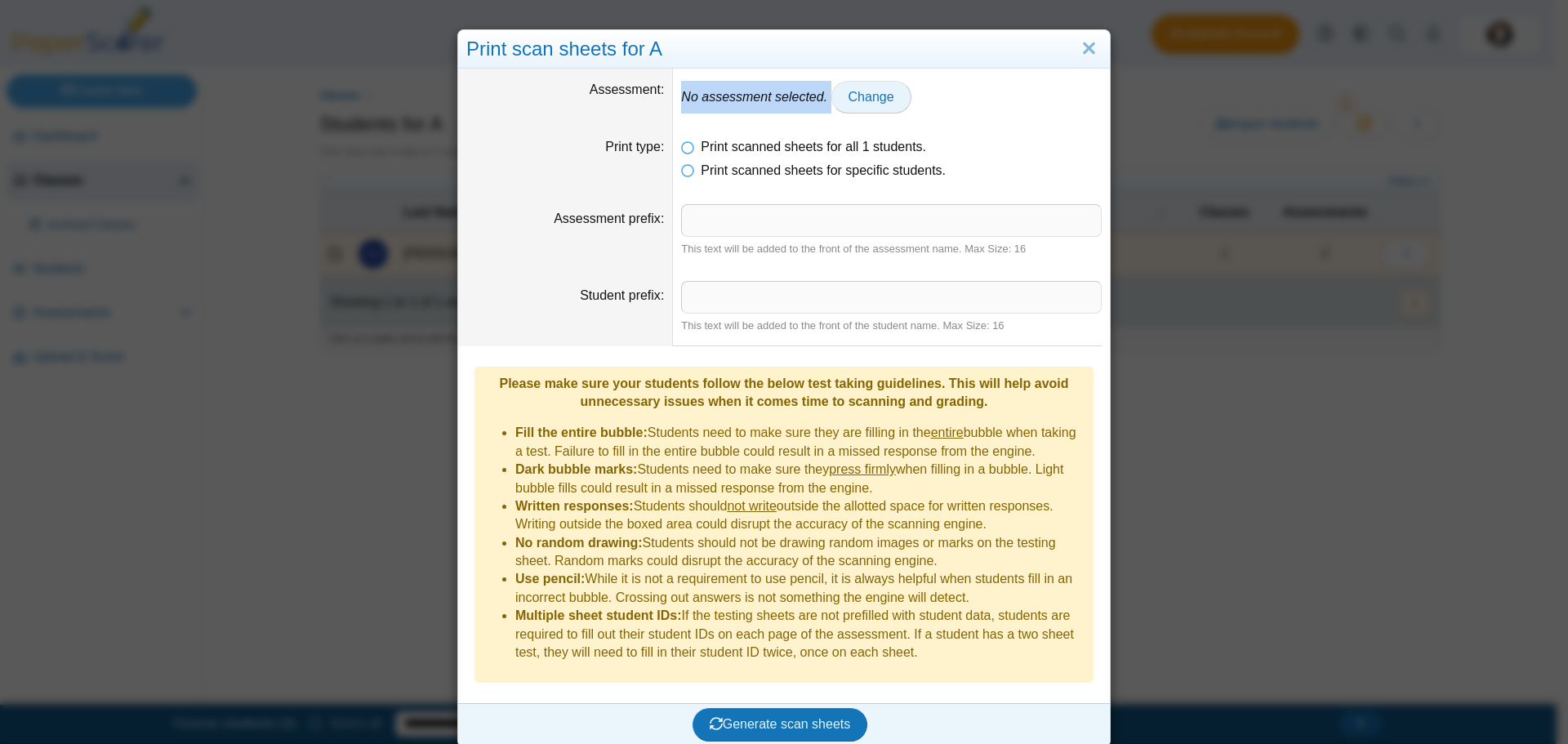
drag, startPoint x: 676, startPoint y: 100, endPoint x: 832, endPoint y: 96, distance: 156.1
click at [832, 96] on dd "No assessment selected. Change" at bounding box center [891, 97] width 437 height 57
click at [861, 90] on span "Change" at bounding box center [871, 97] width 46 height 14
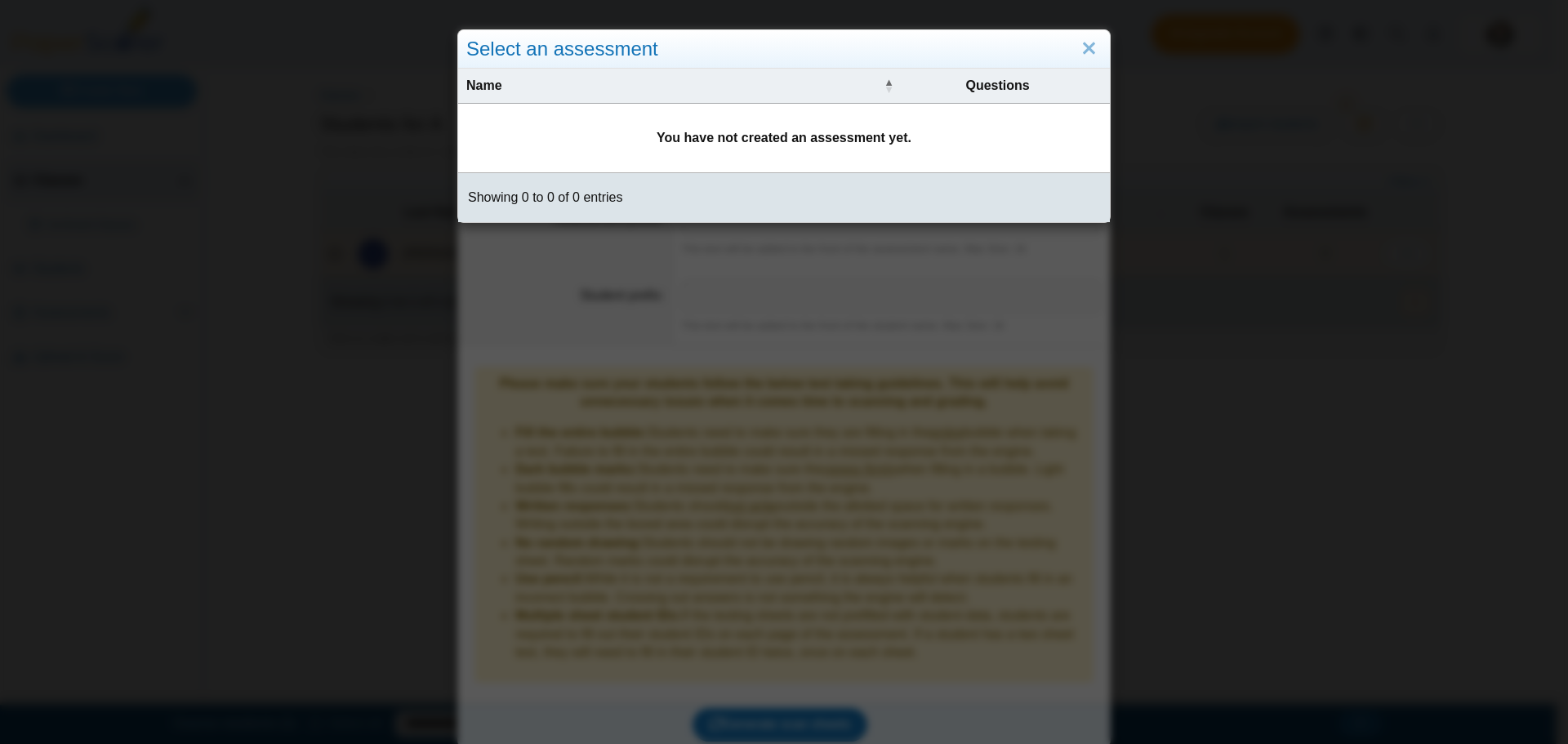
click at [849, 152] on td "You have not created an assessment yet." at bounding box center [784, 139] width 652 height 69
click at [968, 117] on td "You have not created an assessment yet." at bounding box center [784, 139] width 652 height 69
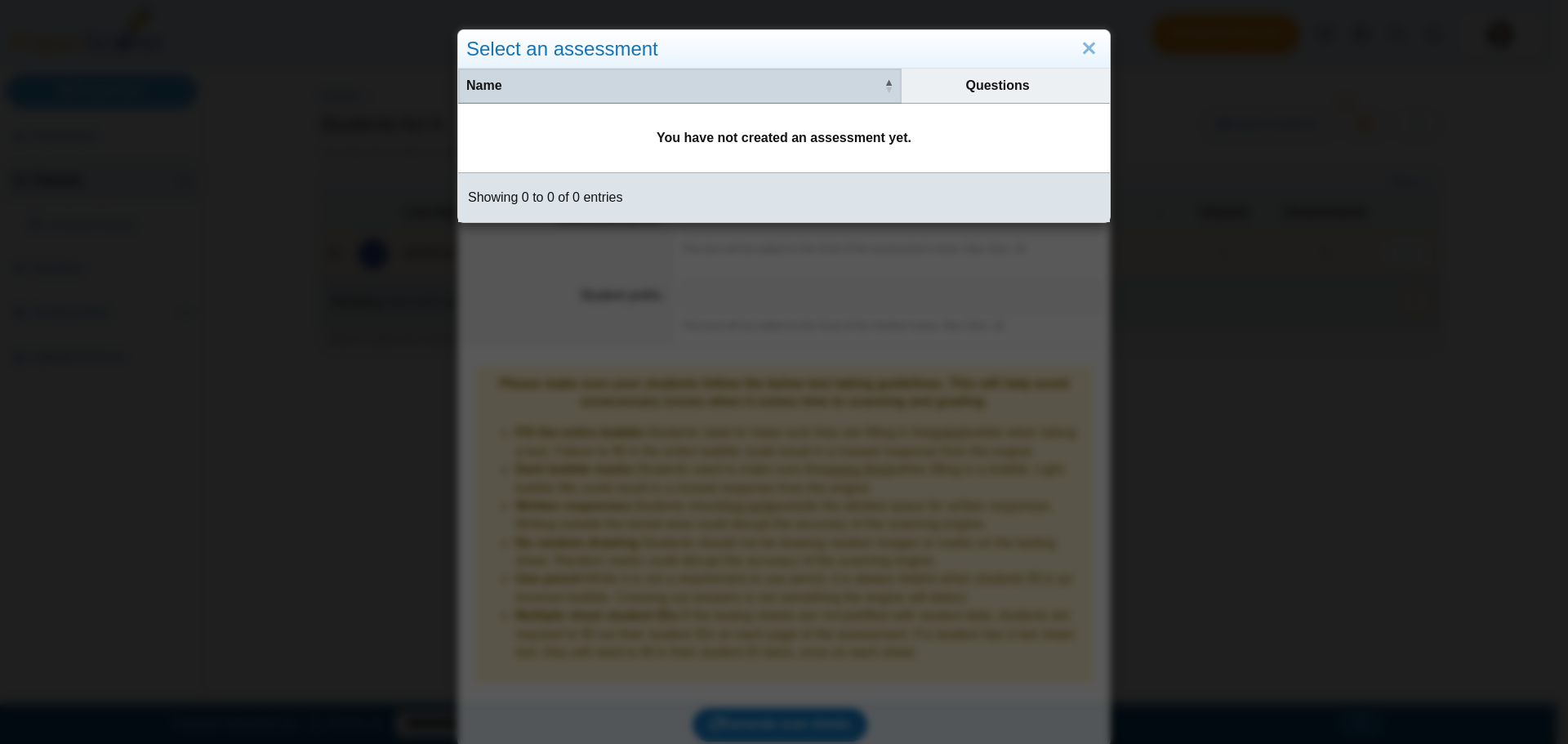
click at [869, 84] on span "Name" at bounding box center [673, 86] width 414 height 18
click at [883, 92] on span "\a Name\a : Activate to remove sorting" at bounding box center [888, 86] width 10 height 17
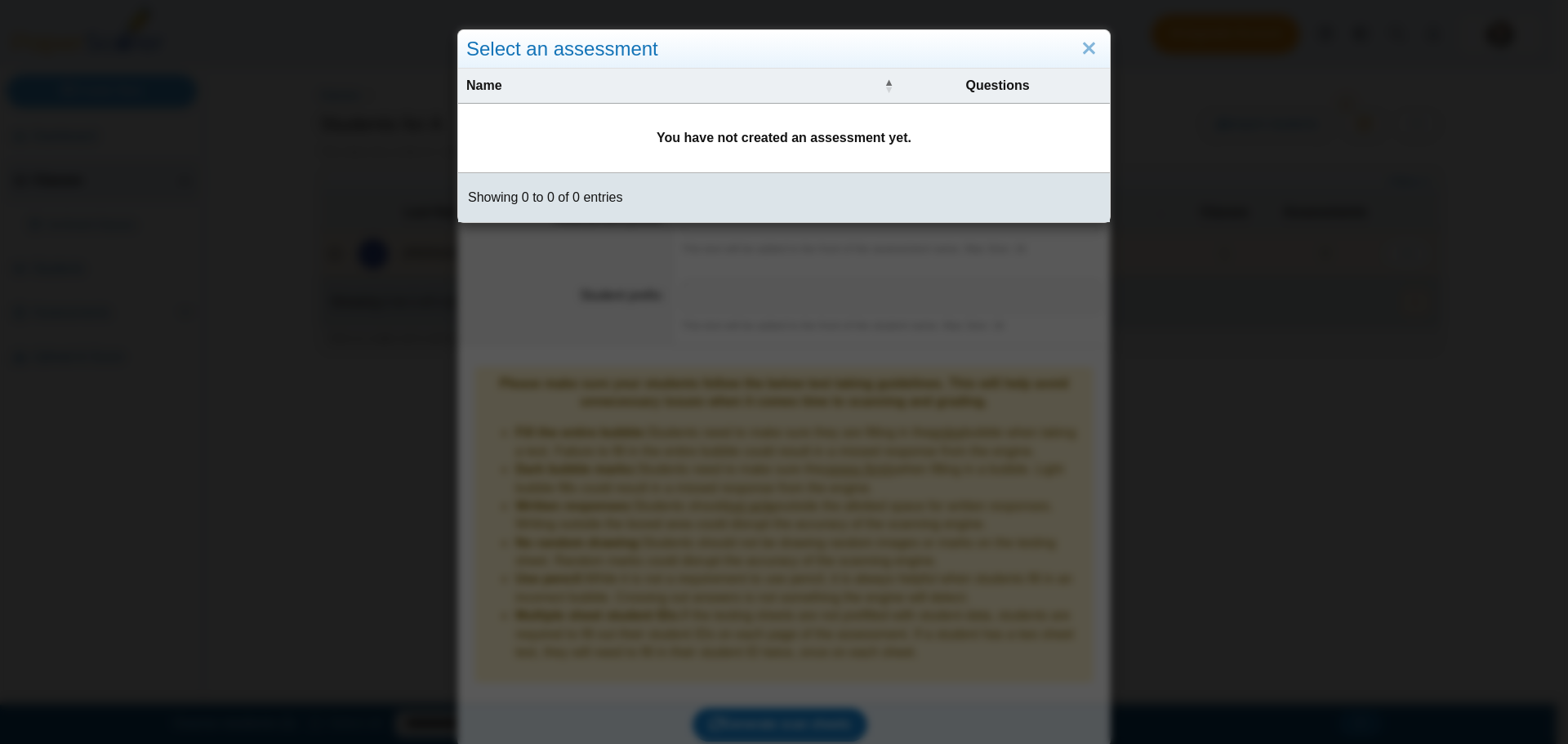
click at [876, 133] on b "You have not created an assessment yet." at bounding box center [784, 138] width 255 height 14
drag, startPoint x: 864, startPoint y: 138, endPoint x: 655, endPoint y: 142, distance: 209.0
click at [655, 142] on td "You have not created an assessment yet." at bounding box center [784, 139] width 652 height 69
drag, startPoint x: 905, startPoint y: 142, endPoint x: 734, endPoint y: 142, distance: 171.0
click at [734, 142] on td "You have not created an assessment yet." at bounding box center [784, 139] width 652 height 69
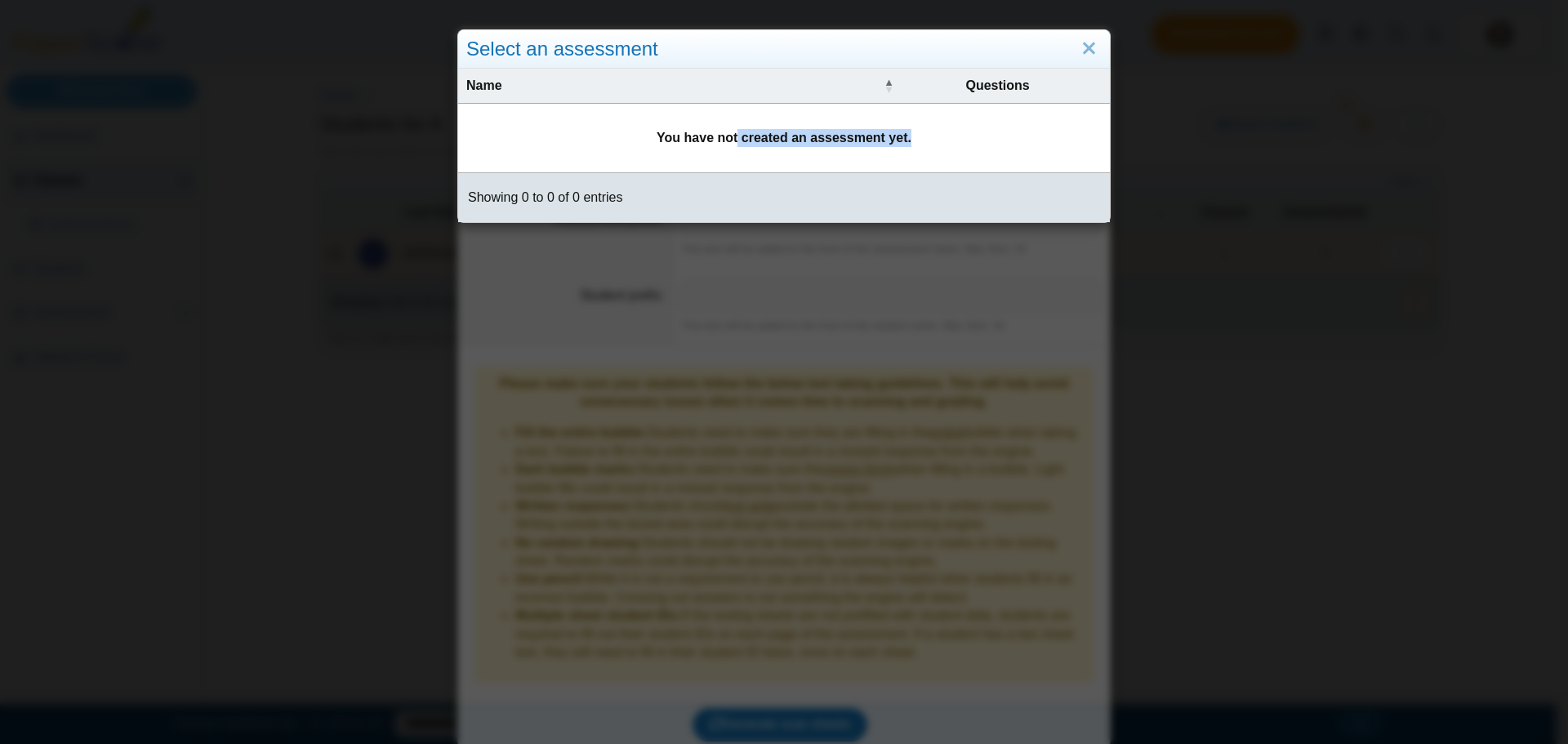
click at [1007, 96] on th "Questions" at bounding box center [997, 86] width 191 height 35
click at [1006, 80] on span "Questions" at bounding box center [997, 86] width 176 height 18
click at [1085, 50] on link "Close" at bounding box center [1088, 49] width 25 height 28
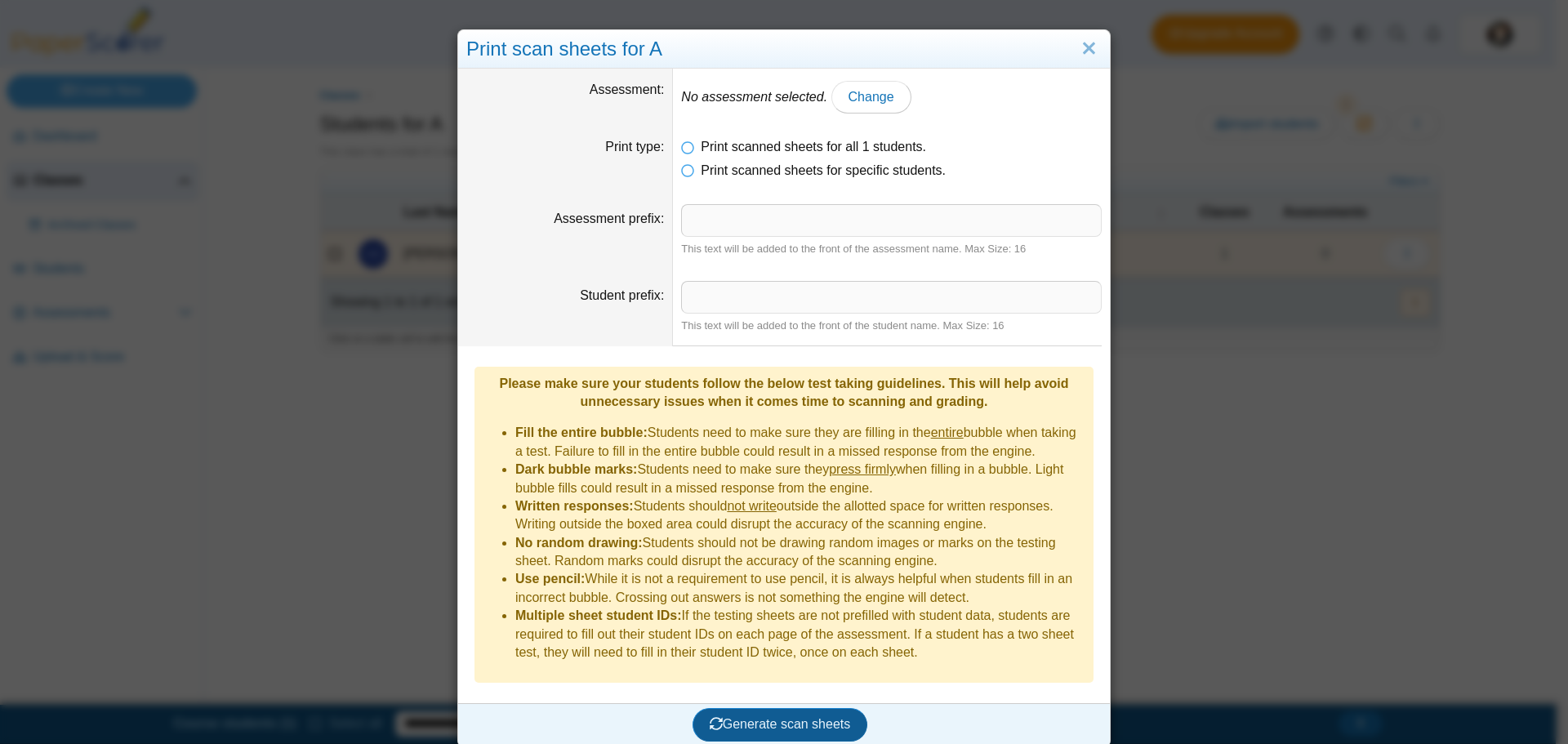
click at [796, 717] on span "Generate scan sheets" at bounding box center [780, 724] width 141 height 14
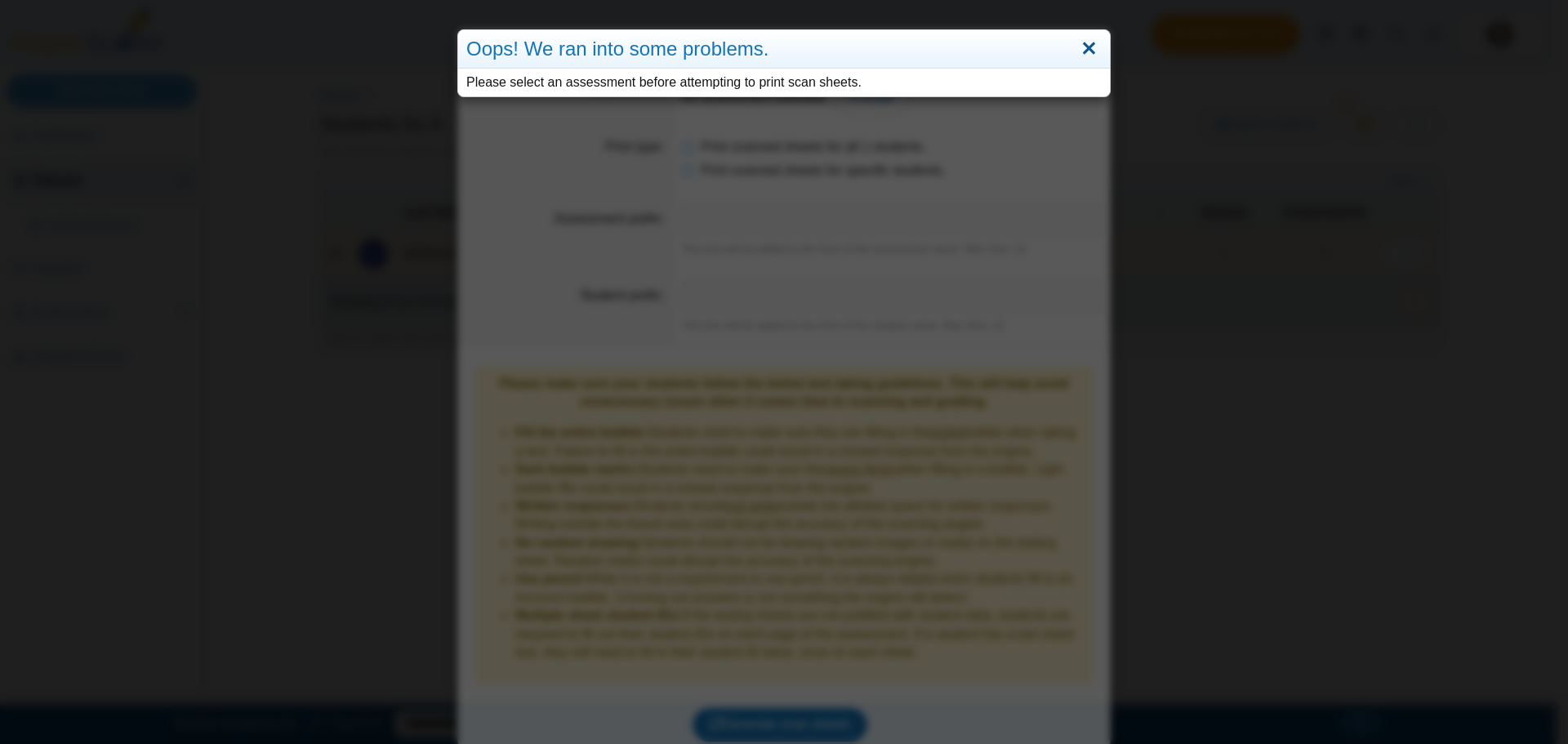
click at [1090, 53] on link "Close" at bounding box center [1088, 49] width 25 height 28
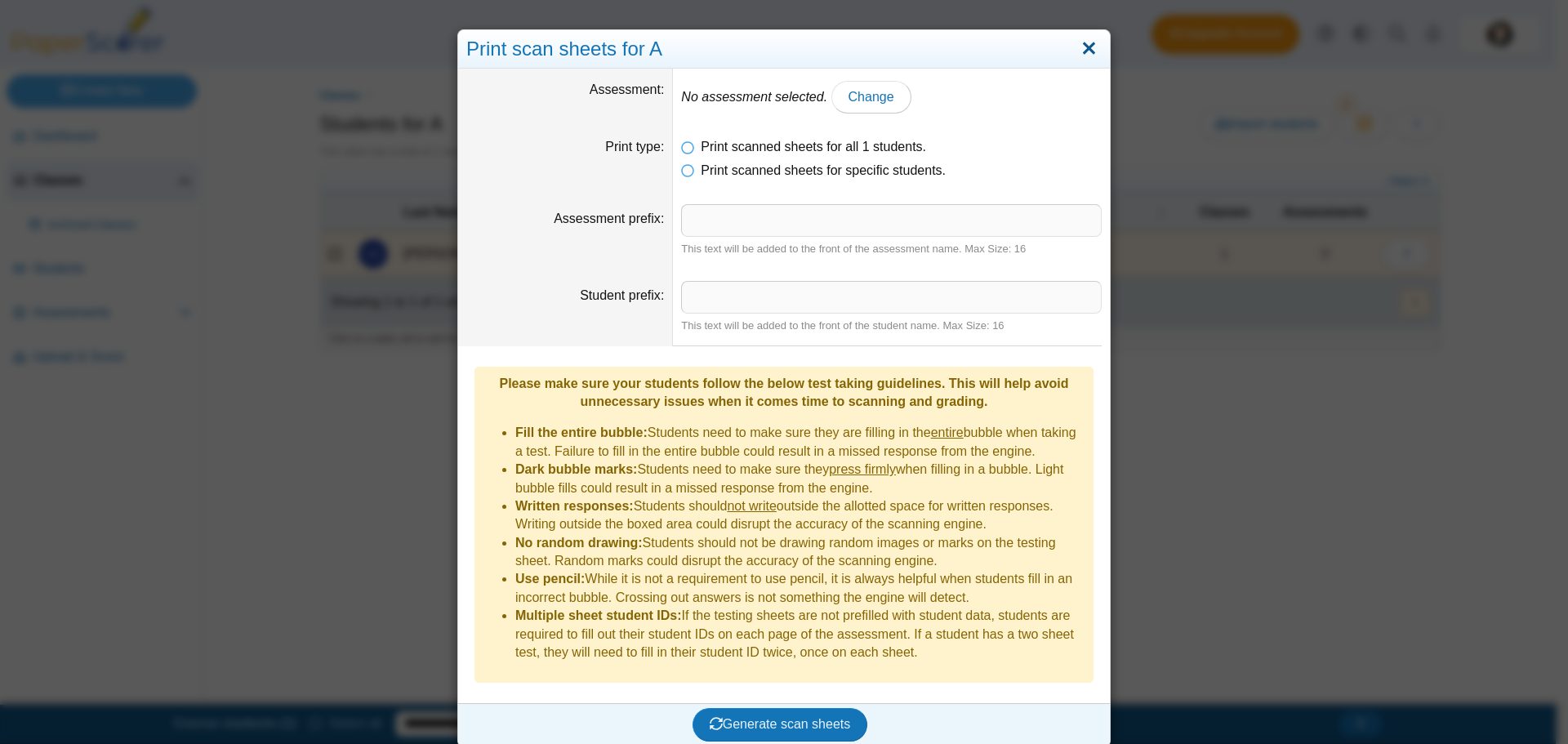
click at [1090, 51] on link "Close" at bounding box center [1088, 49] width 25 height 28
